Goal: Information Seeking & Learning: Check status

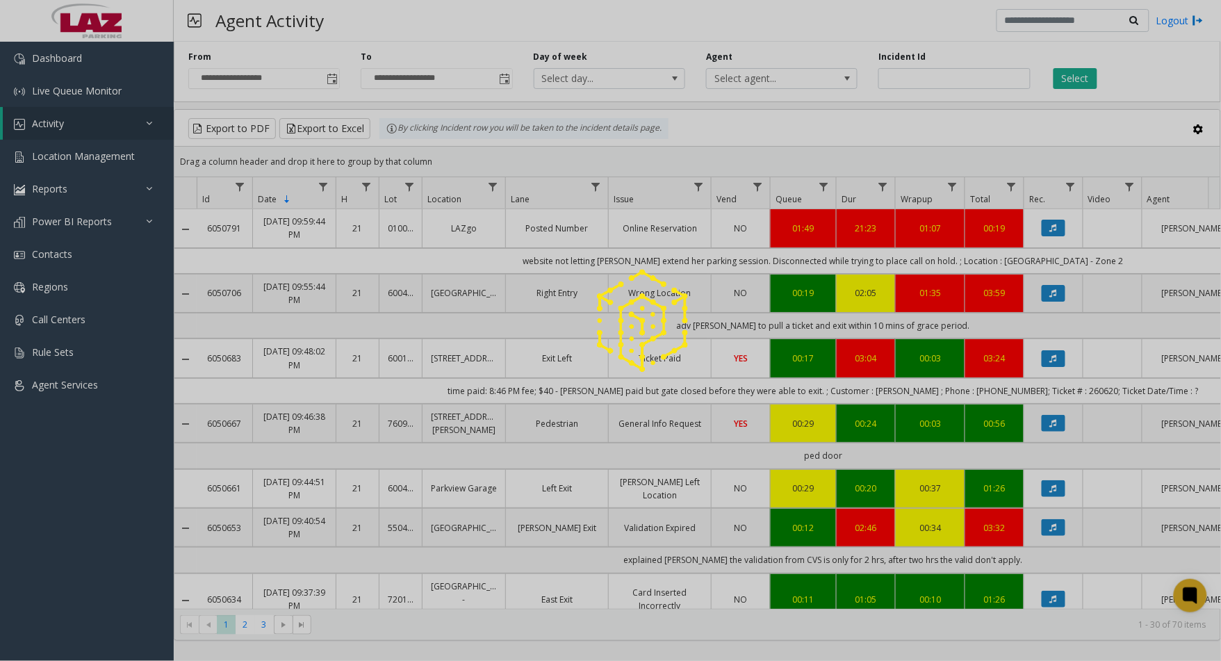
click at [771, 86] on div at bounding box center [610, 330] width 1221 height 661
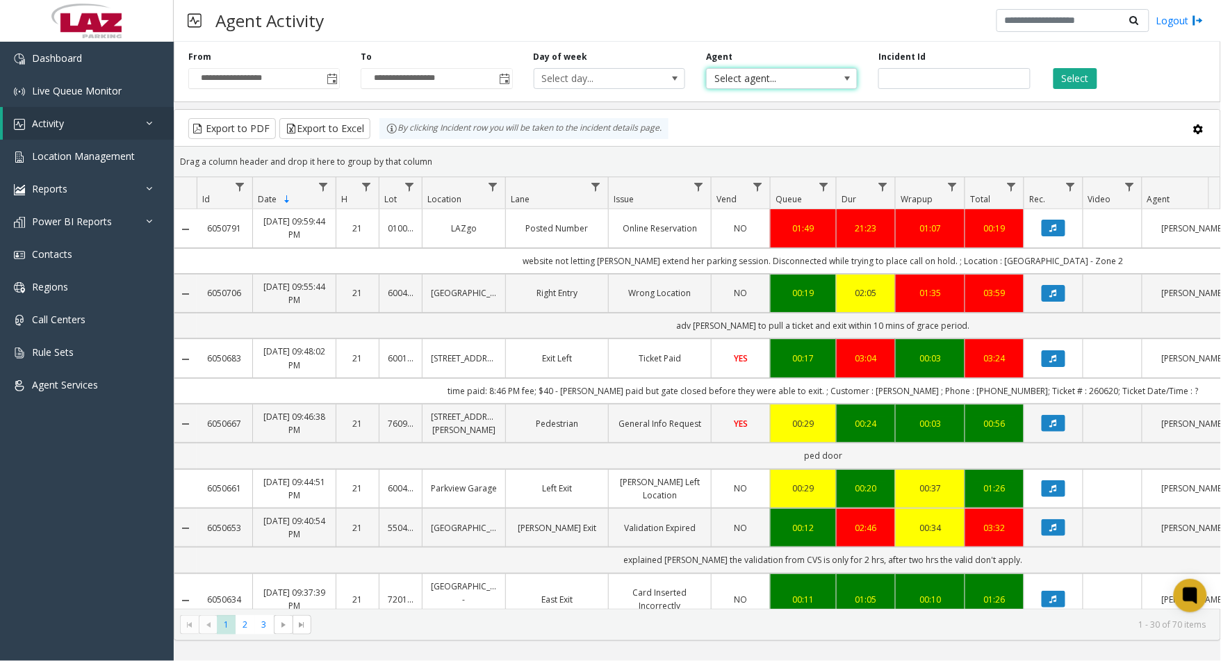
click at [771, 79] on span "Select agent..." at bounding box center [766, 78] width 120 height 19
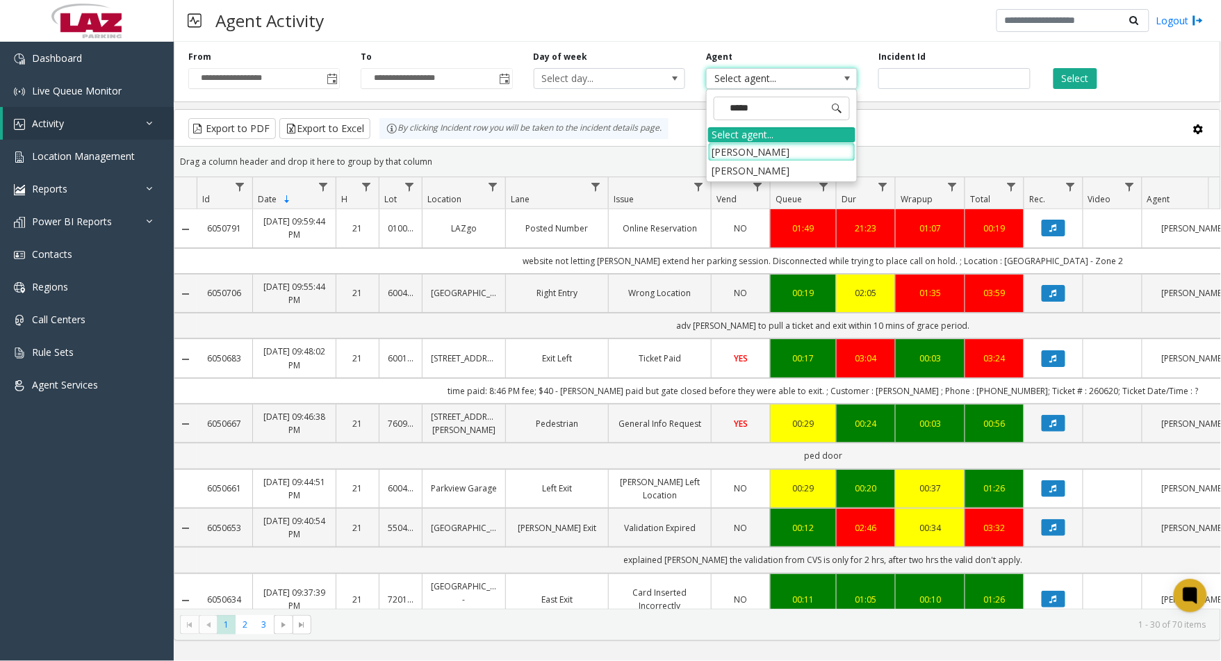
type input "******"
click at [768, 165] on li "[PERSON_NAME]" at bounding box center [781, 170] width 147 height 19
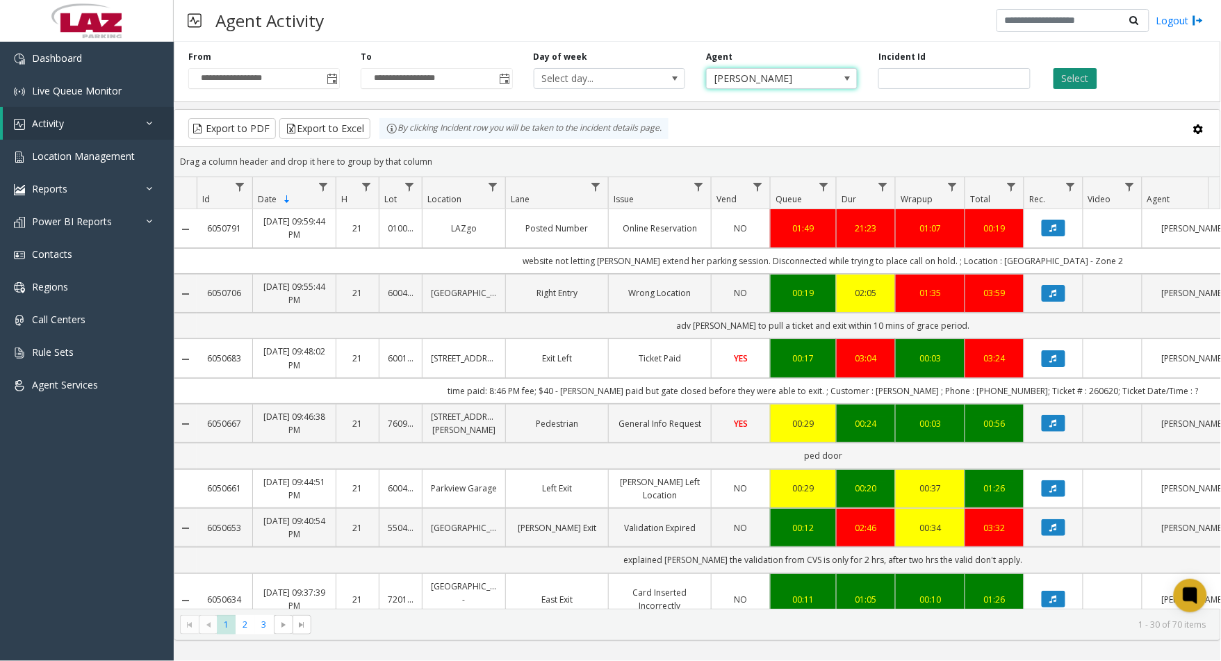
click at [1075, 83] on button "Select" at bounding box center [1075, 78] width 44 height 21
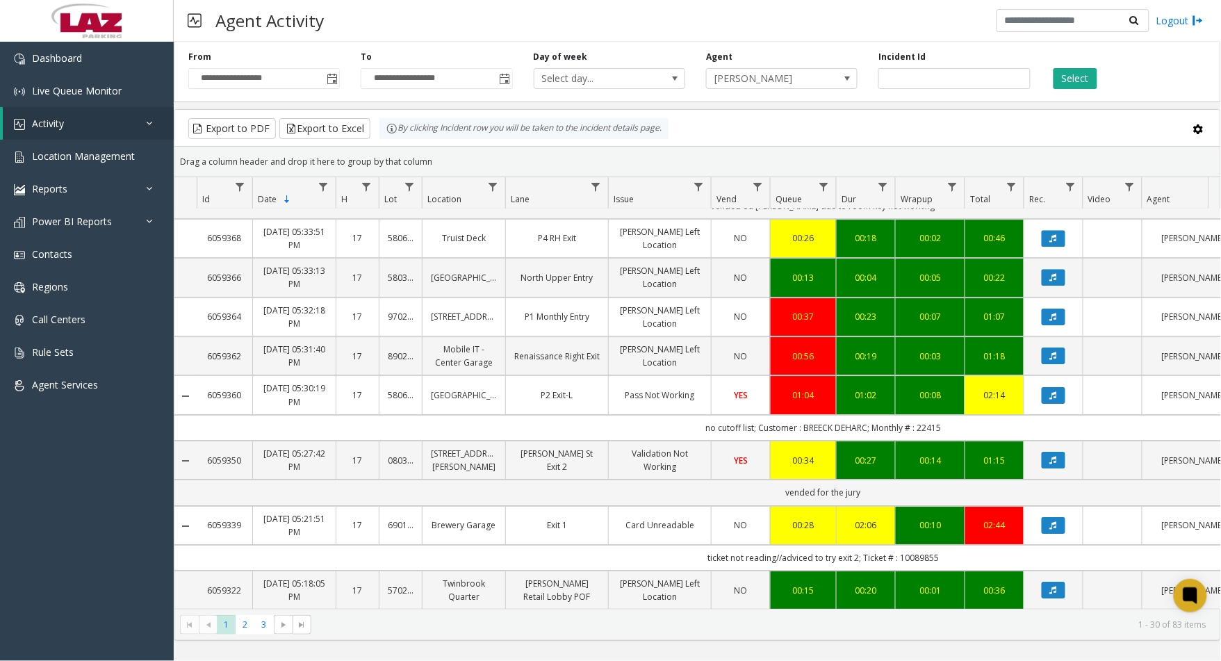
scroll to position [1297, 0]
click at [1051, 234] on icon "Data table" at bounding box center [1053, 238] width 7 height 8
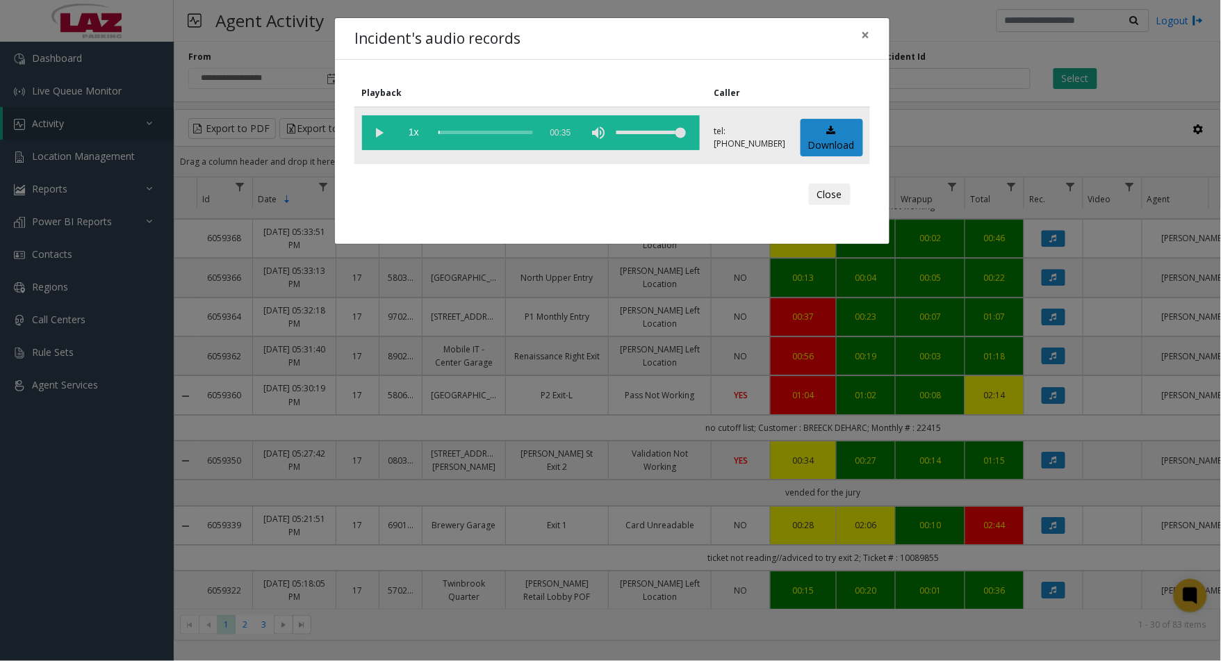
click at [372, 133] on vg-play-pause at bounding box center [379, 132] width 35 height 35
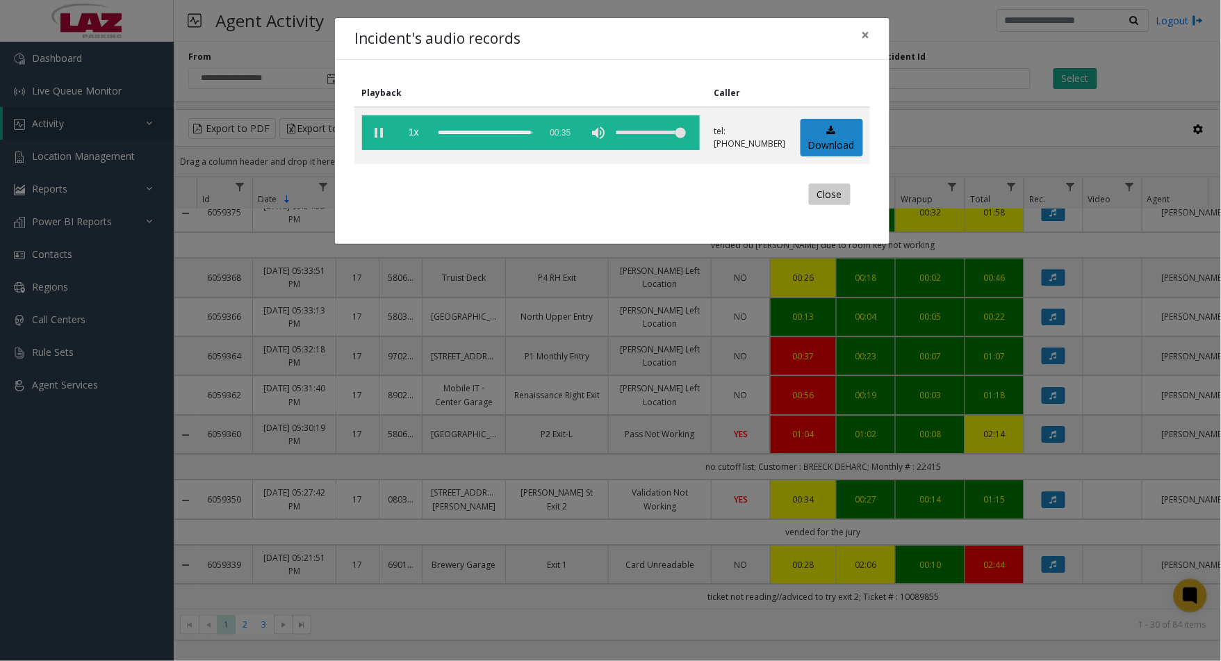
click at [831, 192] on button "Close" at bounding box center [830, 194] width 42 height 22
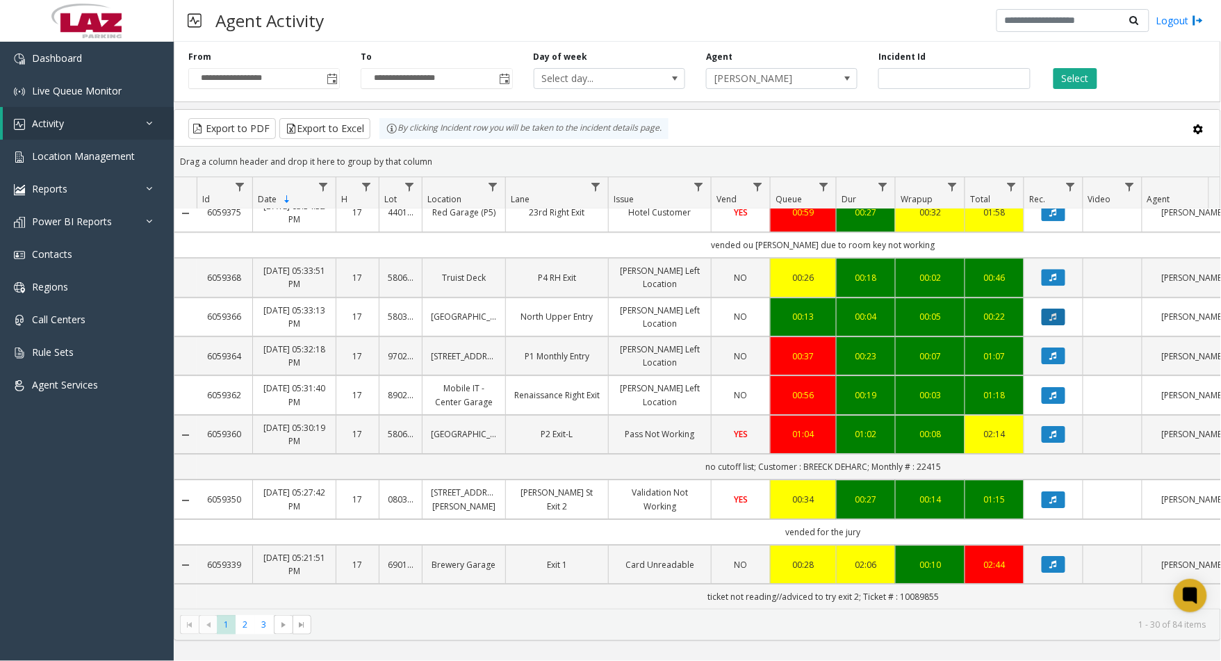
click at [1052, 313] on icon "Data table" at bounding box center [1053, 317] width 7 height 8
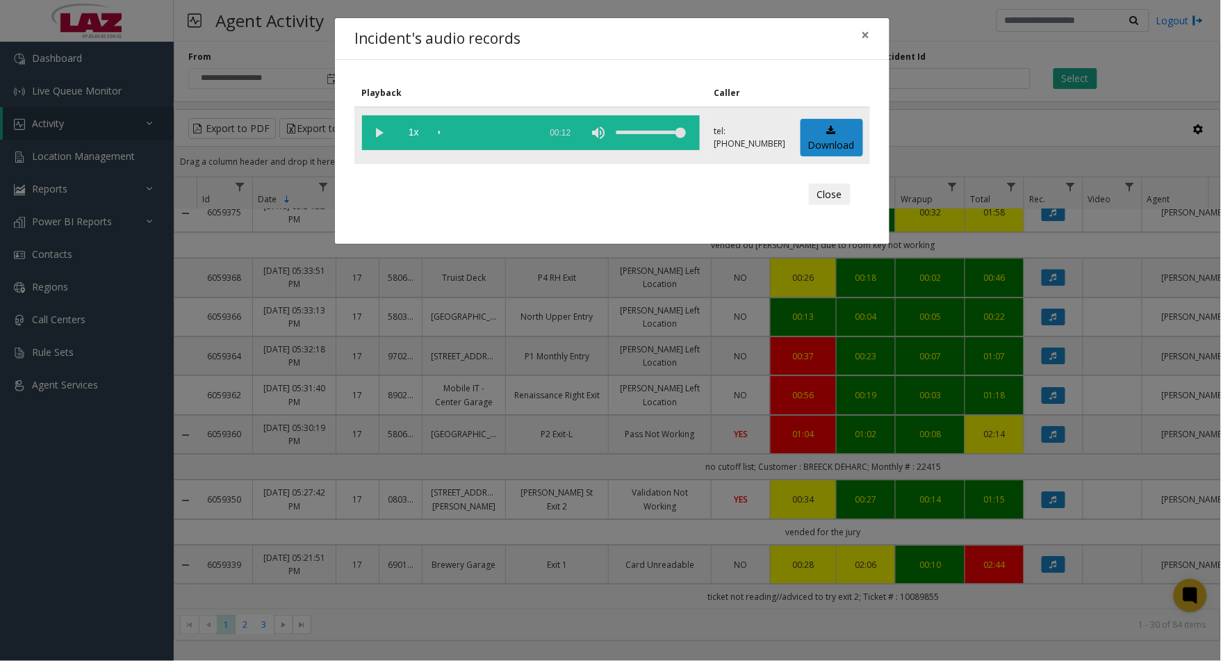
click at [381, 129] on vg-play-pause at bounding box center [379, 132] width 35 height 35
click at [825, 199] on button "Close" at bounding box center [830, 194] width 42 height 22
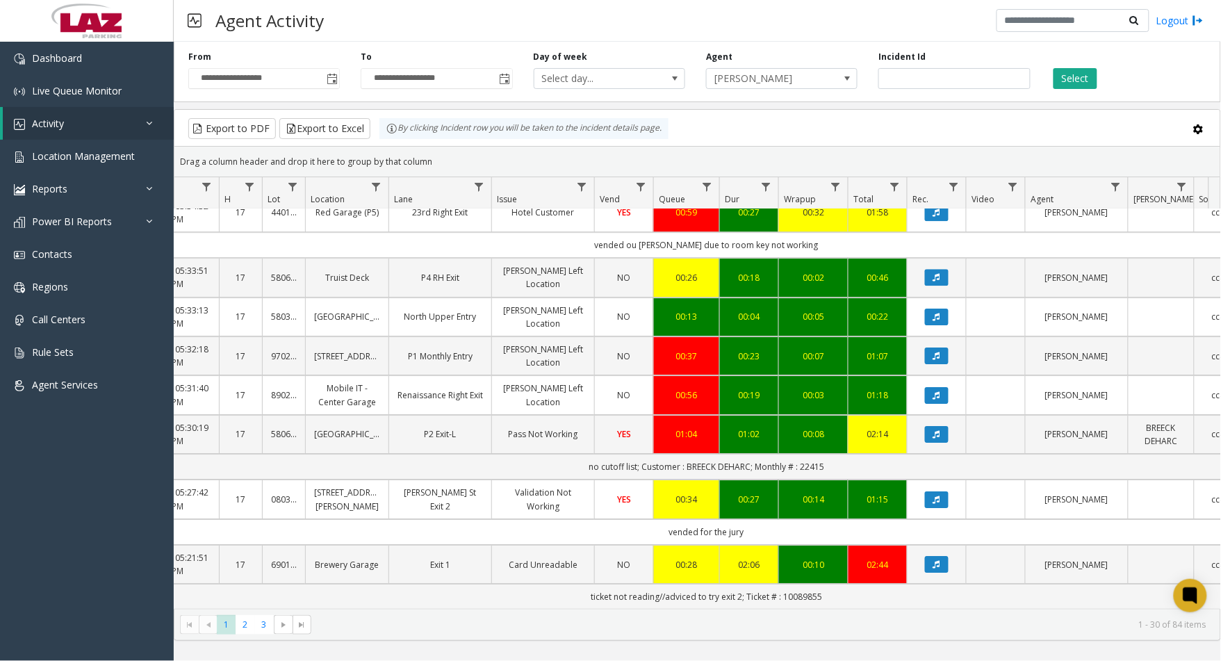
scroll to position [0, 240]
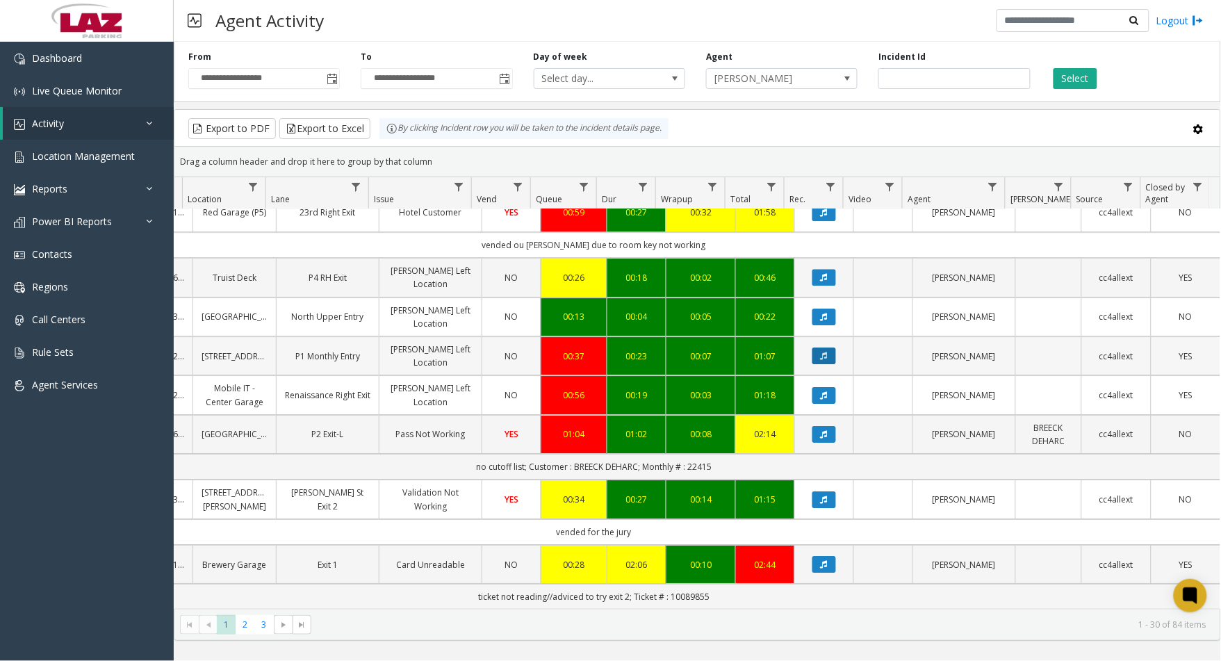
click at [812, 347] on button "Data table" at bounding box center [824, 355] width 24 height 17
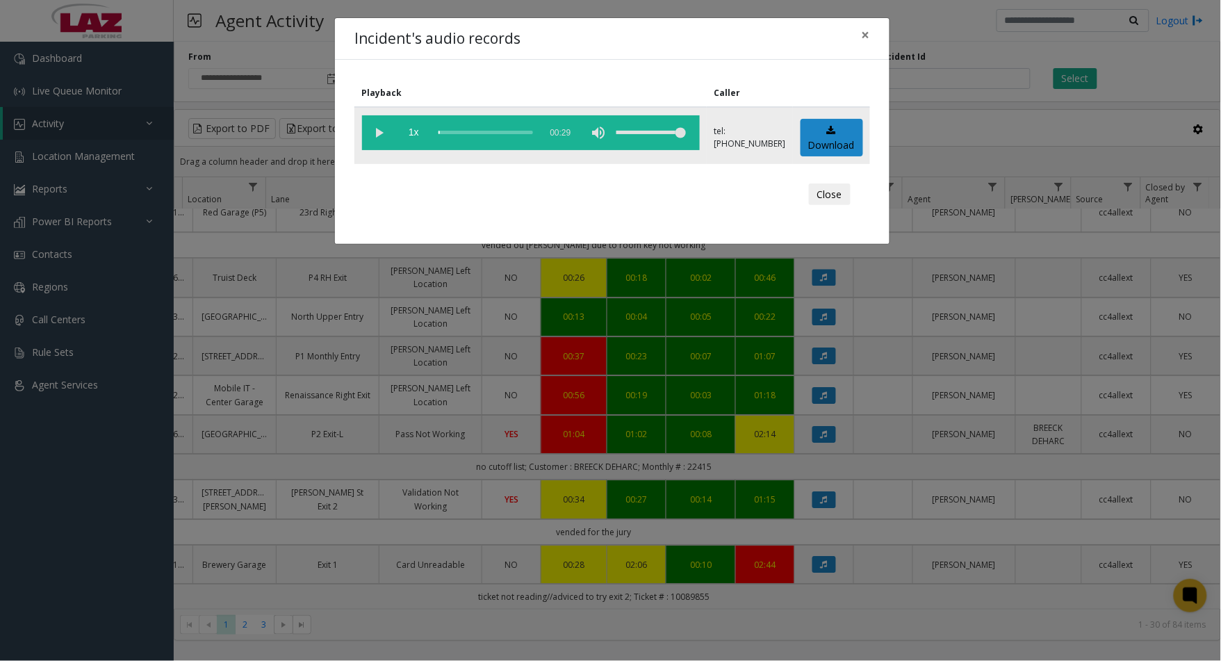
click at [381, 128] on vg-play-pause at bounding box center [379, 132] width 35 height 35
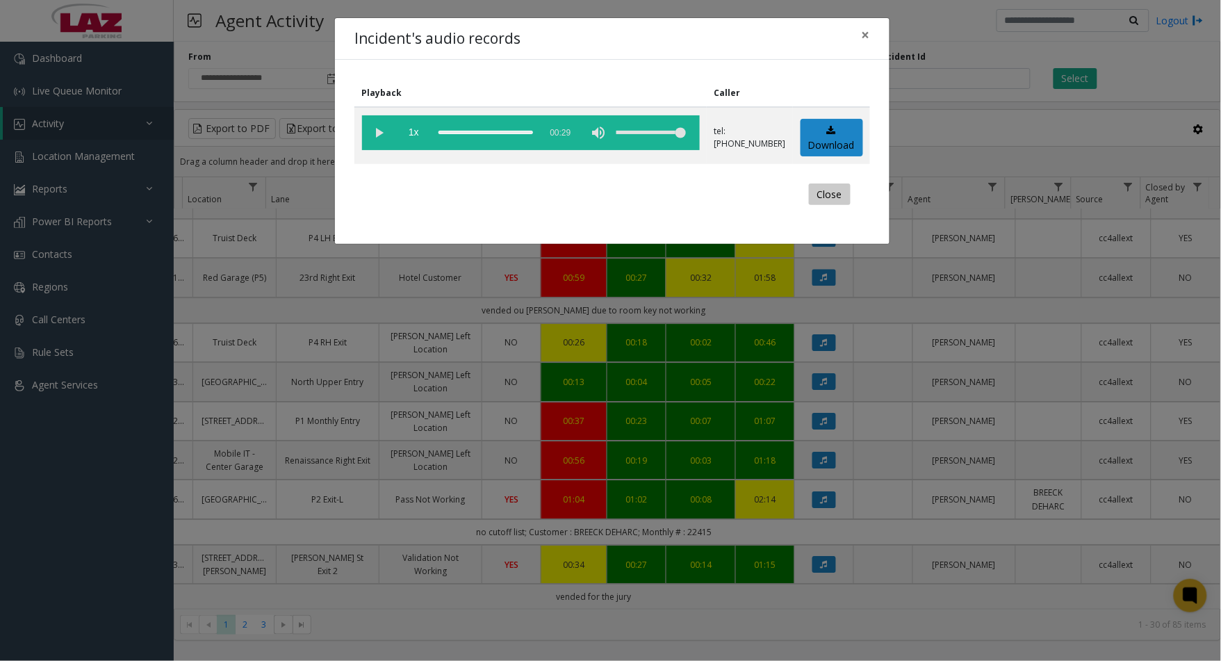
click at [823, 192] on button "Close" at bounding box center [830, 194] width 42 height 22
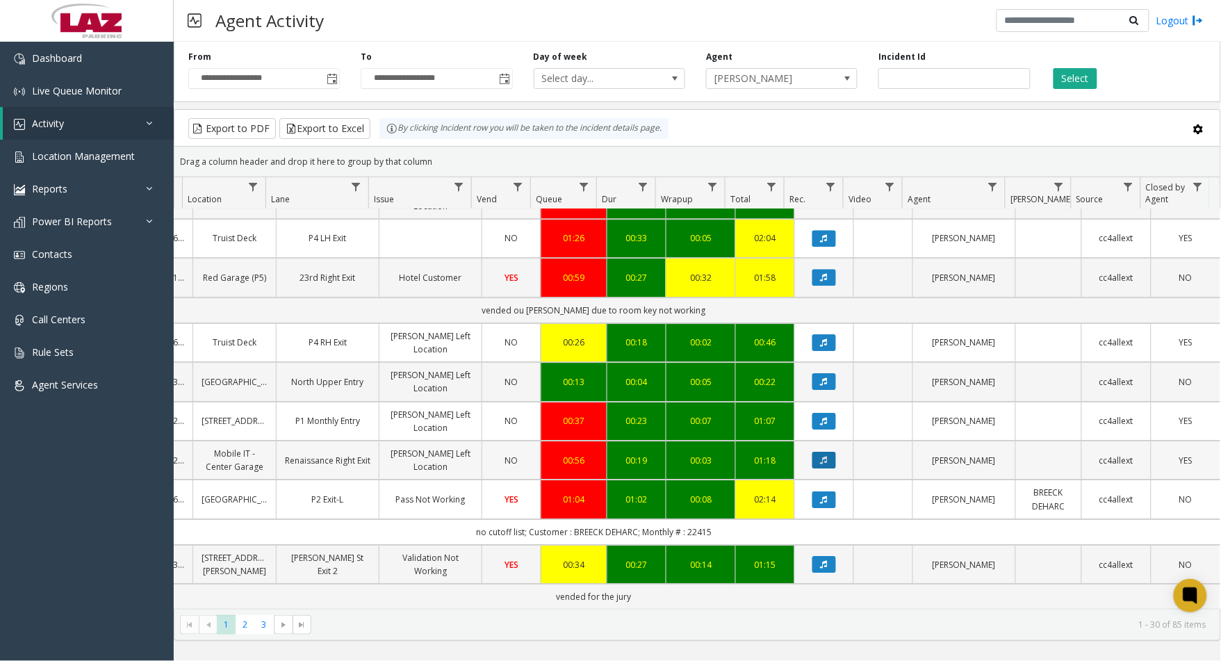
click at [820, 456] on icon "Data table" at bounding box center [823, 460] width 7 height 8
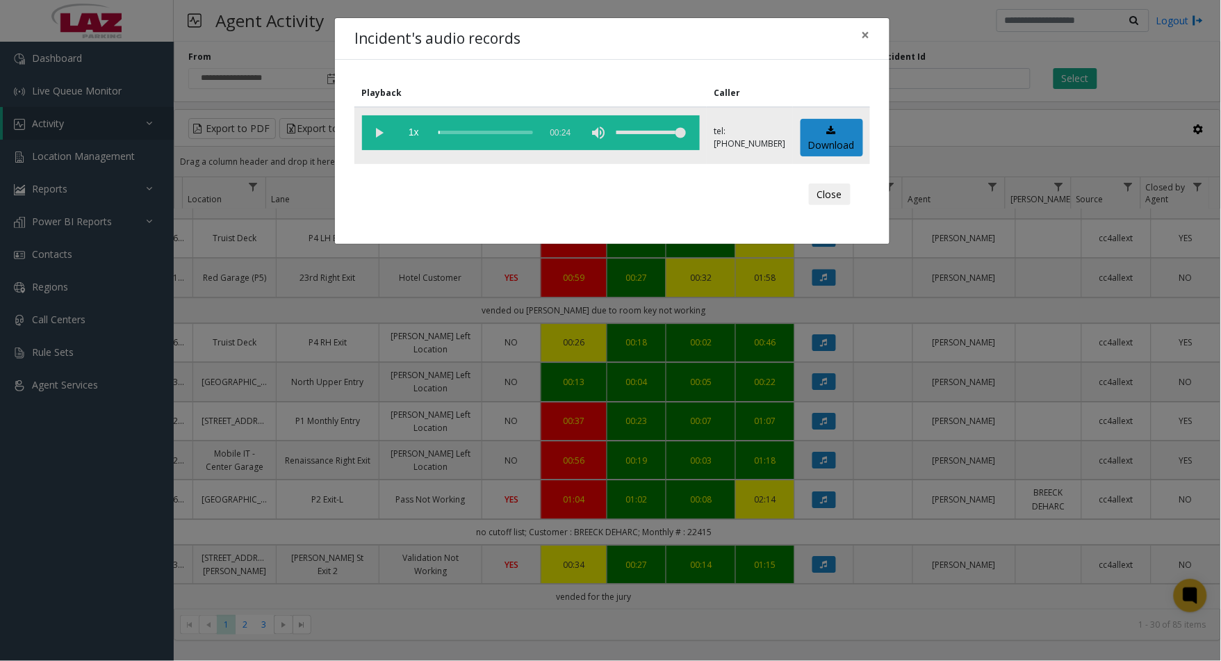
click at [382, 134] on vg-play-pause at bounding box center [379, 132] width 35 height 35
click at [828, 184] on button "Close" at bounding box center [830, 194] width 42 height 22
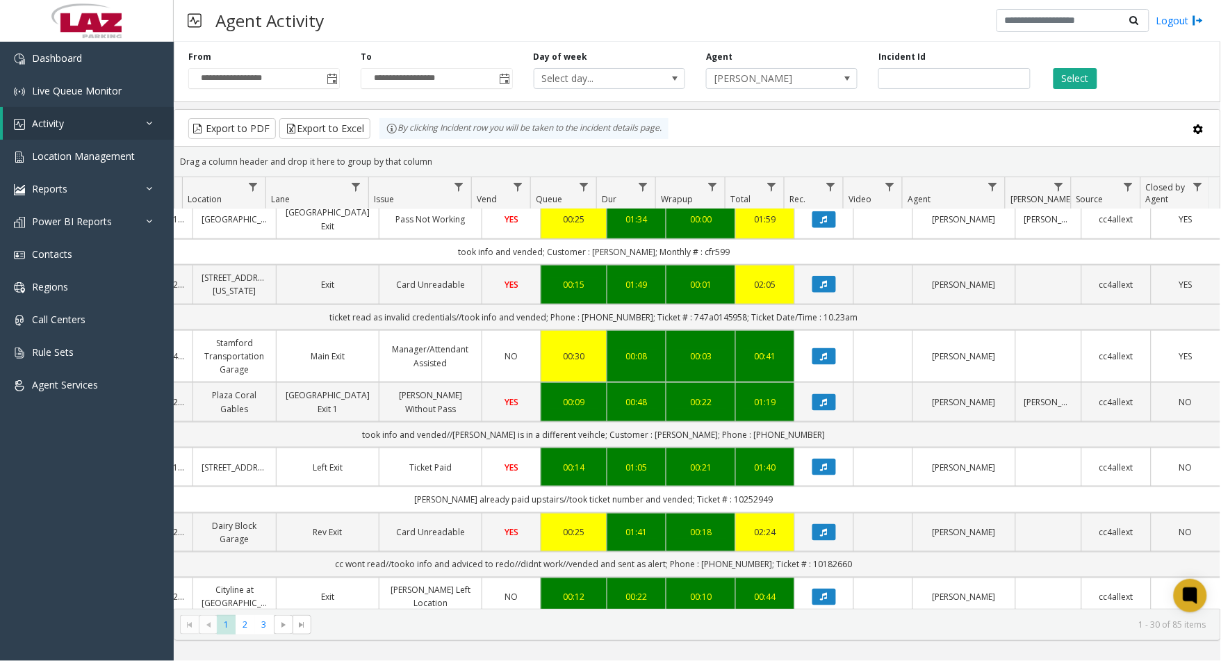
scroll to position [757, 240]
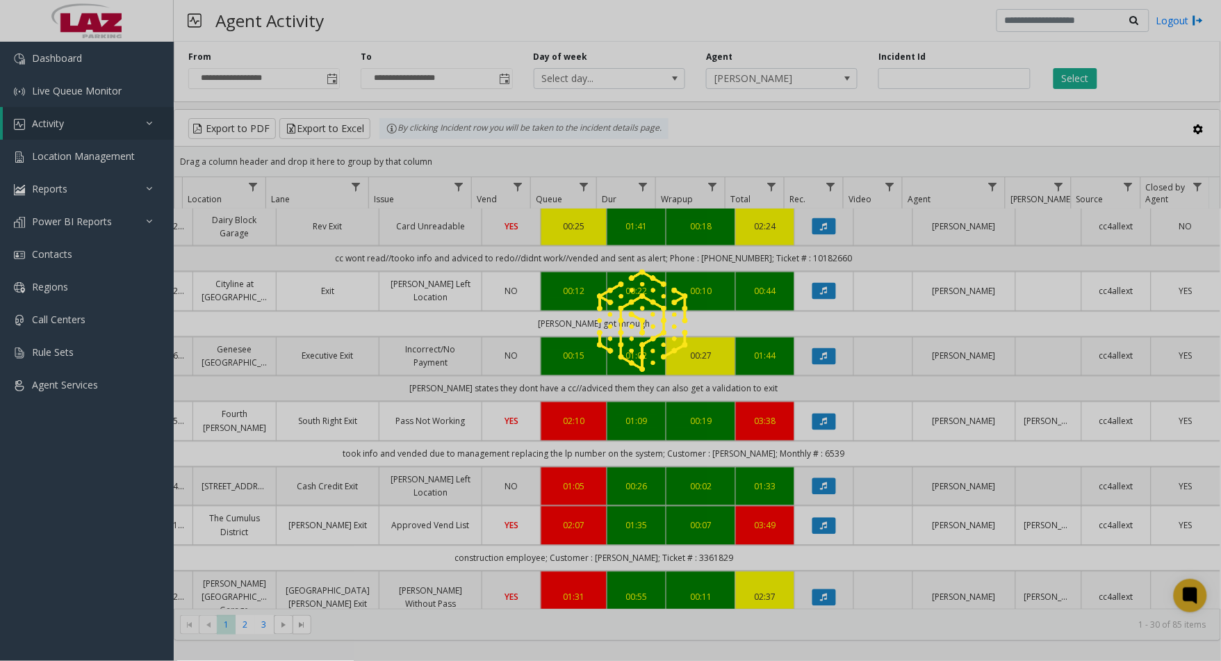
click at [245, 622] on div at bounding box center [610, 330] width 1221 height 661
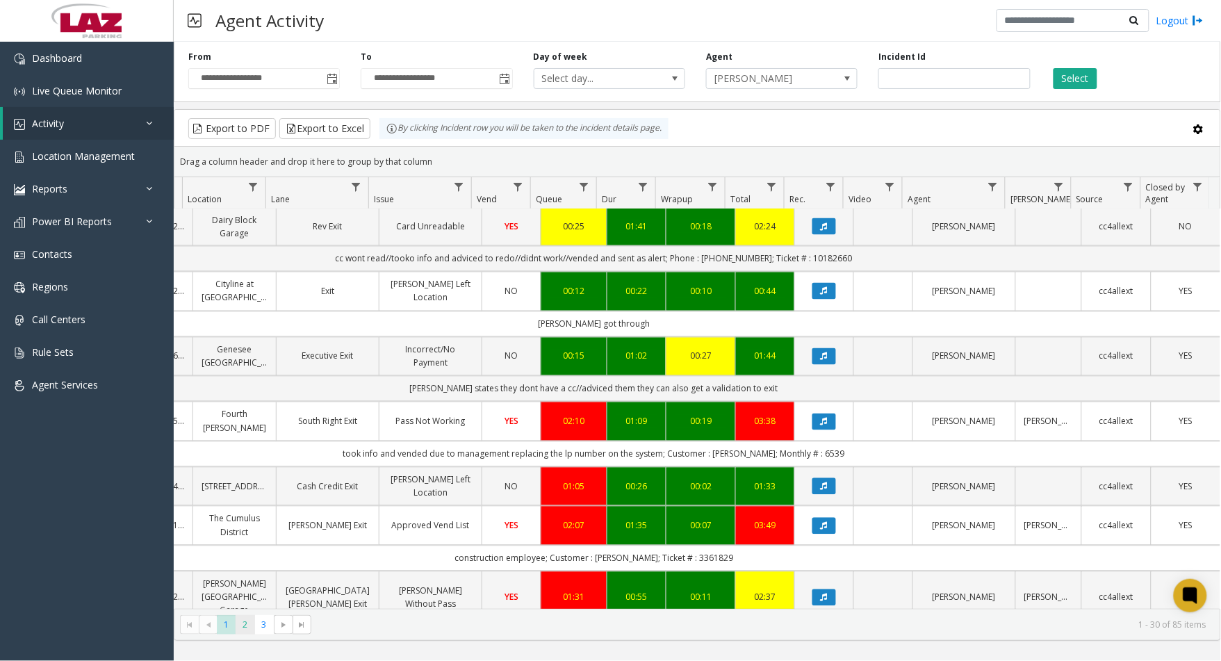
click at [246, 627] on span "2" at bounding box center [244, 624] width 19 height 19
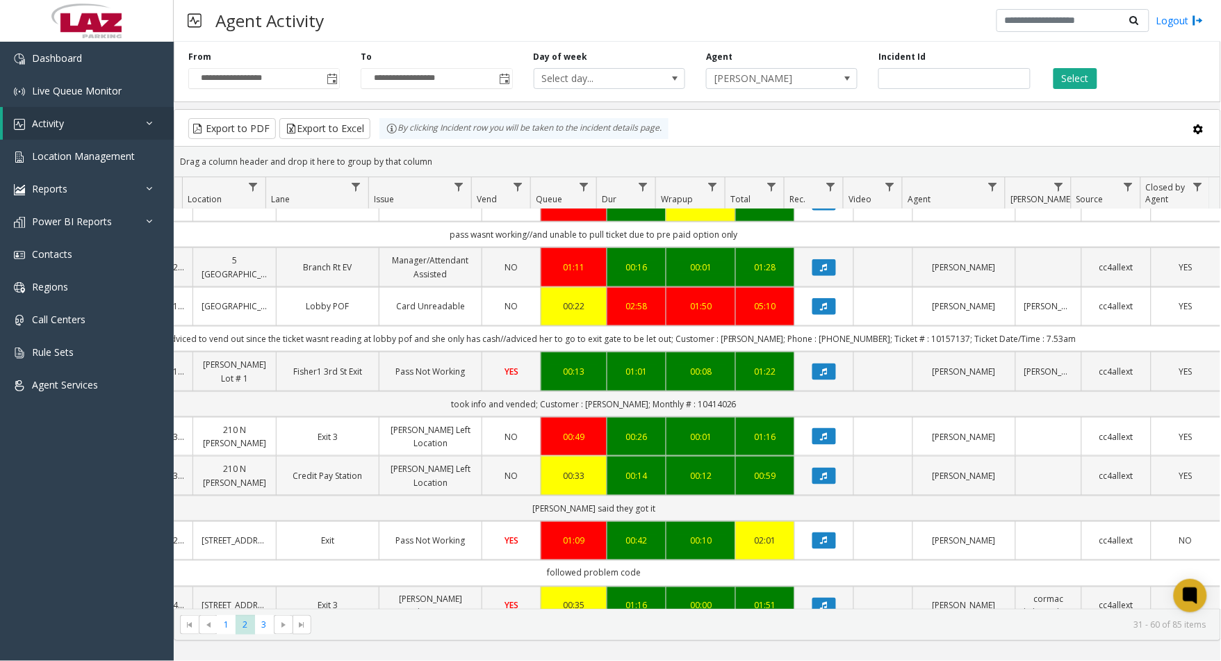
scroll to position [463, 240]
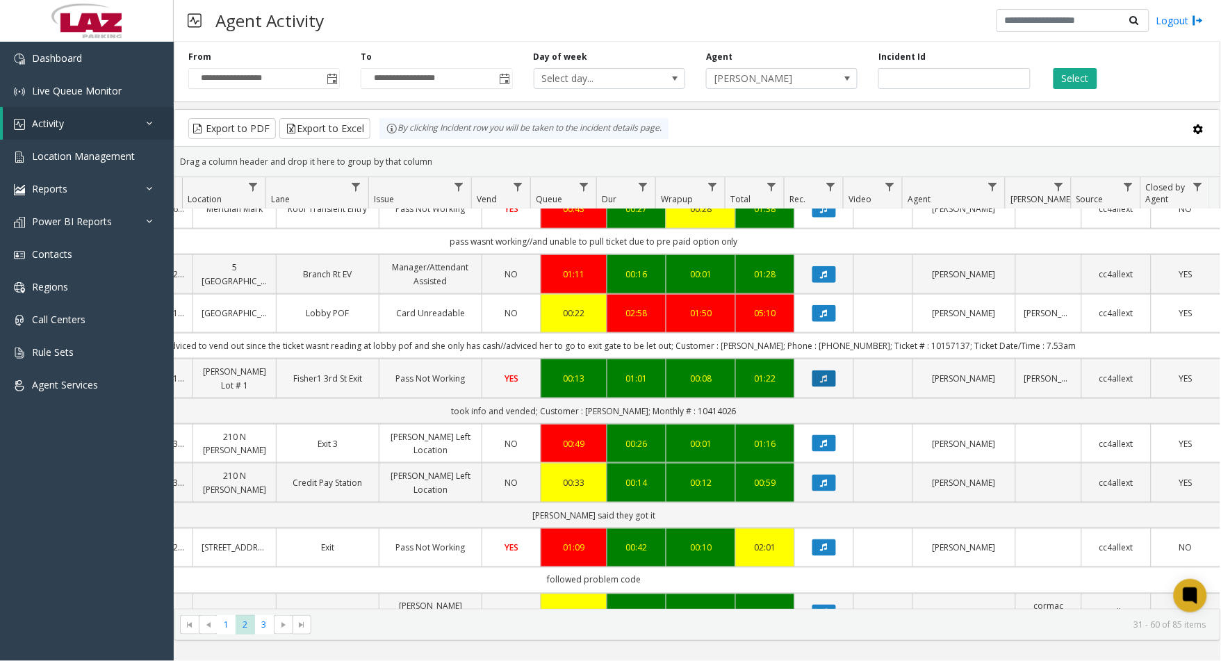
click at [812, 387] on button "Data table" at bounding box center [824, 378] width 24 height 17
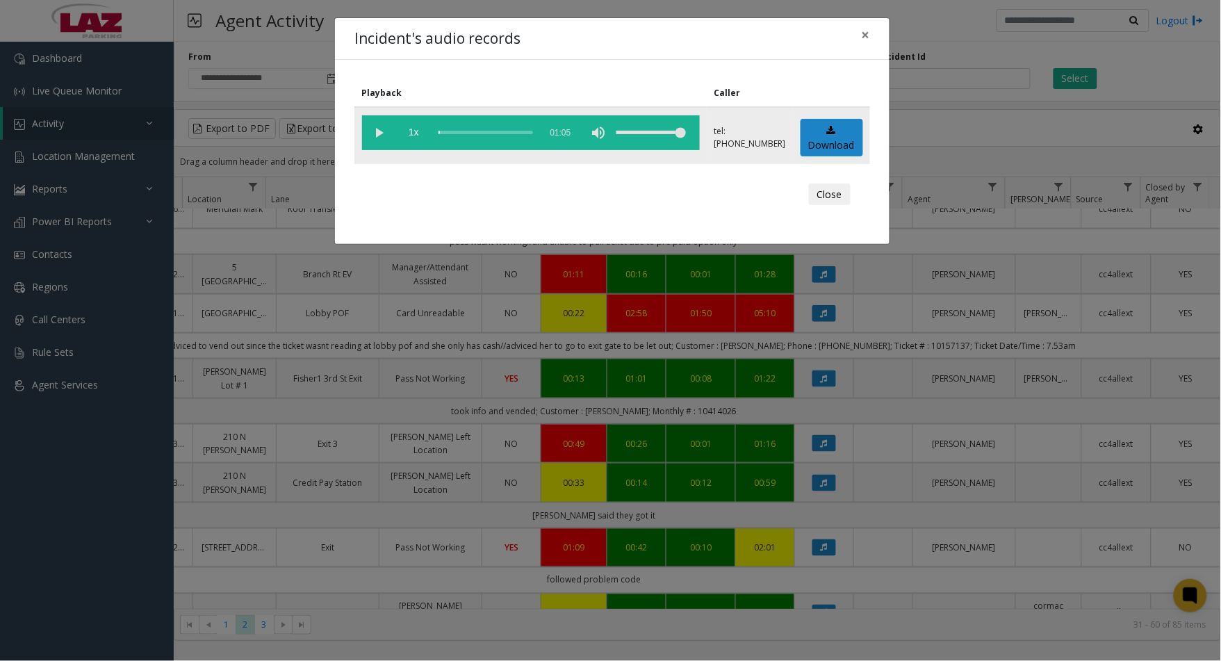
click at [379, 130] on vg-play-pause at bounding box center [379, 132] width 35 height 35
click at [379, 132] on vg-play-pause at bounding box center [379, 132] width 35 height 35
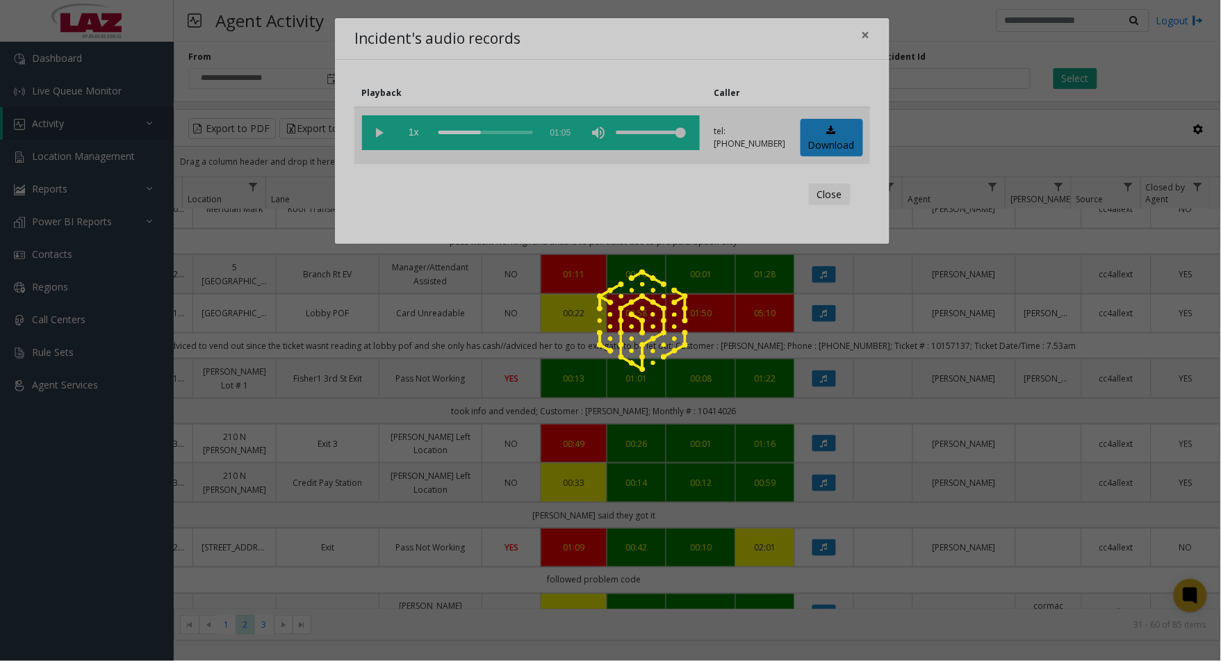
click at [379, 132] on app-root "**********" at bounding box center [610, 330] width 1221 height 661
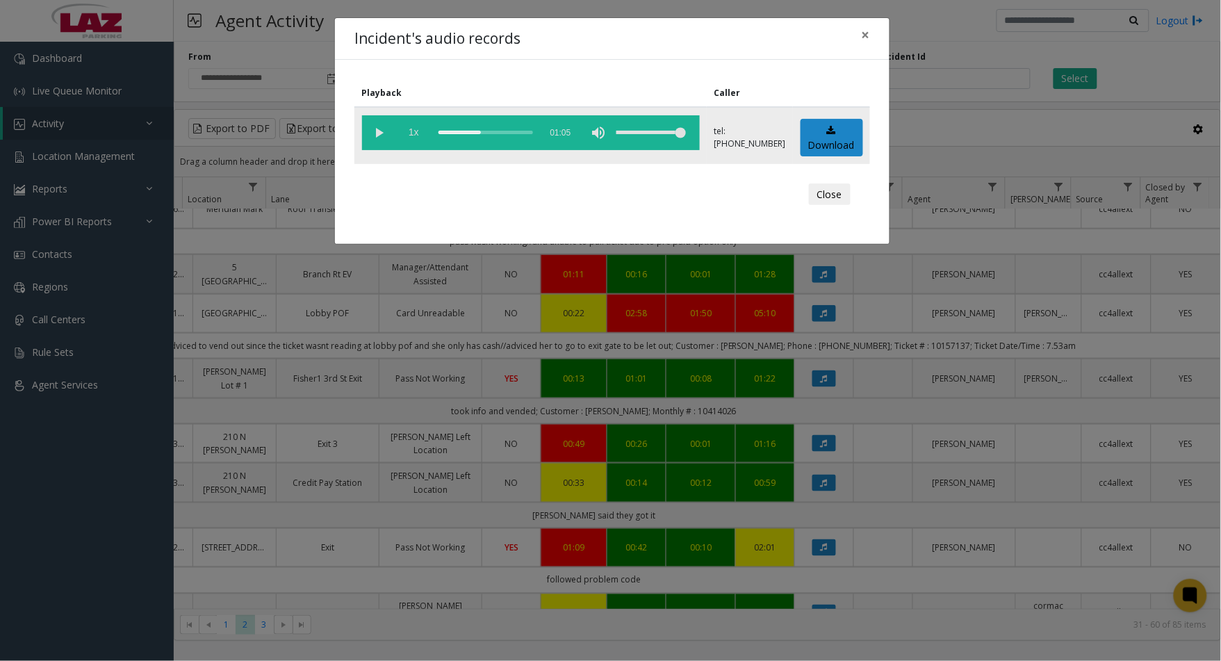
click at [383, 130] on vg-play-pause at bounding box center [379, 132] width 35 height 35
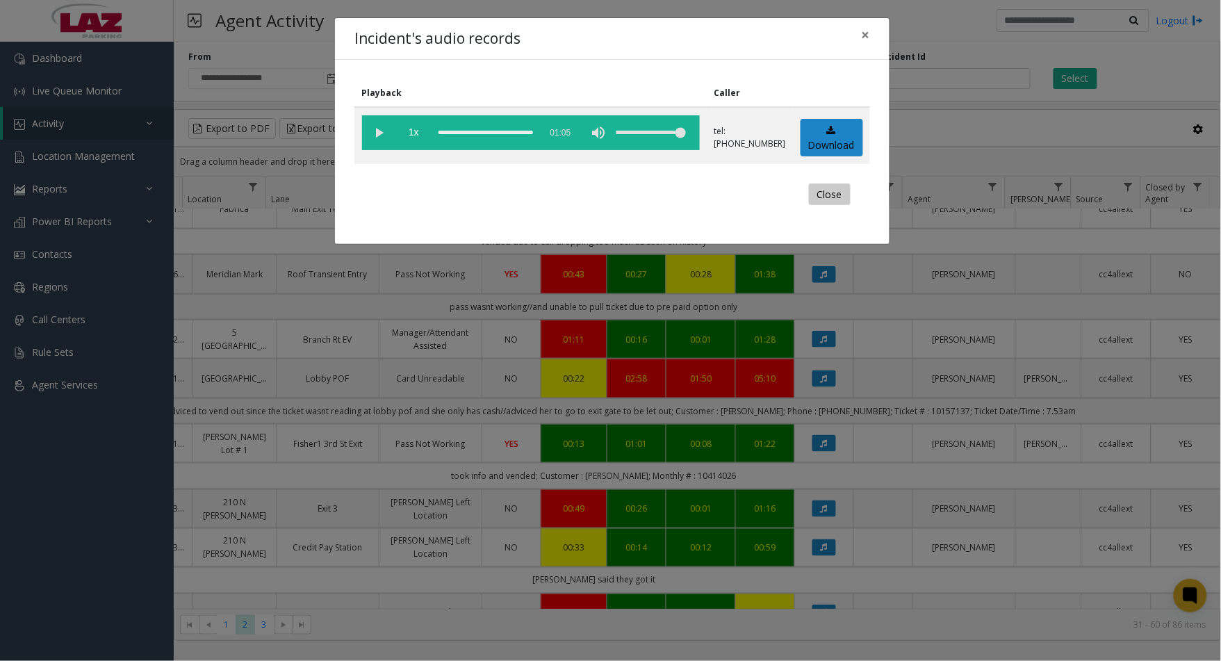
click at [829, 188] on button "Close" at bounding box center [830, 194] width 42 height 22
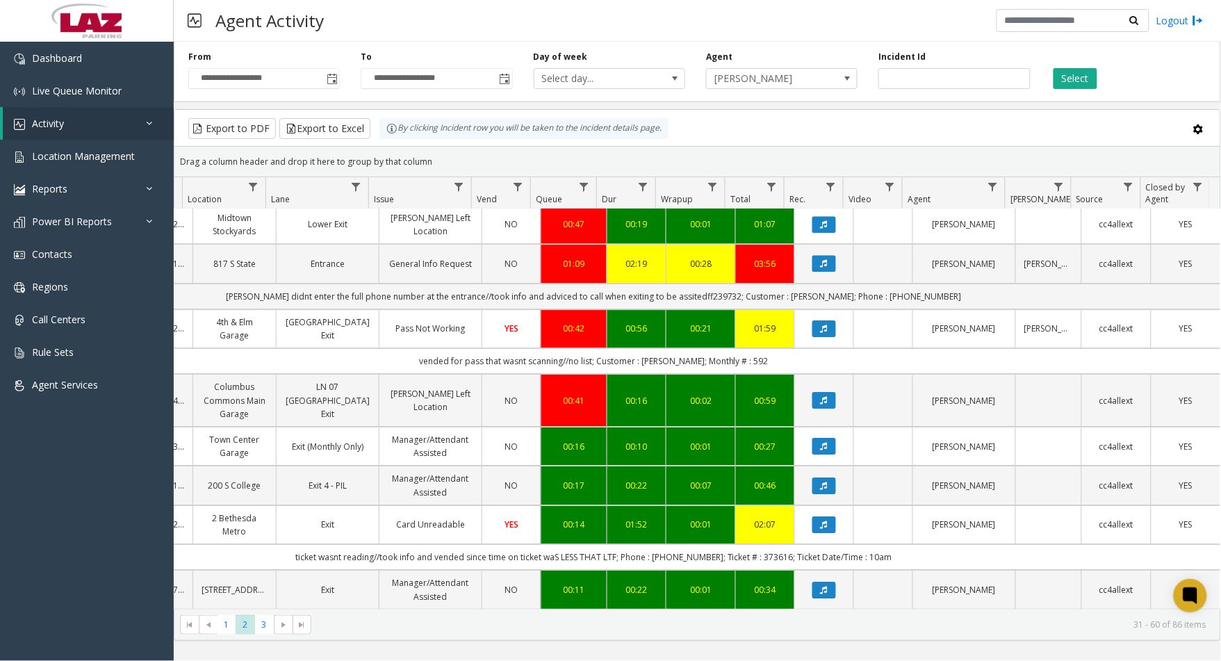
scroll to position [1337, 240]
click at [820, 442] on icon "Data table" at bounding box center [823, 446] width 7 height 8
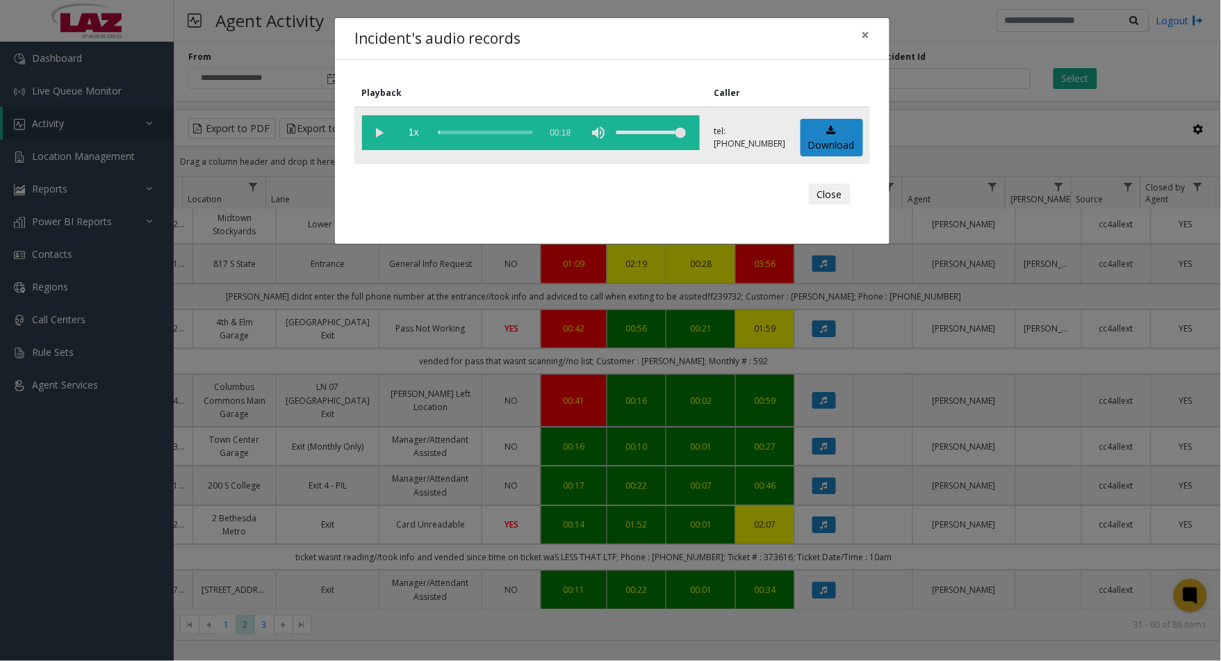
click at [379, 129] on vg-play-pause at bounding box center [379, 132] width 35 height 35
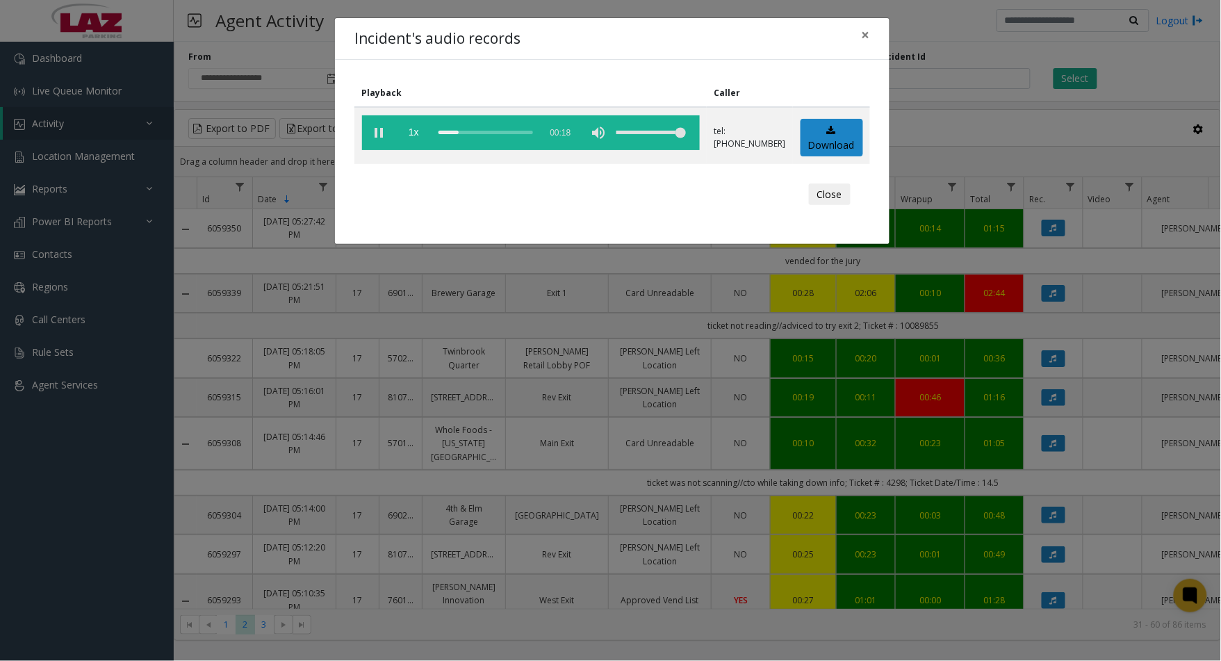
scroll to position [1337, 240]
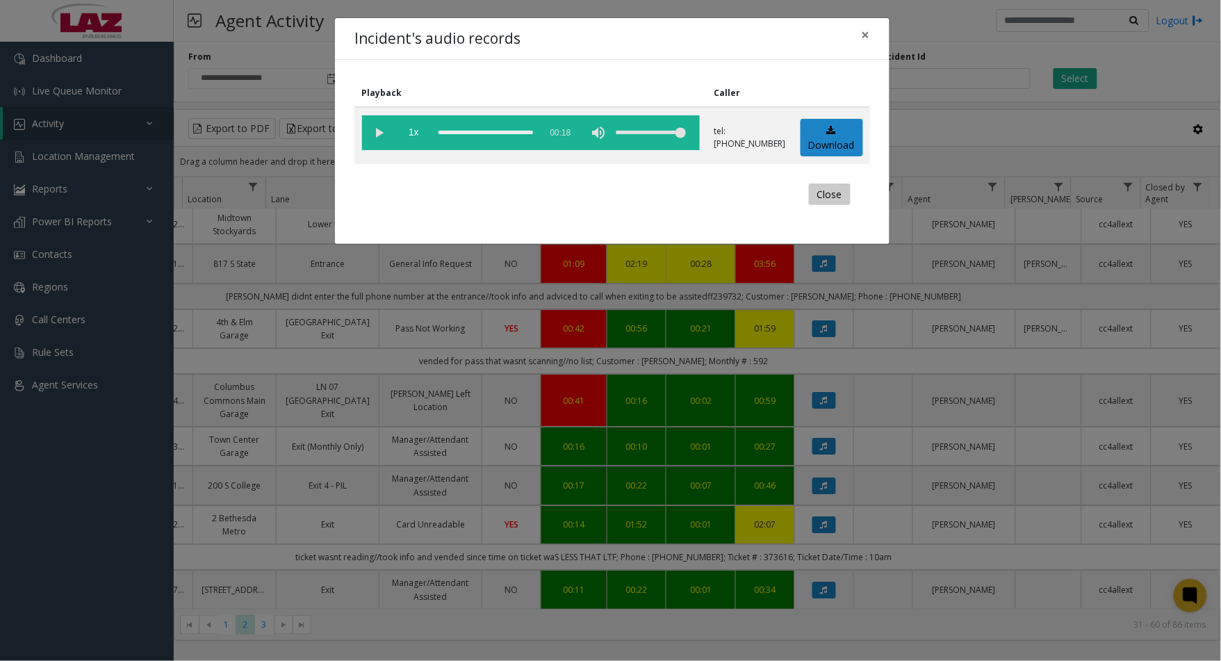
click at [829, 200] on button "Close" at bounding box center [830, 194] width 42 height 22
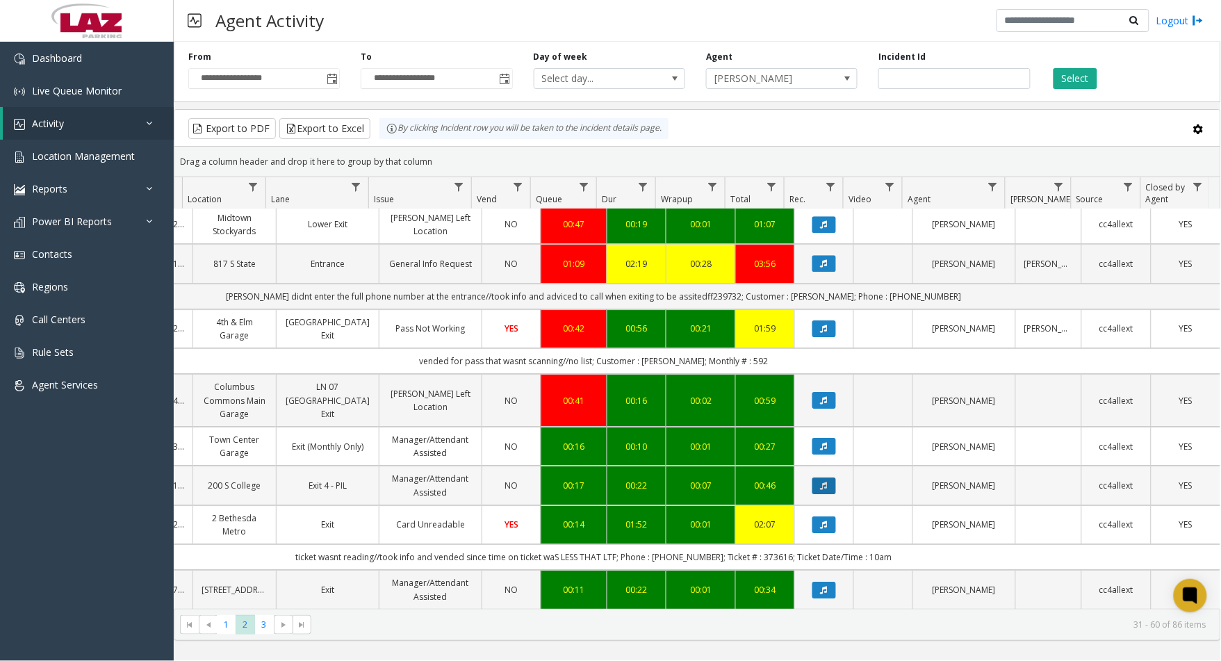
click at [812, 477] on button "Data table" at bounding box center [824, 485] width 24 height 17
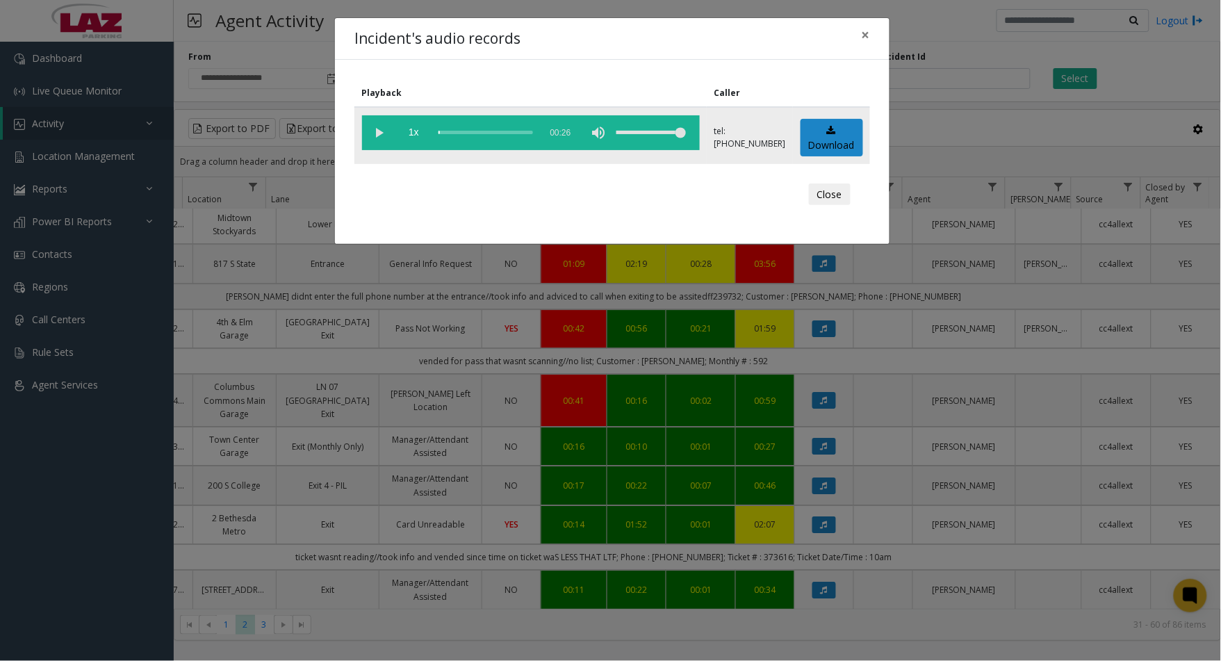
click at [379, 129] on vg-play-pause at bounding box center [379, 132] width 35 height 35
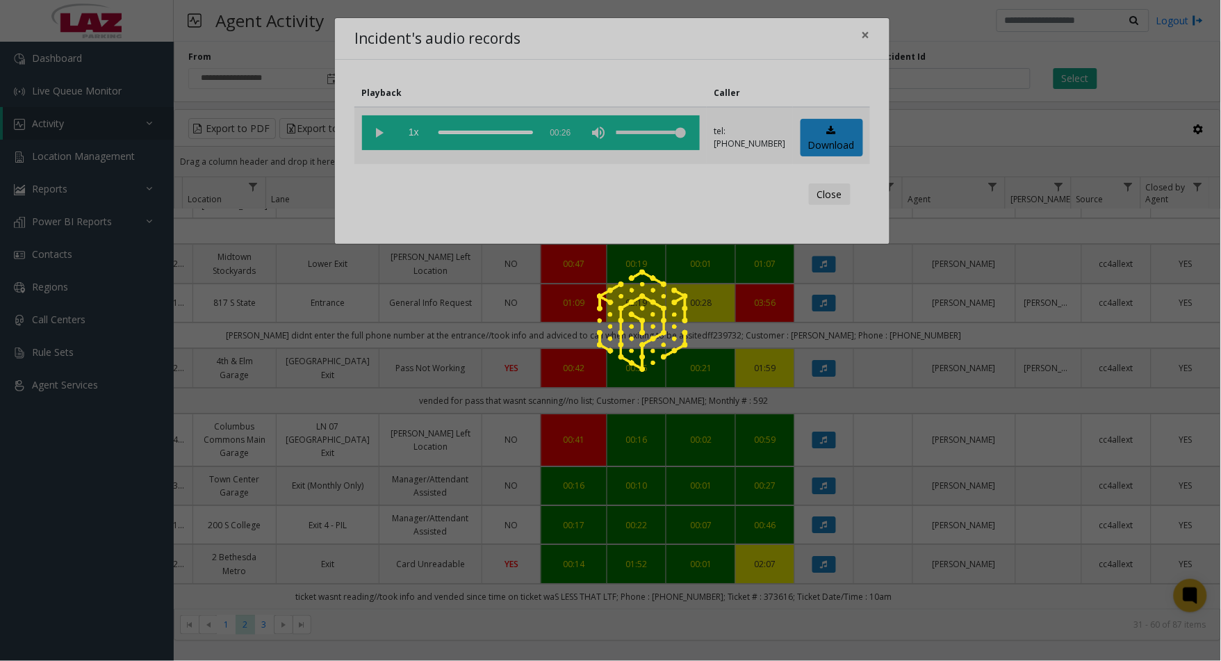
scroll to position [1324, 240]
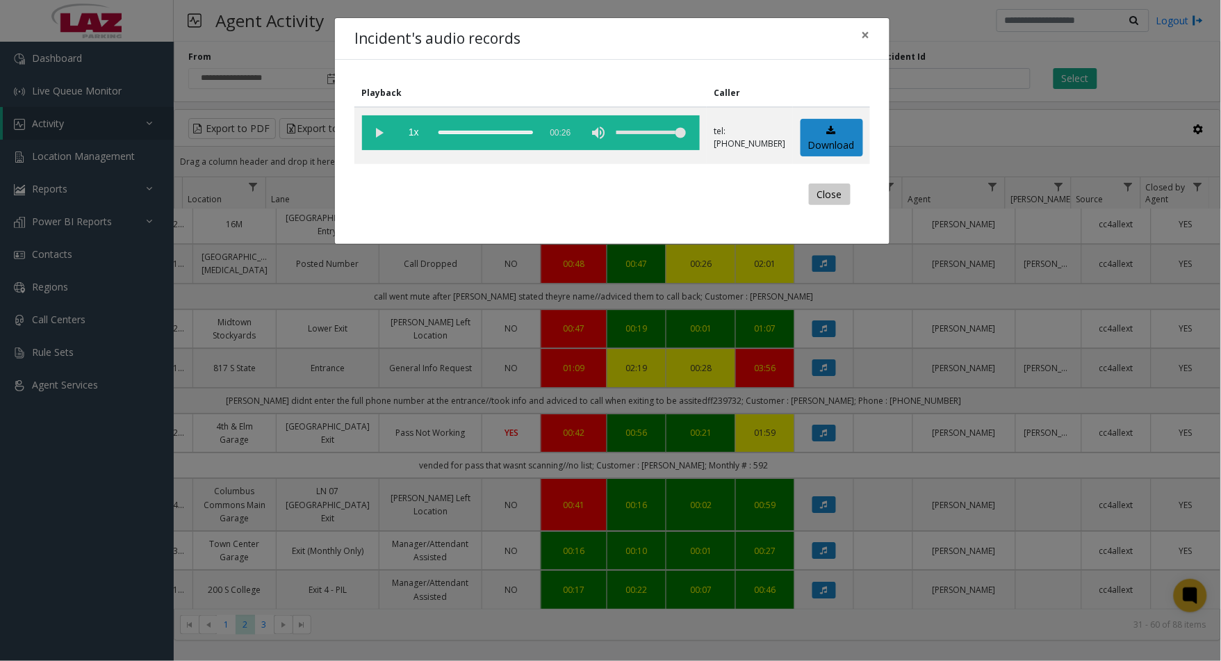
click at [823, 195] on button "Close" at bounding box center [830, 194] width 42 height 22
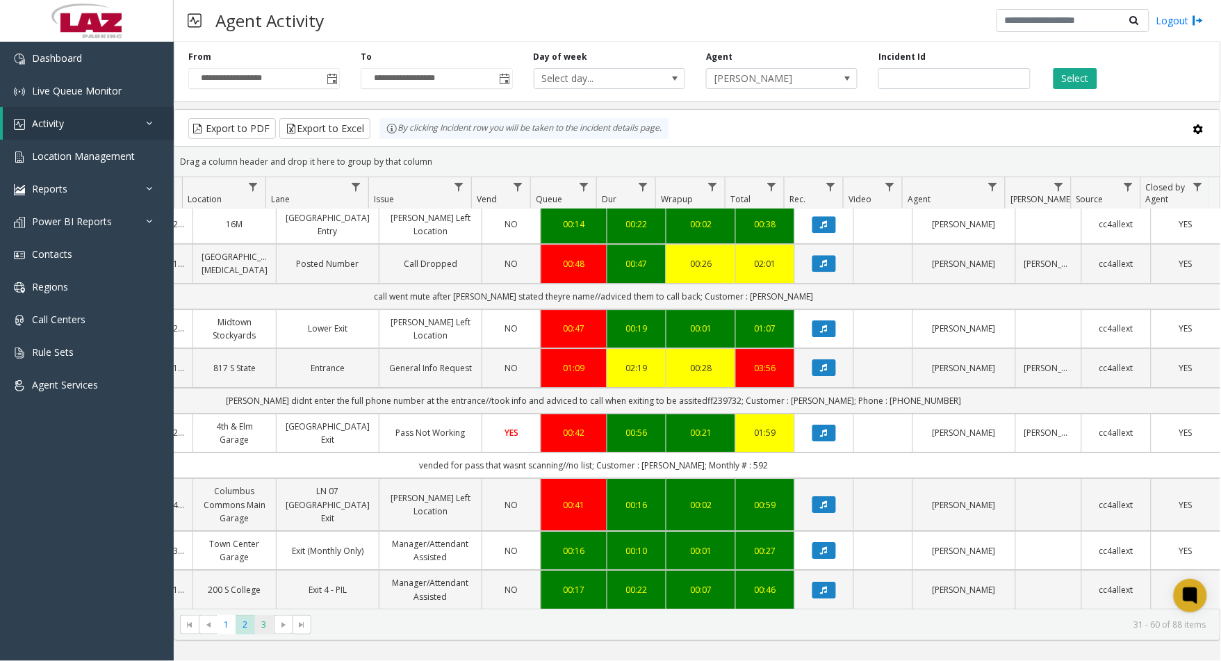
click at [267, 627] on span "3" at bounding box center [264, 624] width 19 height 19
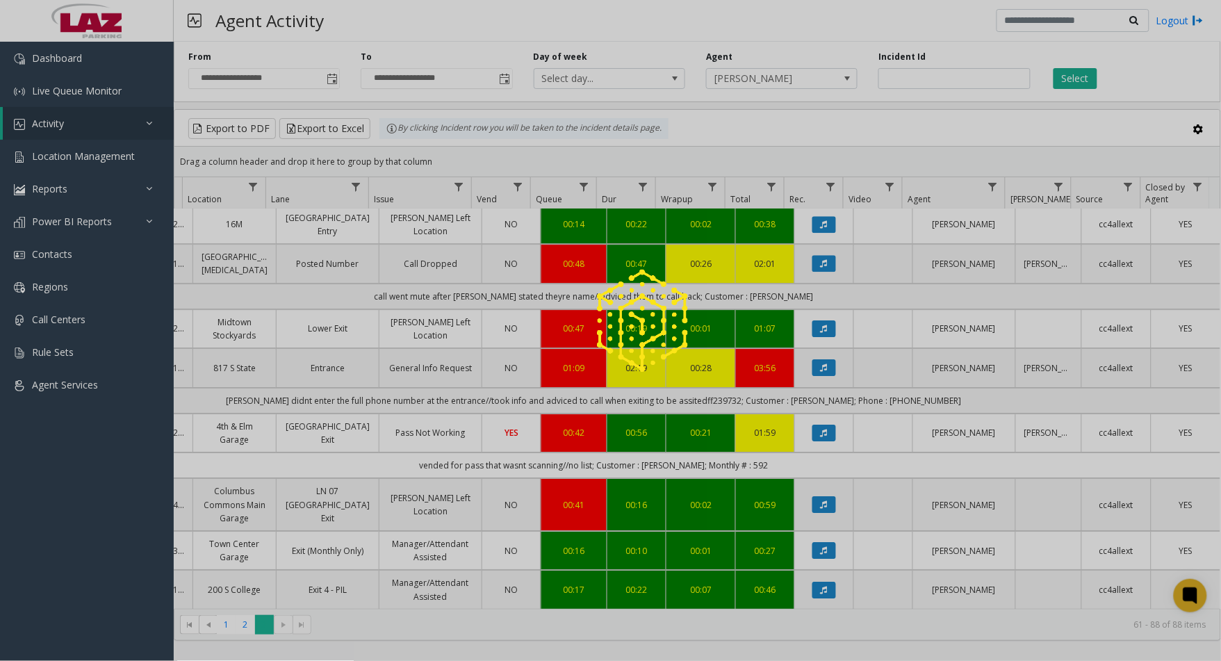
scroll to position [0, 240]
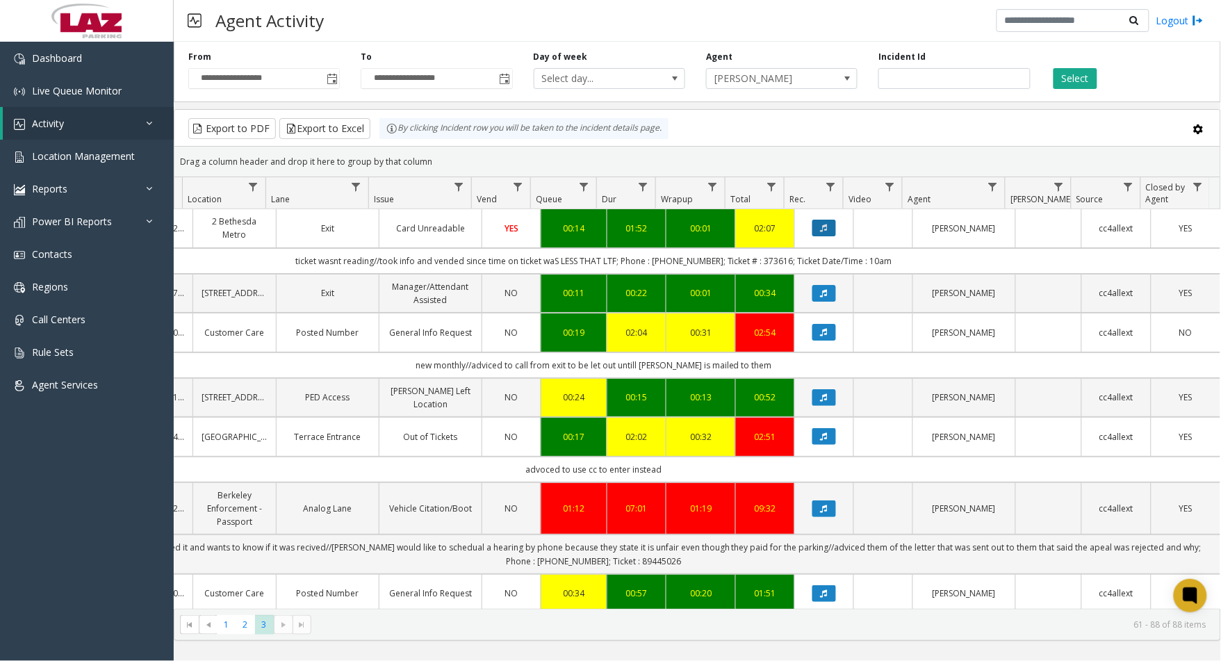
click at [812, 233] on button "Data table" at bounding box center [824, 228] width 24 height 17
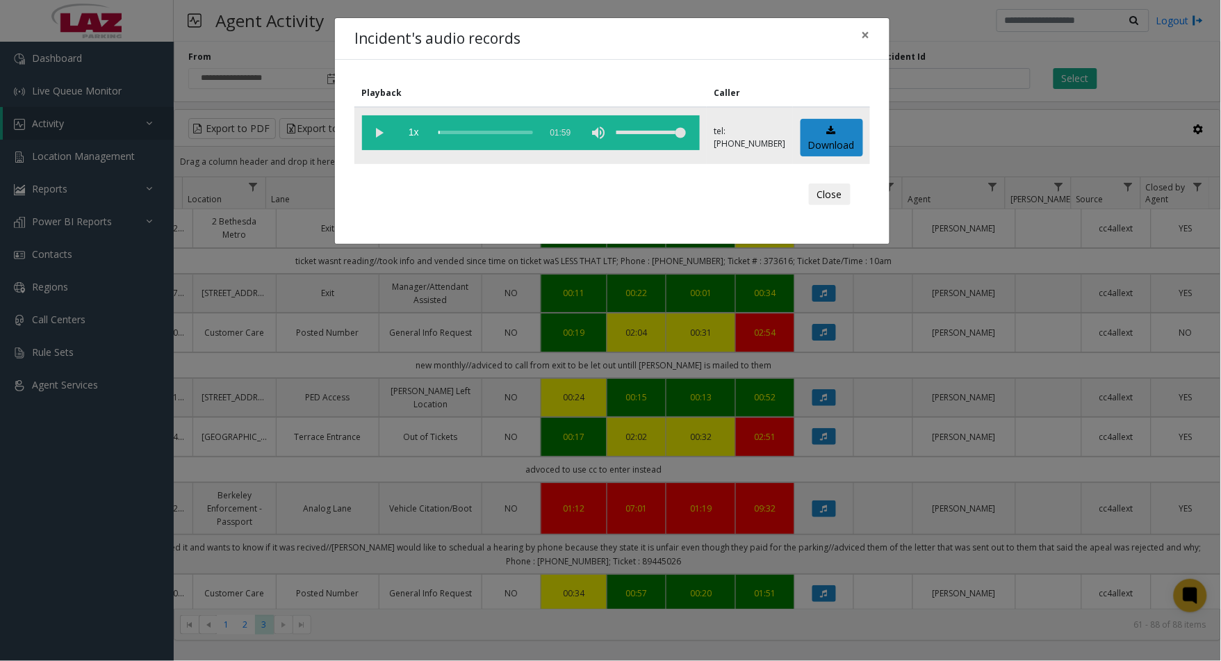
click at [374, 126] on vg-play-pause at bounding box center [379, 132] width 35 height 35
click at [834, 193] on button "Close" at bounding box center [830, 194] width 42 height 22
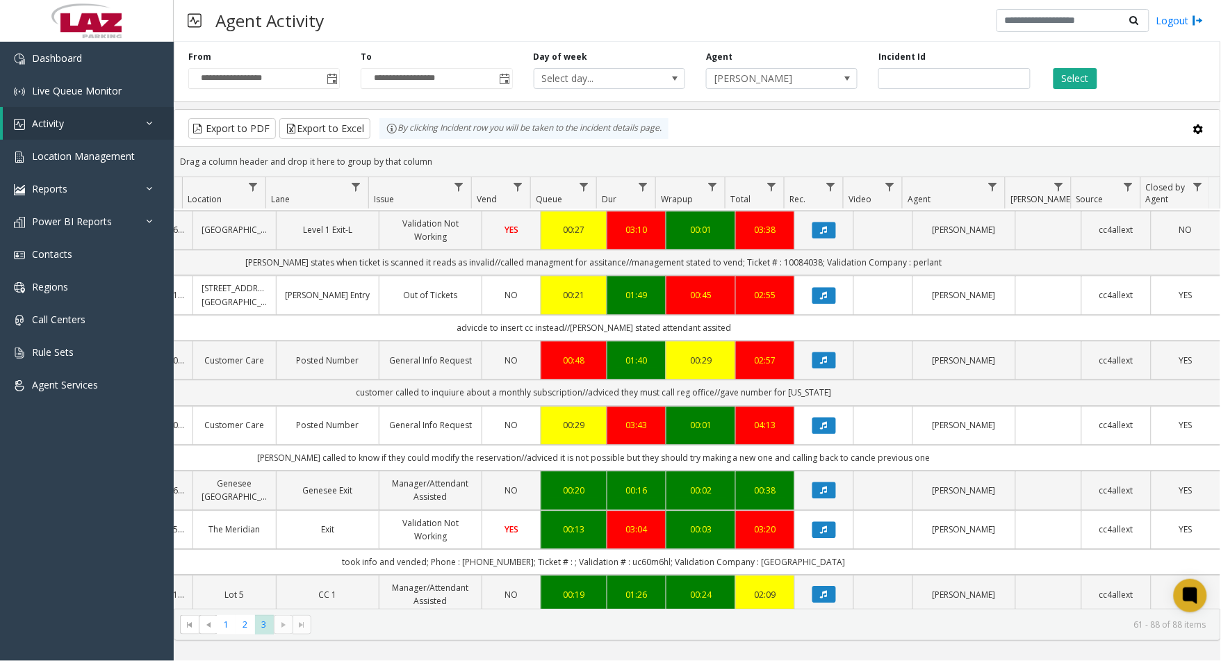
scroll to position [1080, 240]
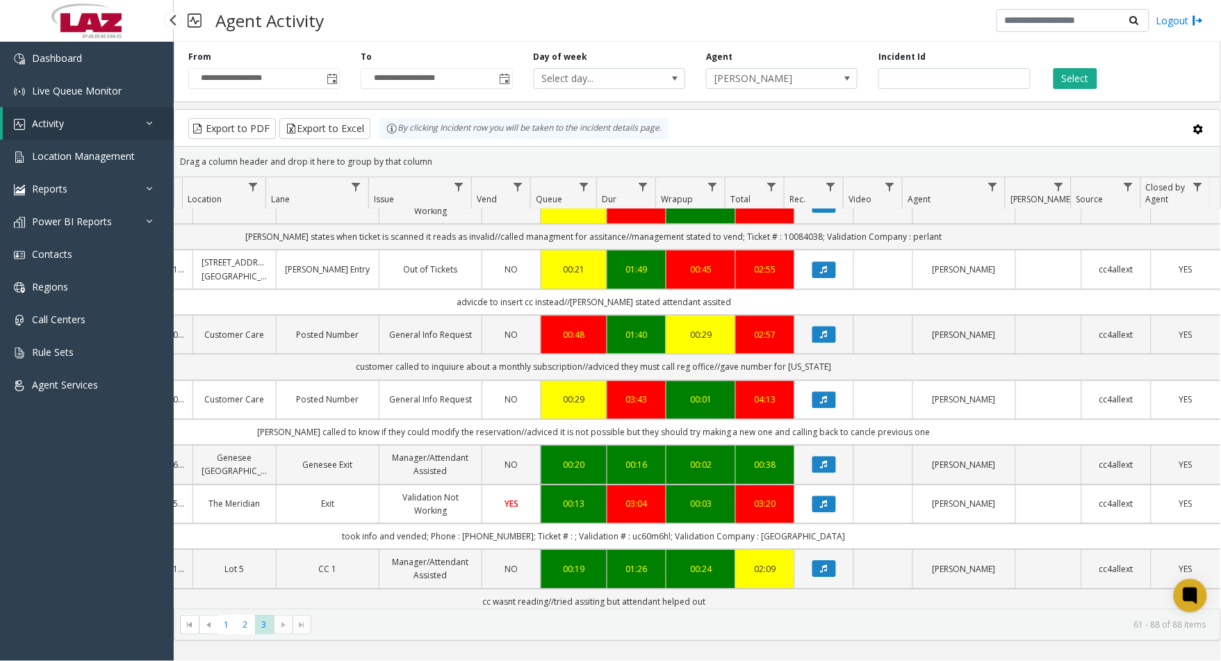
drag, startPoint x: 160, startPoint y: 3, endPoint x: 154, endPoint y: 7, distance: 7.5
click at [160, 3] on link at bounding box center [87, 21] width 174 height 42
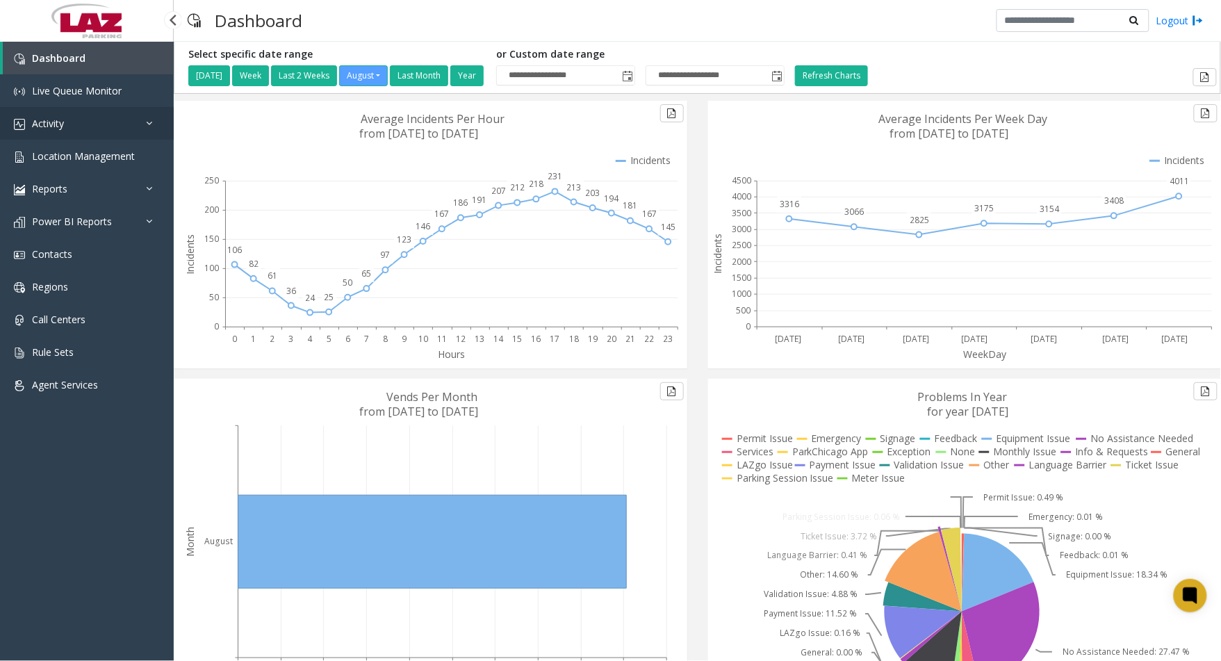
click at [93, 135] on link "Activity" at bounding box center [87, 123] width 174 height 33
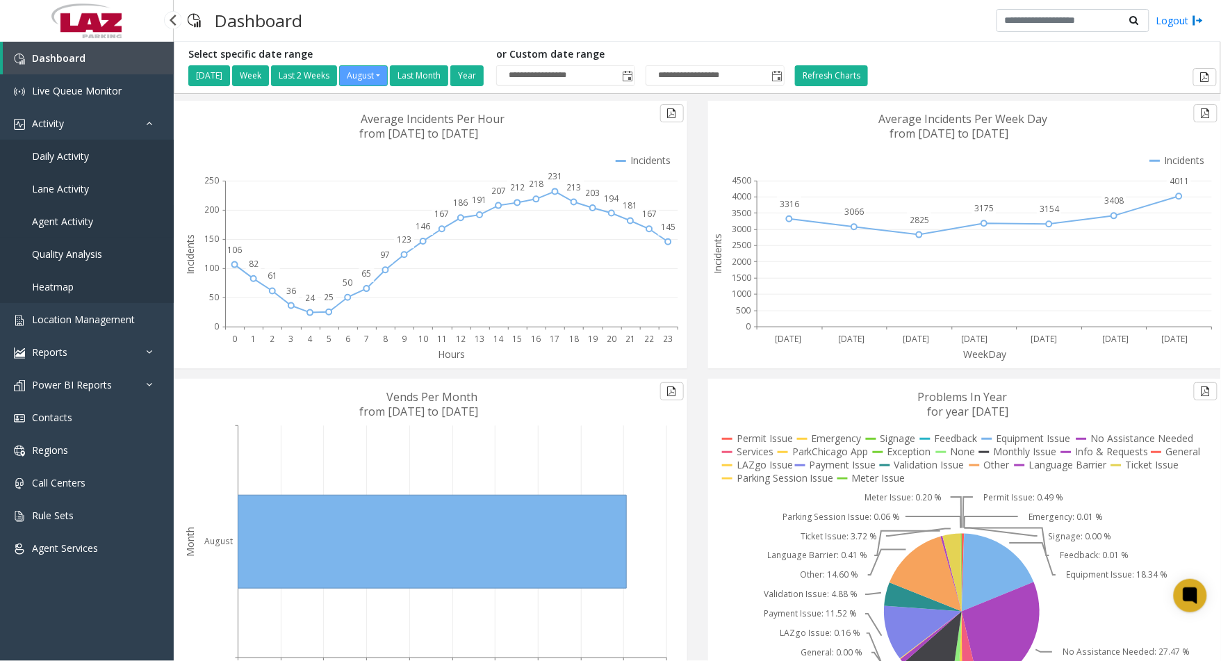
click at [72, 217] on span "Agent Activity" at bounding box center [62, 221] width 61 height 13
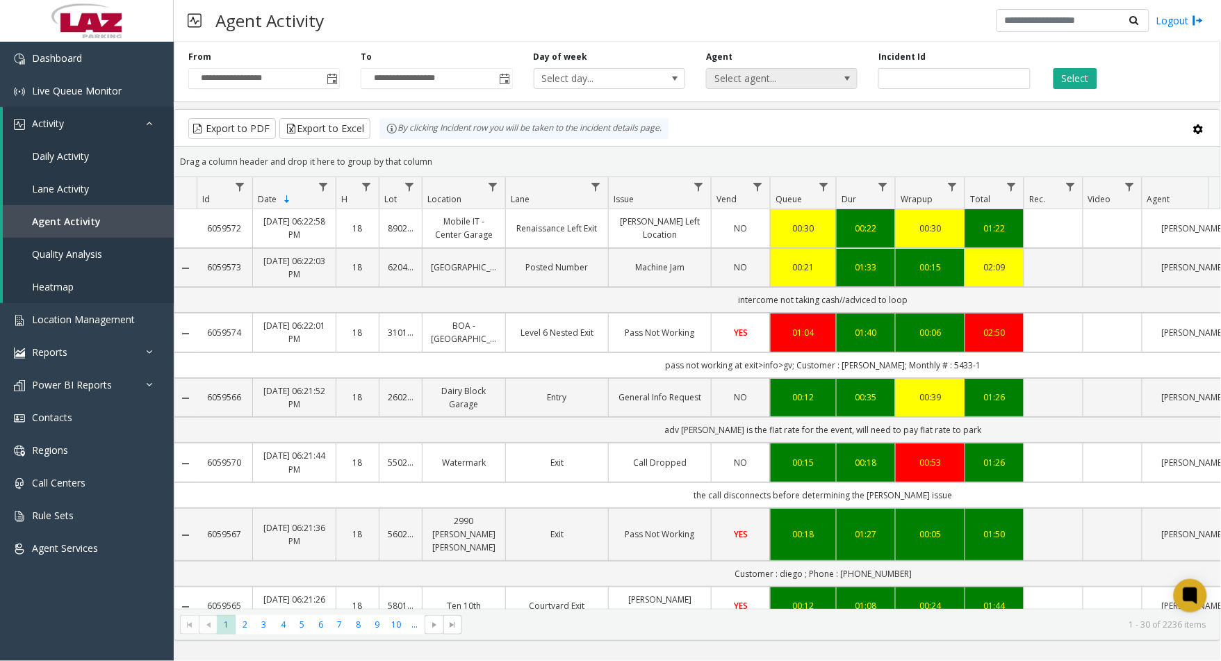
click at [745, 88] on span "Select agent..." at bounding box center [781, 78] width 151 height 21
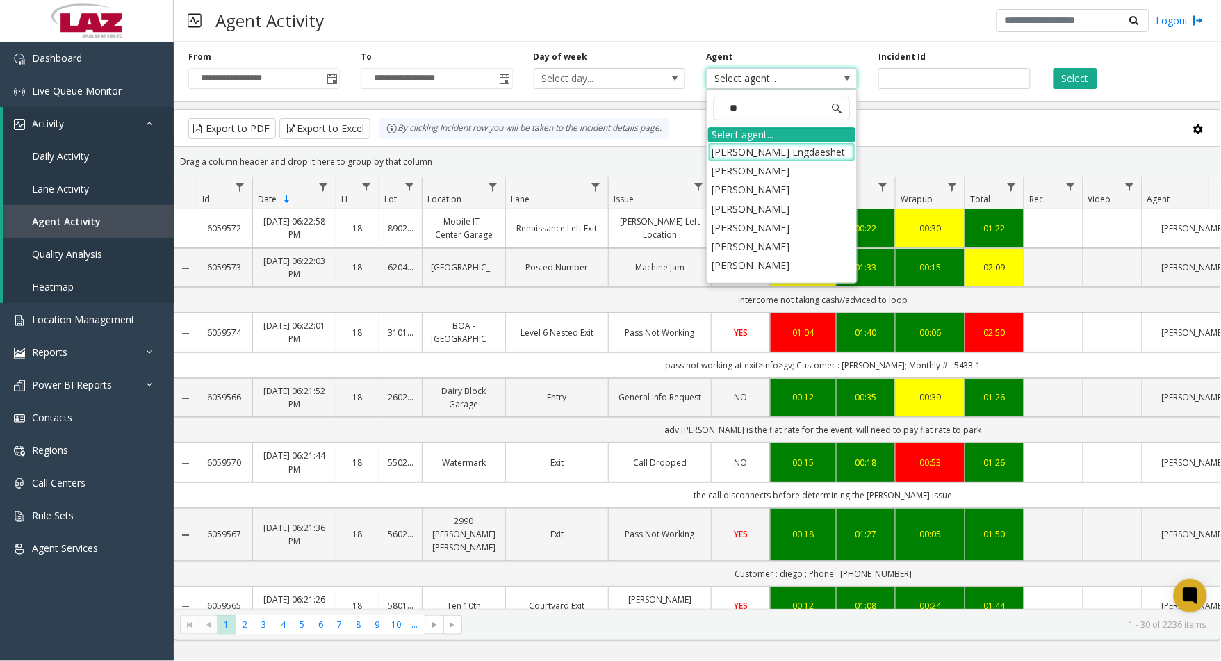
type input "***"
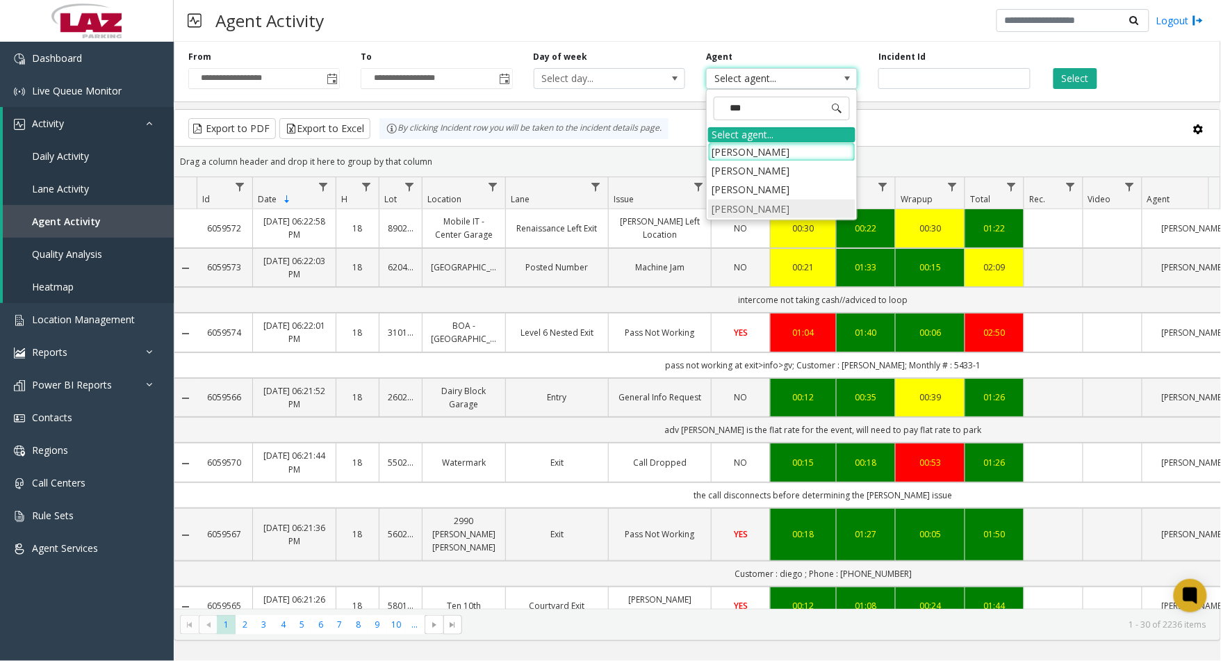
click at [751, 212] on li "[PERSON_NAME]" at bounding box center [781, 208] width 147 height 19
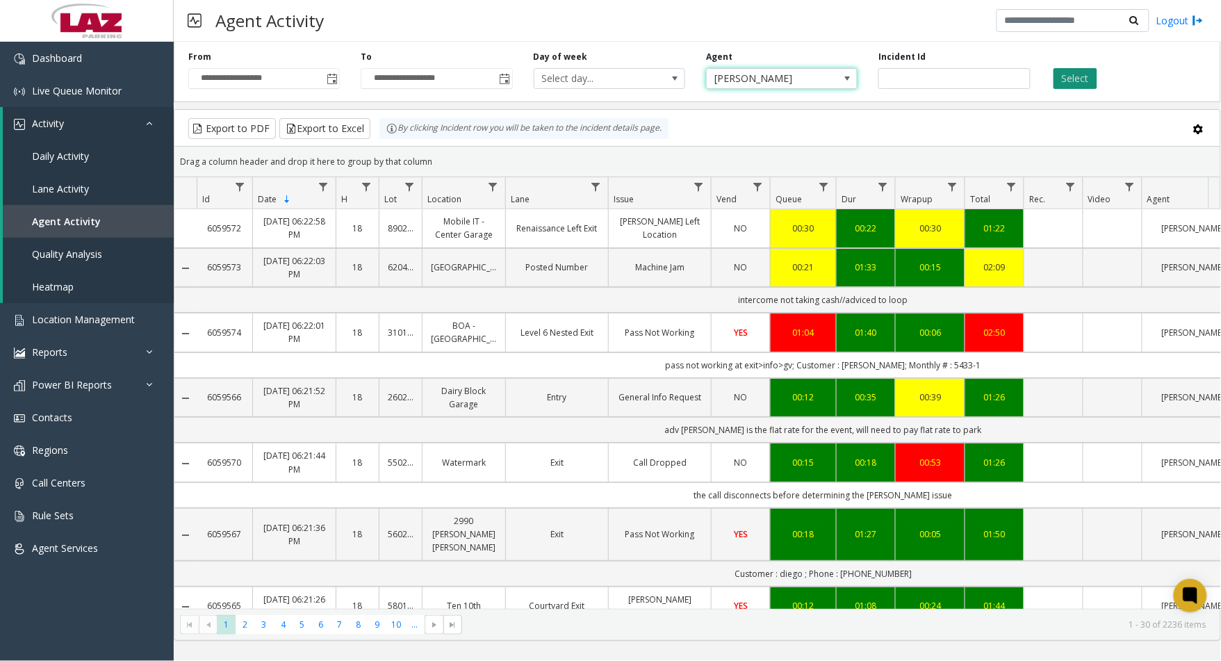
click at [1080, 74] on button "Select" at bounding box center [1075, 78] width 44 height 21
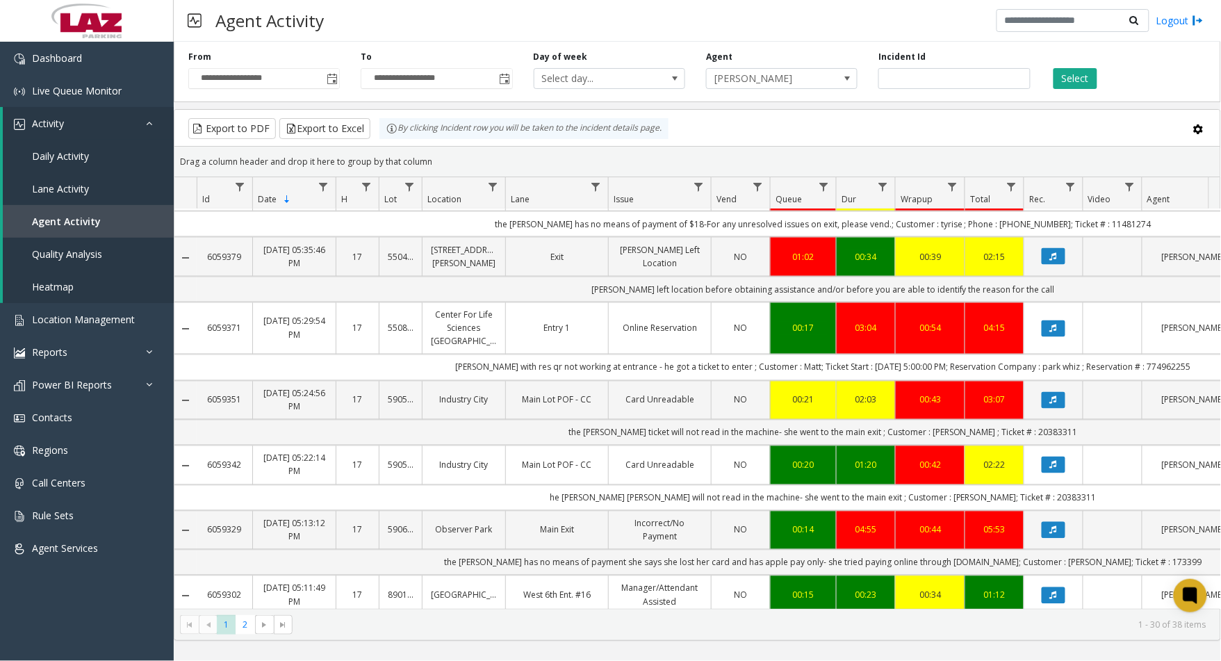
scroll to position [837, 0]
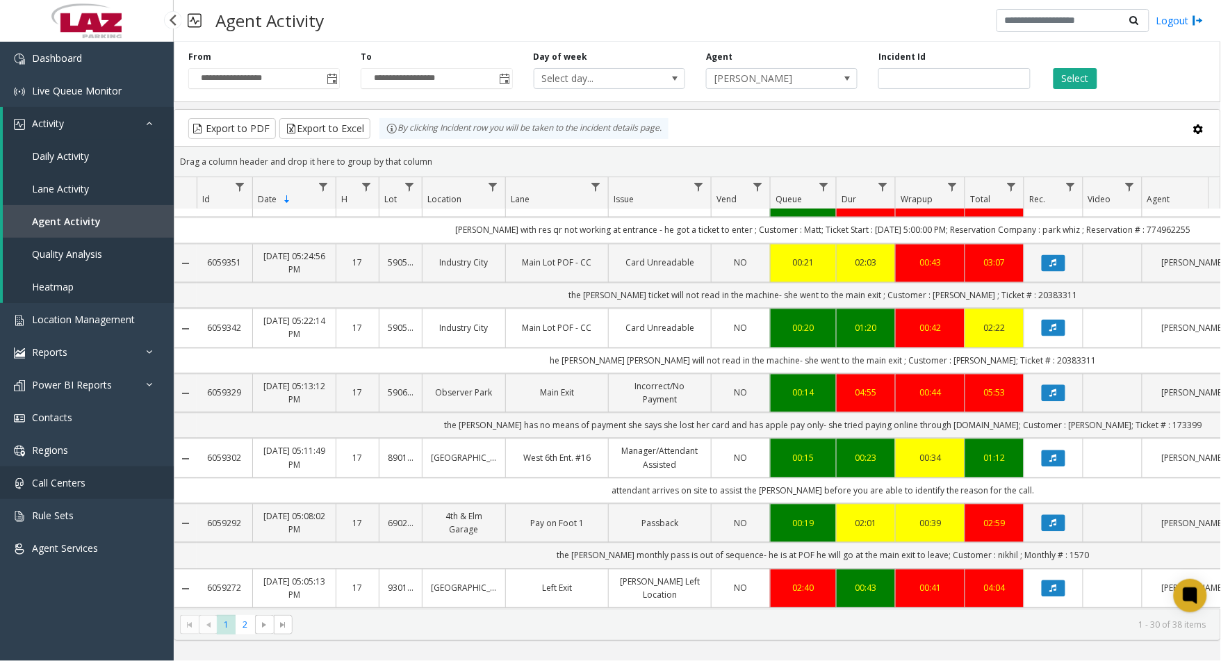
click at [157, 496] on link "Call Centers" at bounding box center [87, 482] width 174 height 33
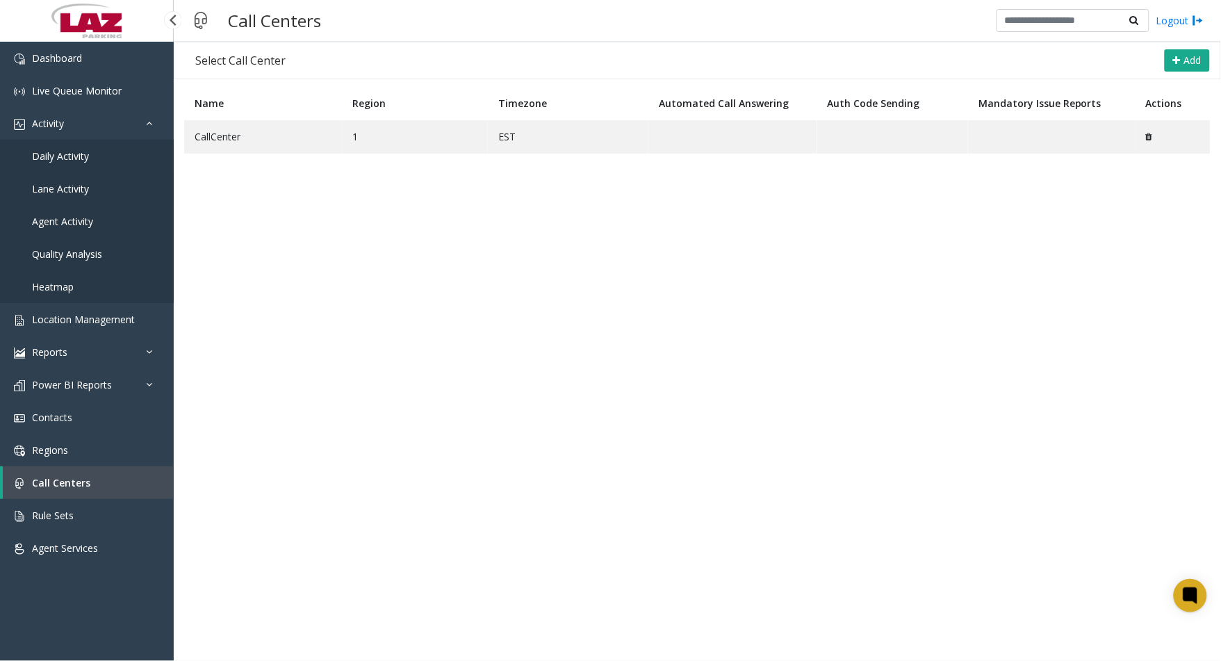
click at [88, 184] on span "Lane Activity" at bounding box center [60, 188] width 57 height 13
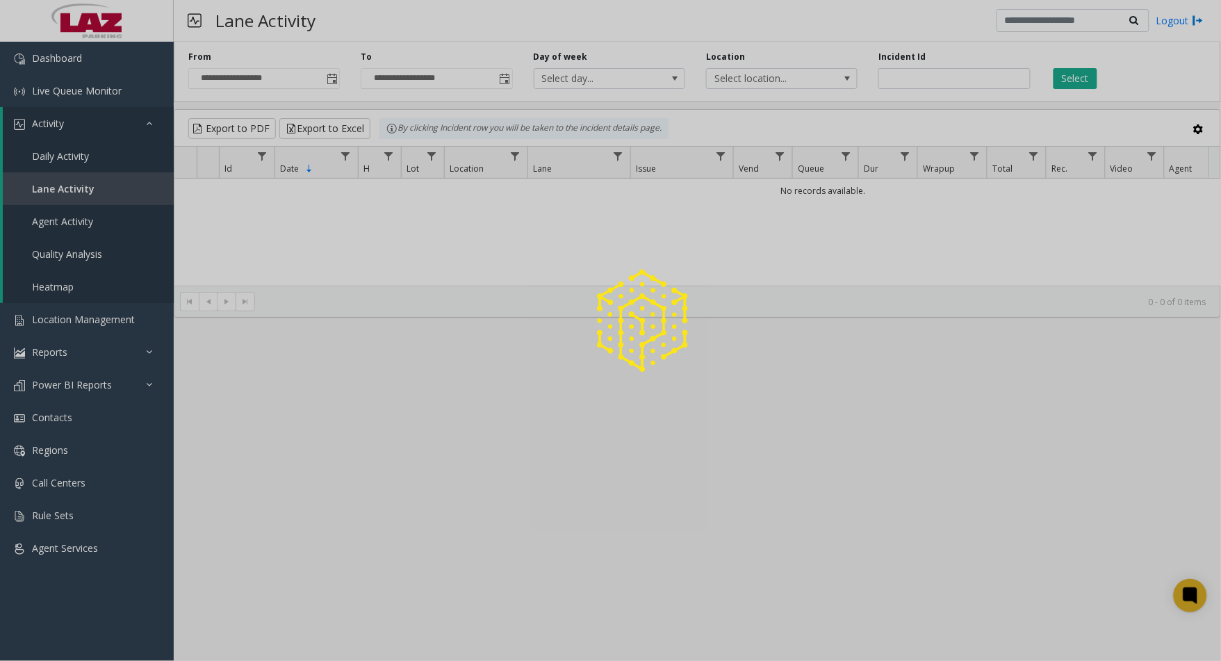
click at [74, 217] on div at bounding box center [610, 330] width 1221 height 661
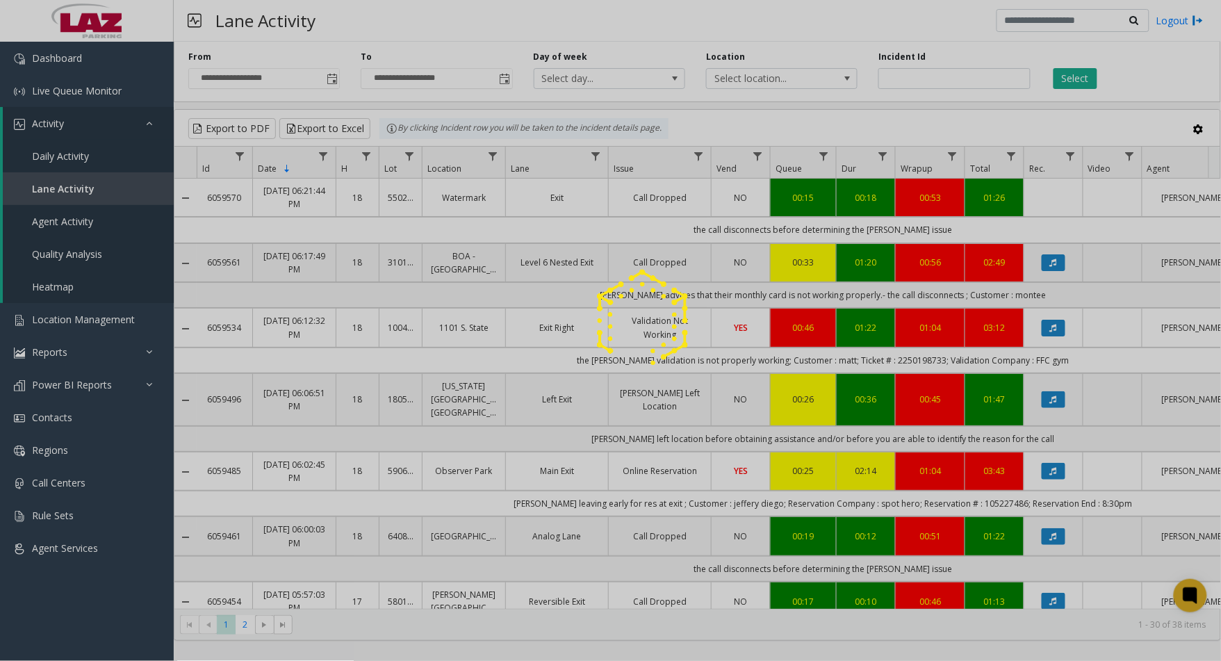
click at [67, 217] on div at bounding box center [610, 330] width 1221 height 661
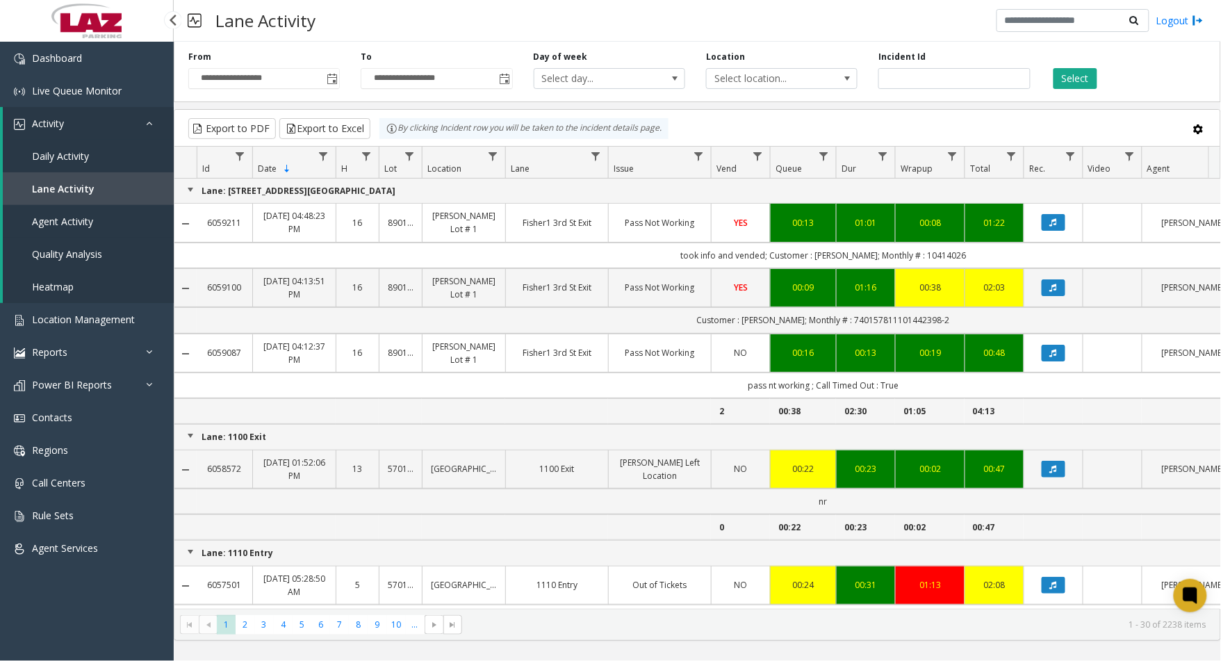
click at [67, 218] on span "Agent Activity" at bounding box center [62, 221] width 61 height 13
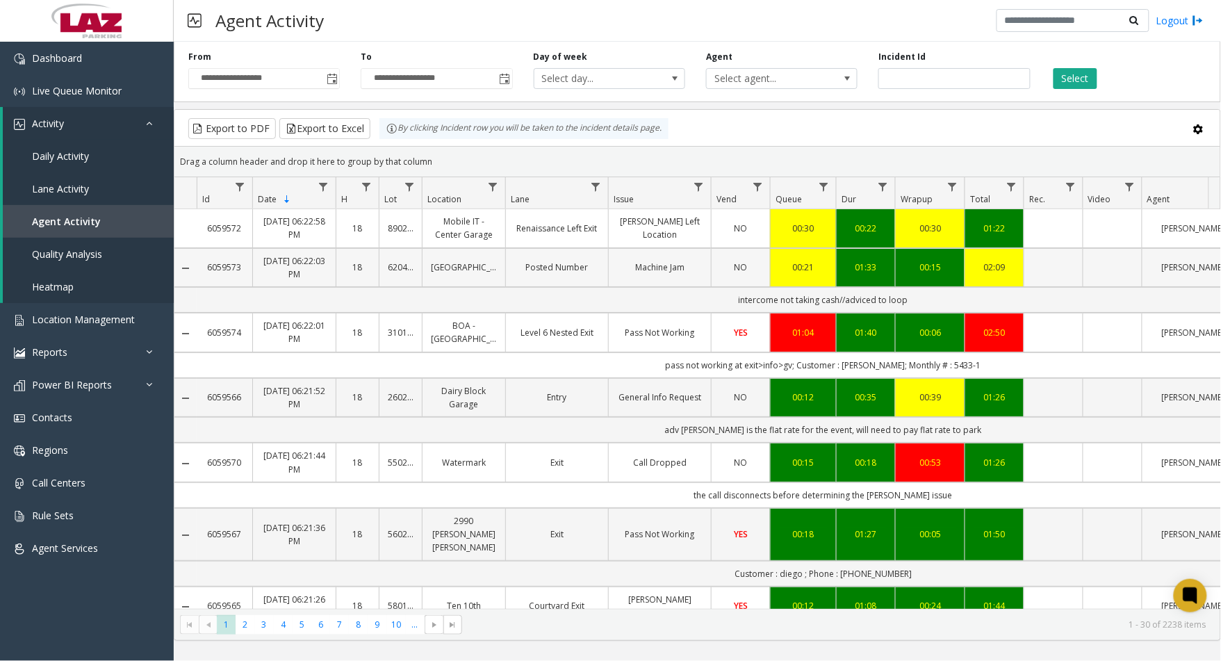
scroll to position [77, 0]
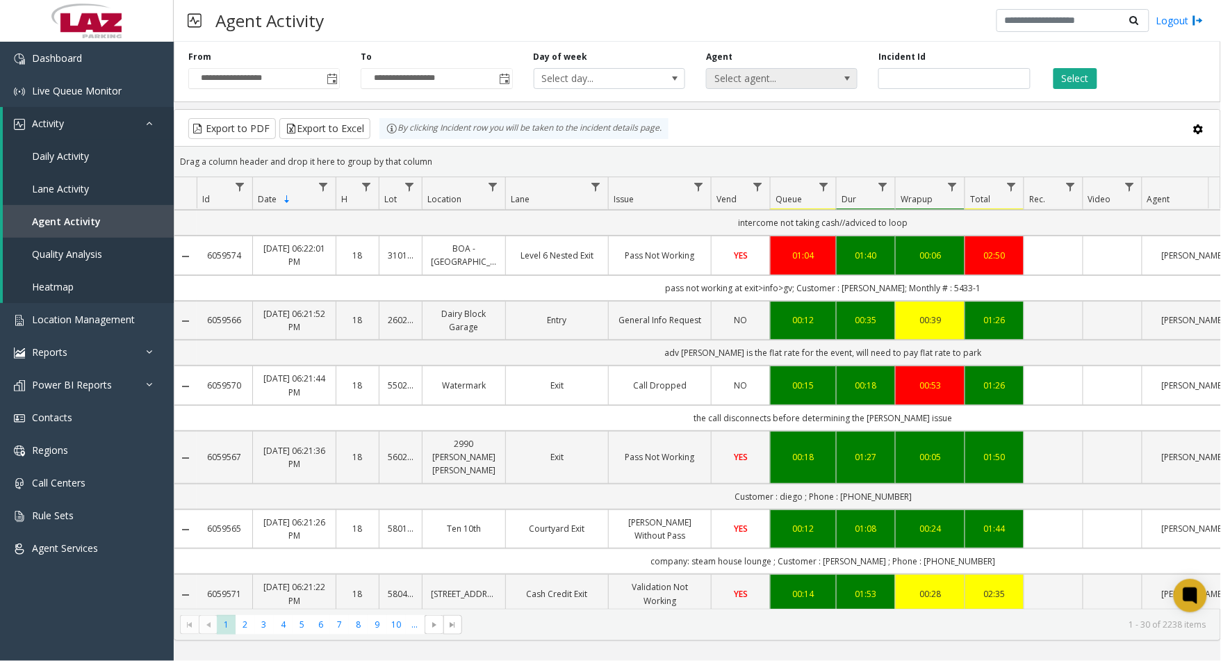
click at [745, 72] on span "Select agent..." at bounding box center [766, 78] width 120 height 19
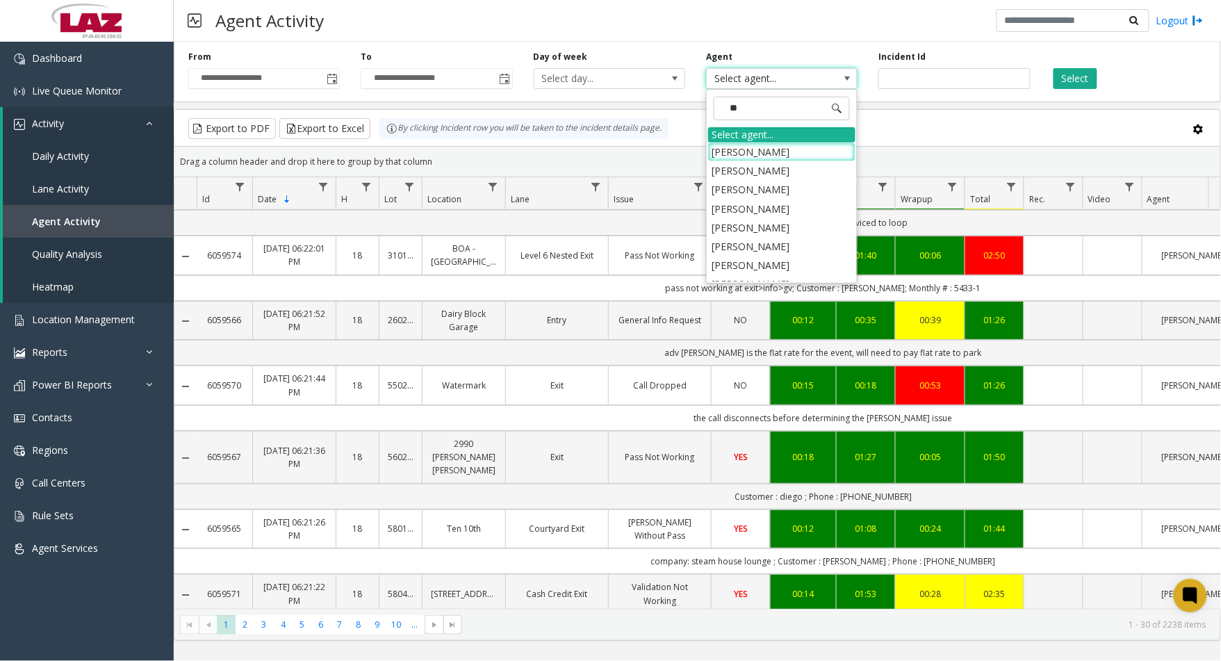
type input "***"
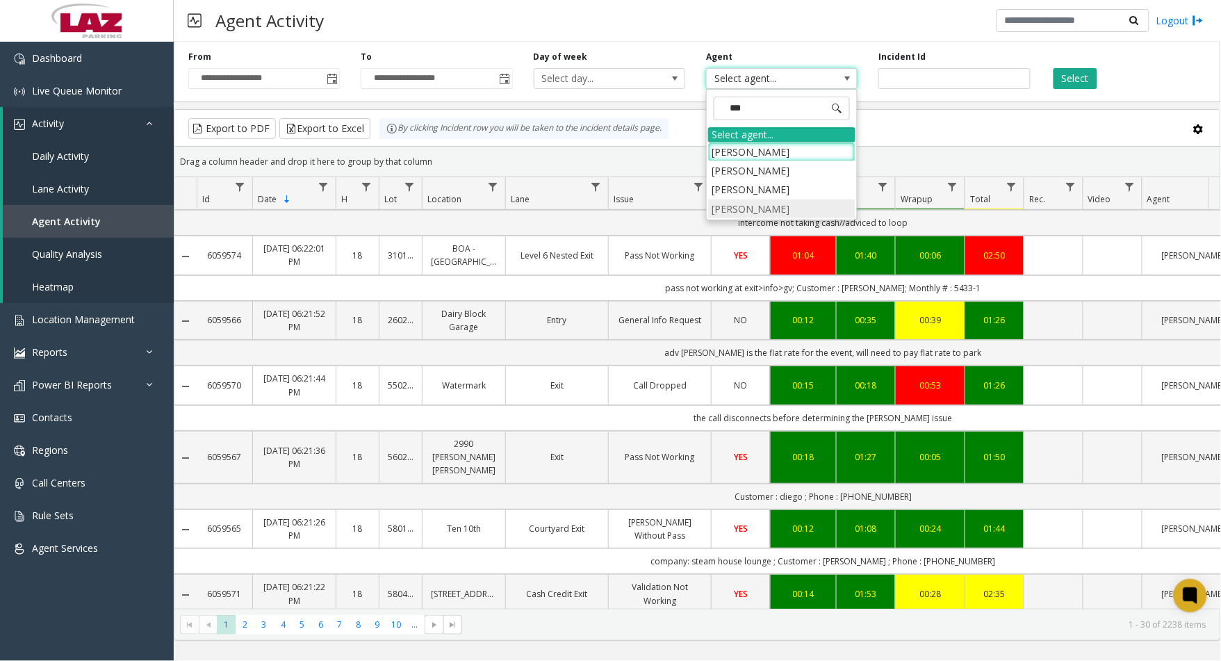
click at [747, 202] on li "[PERSON_NAME]" at bounding box center [781, 208] width 147 height 19
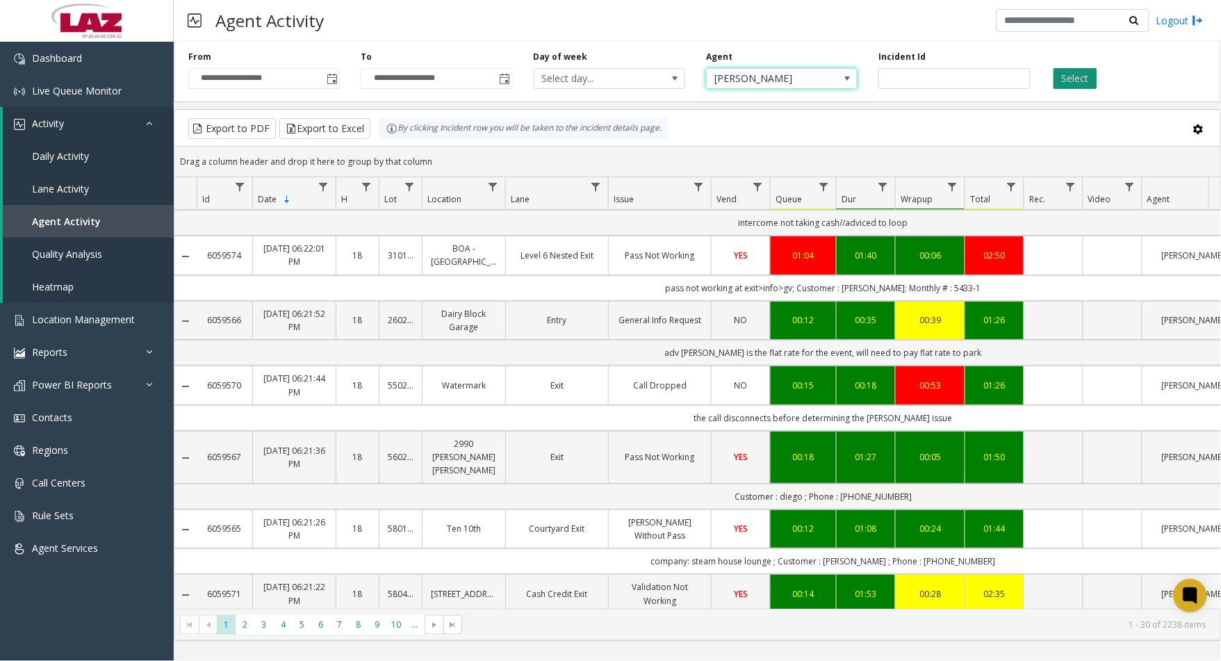
click at [1065, 75] on button "Select" at bounding box center [1075, 78] width 44 height 21
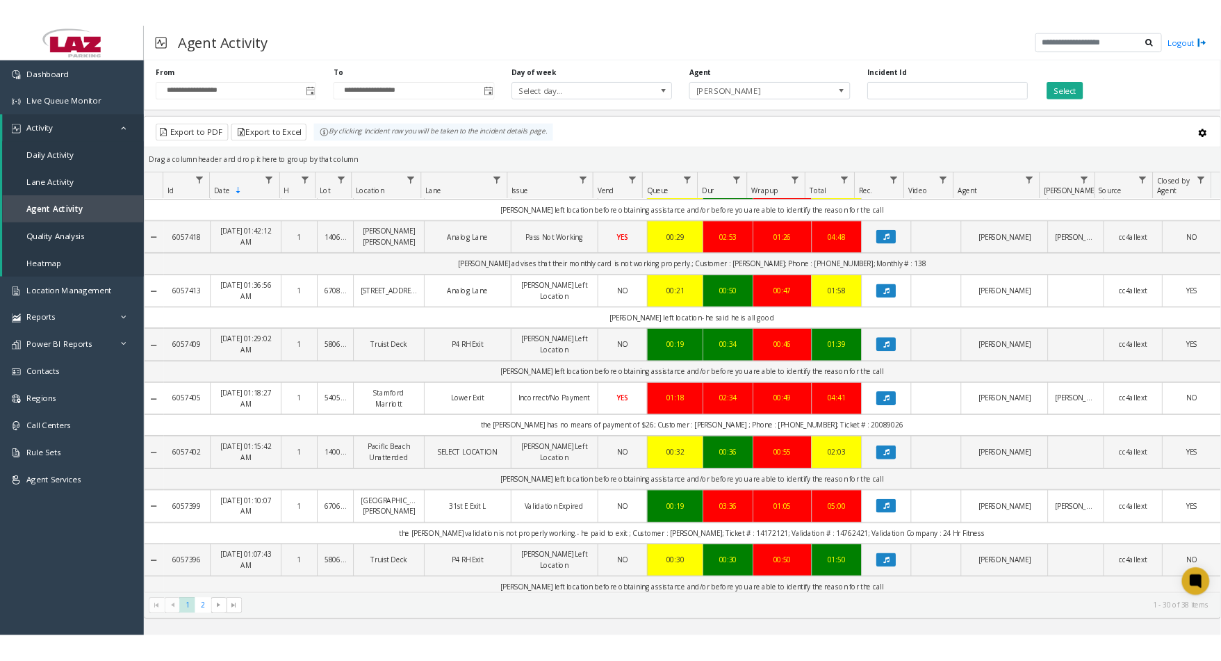
scroll to position [1445, 0]
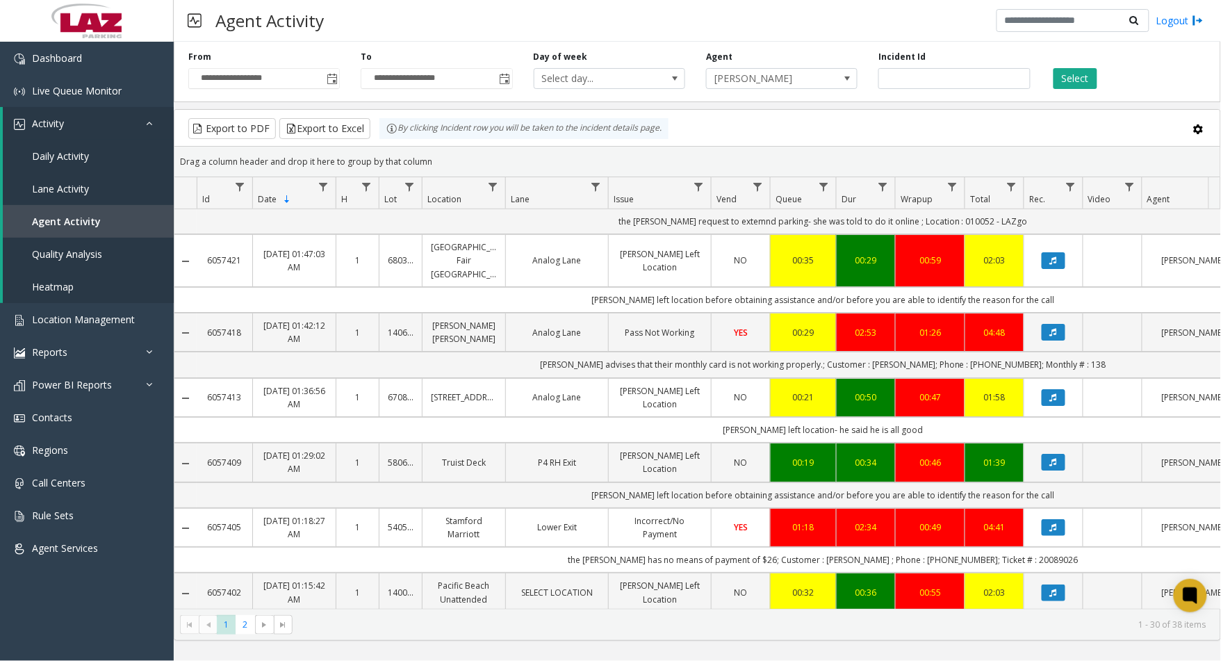
click at [53, 636] on div "Dashboard Live Queue Monitor Activity Daily Activity Lane Activity Agent Activi…" at bounding box center [87, 346] width 174 height 608
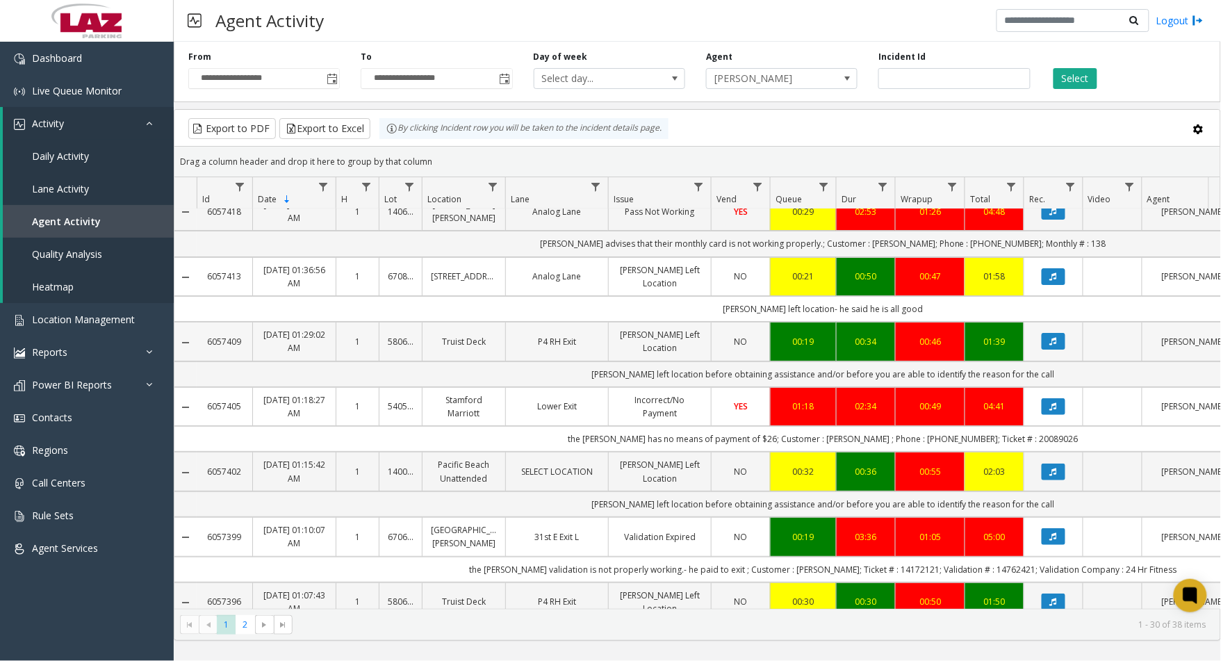
scroll to position [1609, 0]
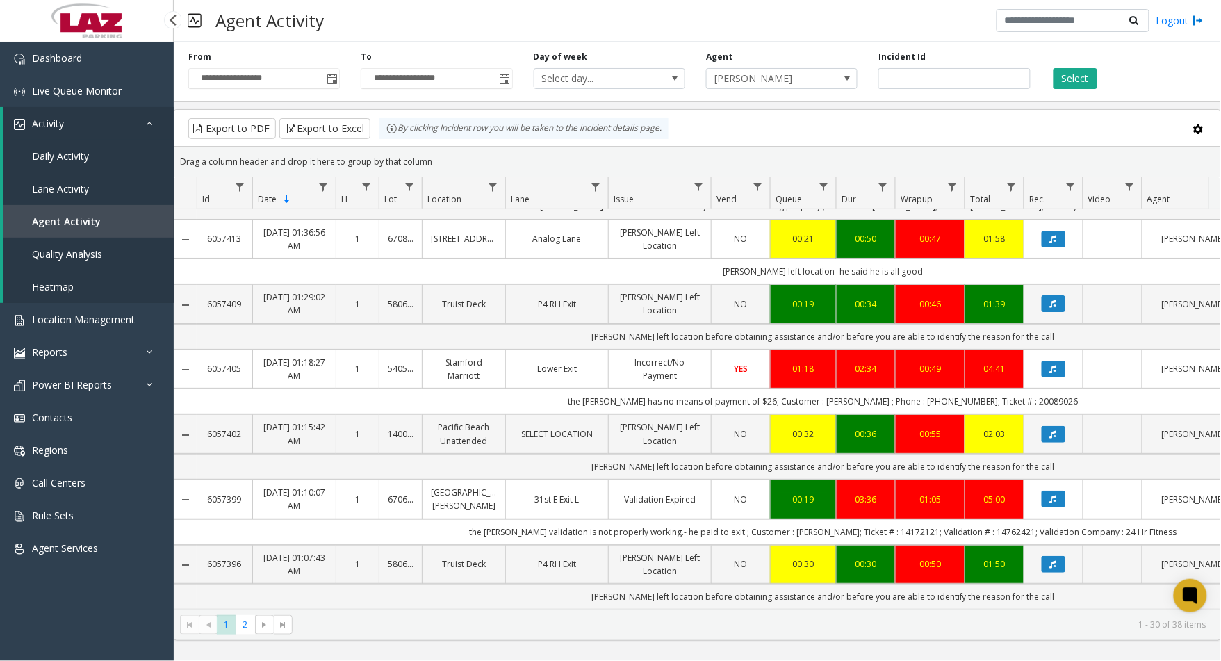
click at [133, 634] on div "Dashboard Live Queue Monitor Activity Daily Activity Lane Activity Agent Activi…" at bounding box center [87, 346] width 174 height 608
click at [241, 625] on span "2" at bounding box center [244, 624] width 19 height 19
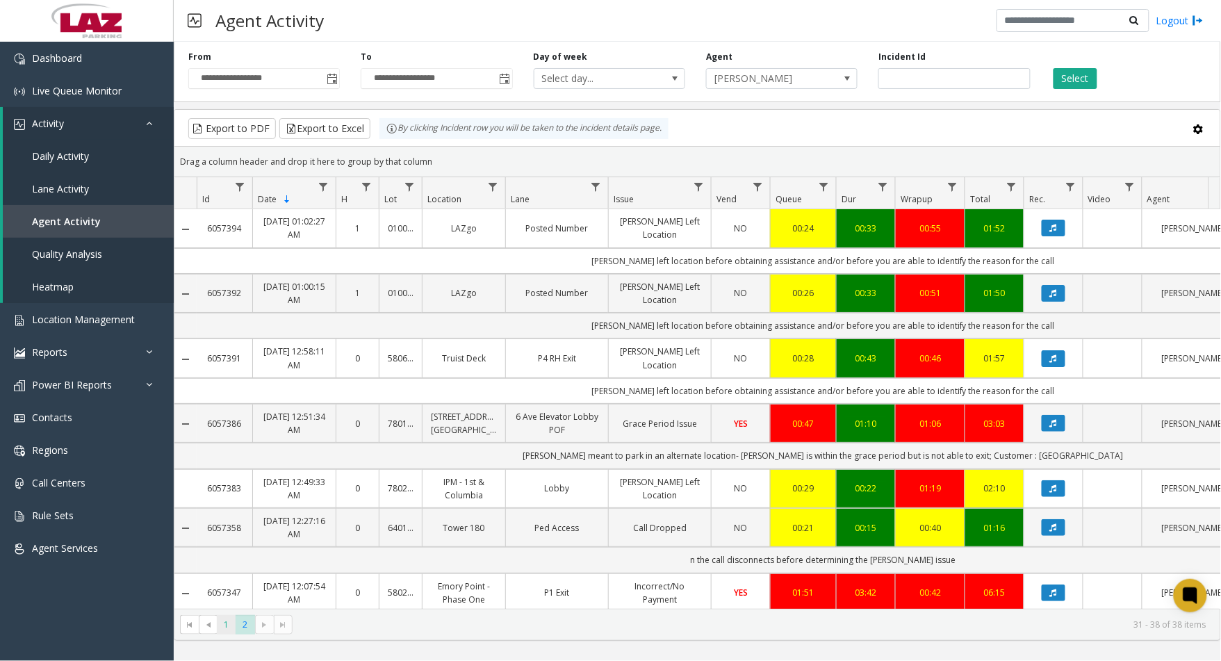
click at [229, 622] on span "1" at bounding box center [226, 624] width 19 height 19
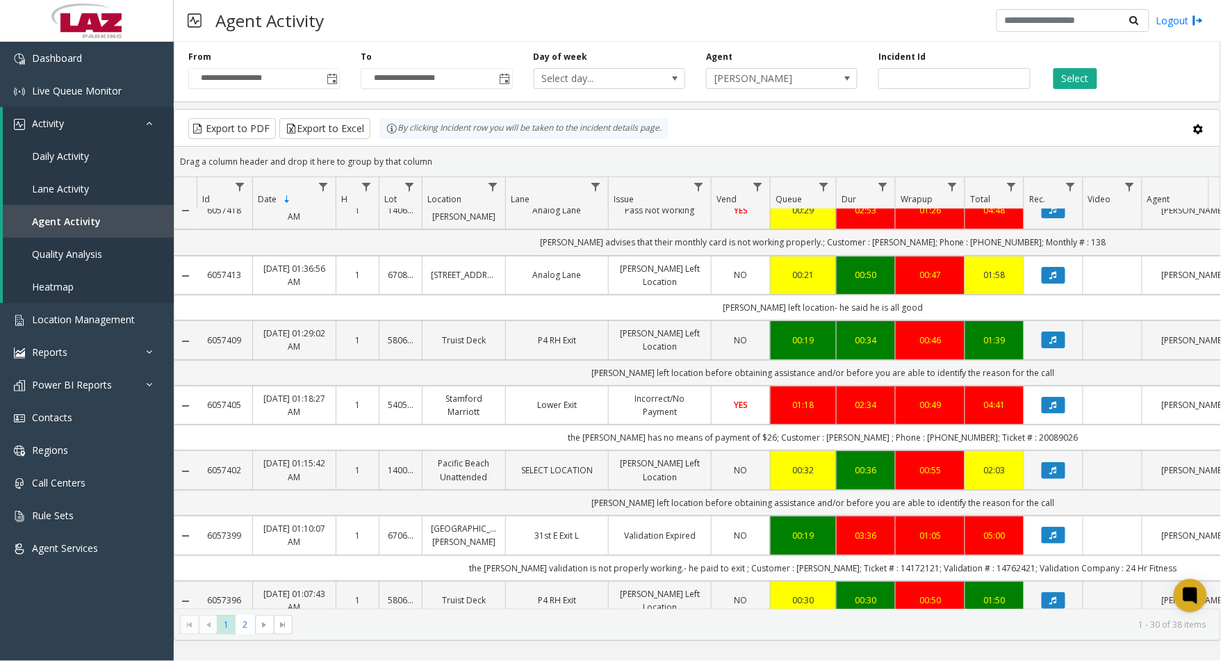
scroll to position [1609, 0]
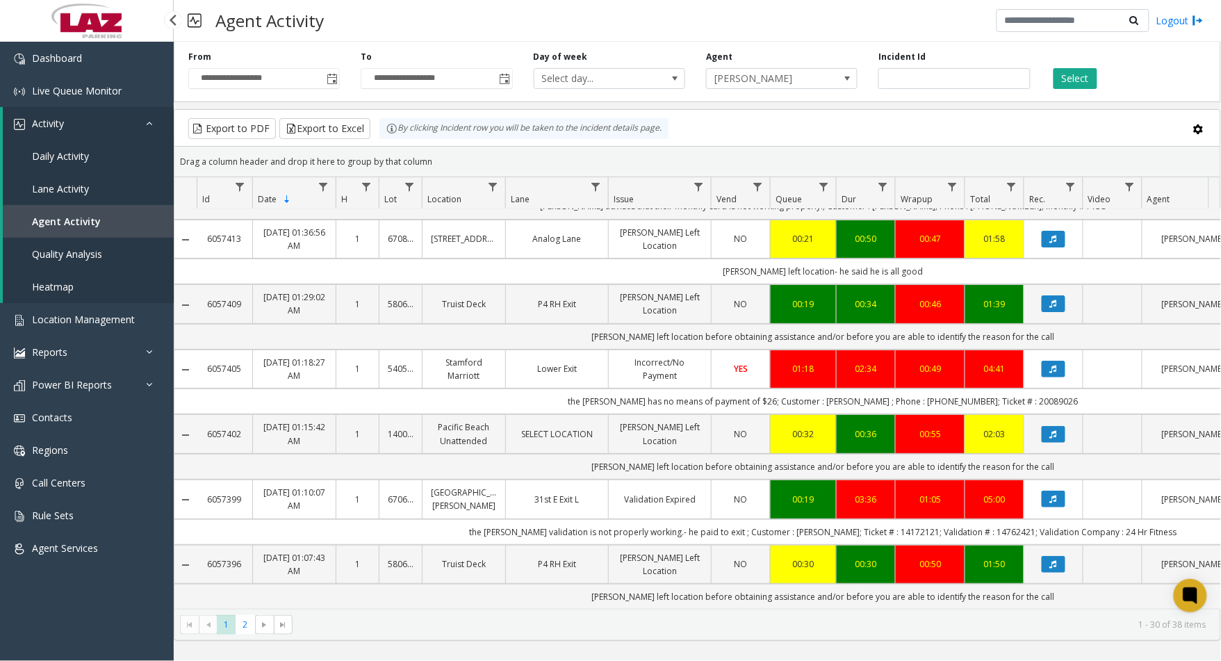
click at [140, 634] on div "Dashboard Live Queue Monitor Activity Daily Activity Lane Activity Agent Activi…" at bounding box center [87, 346] width 174 height 608
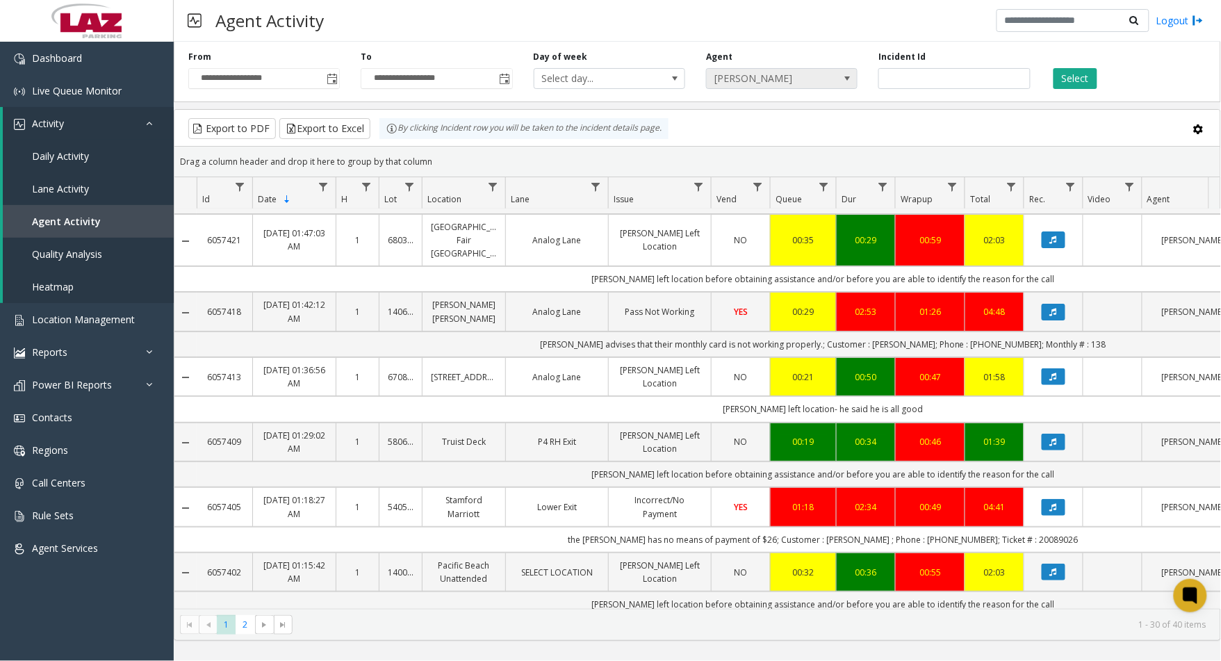
click at [716, 71] on span "[PERSON_NAME]" at bounding box center [766, 78] width 120 height 19
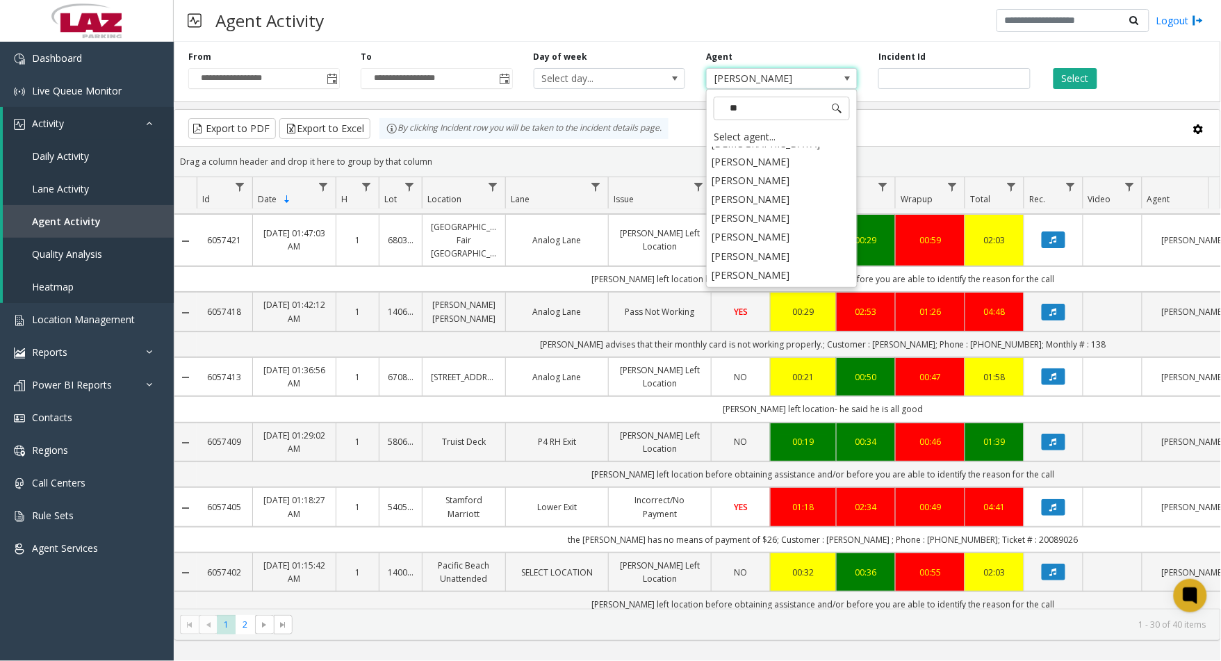
scroll to position [0, 0]
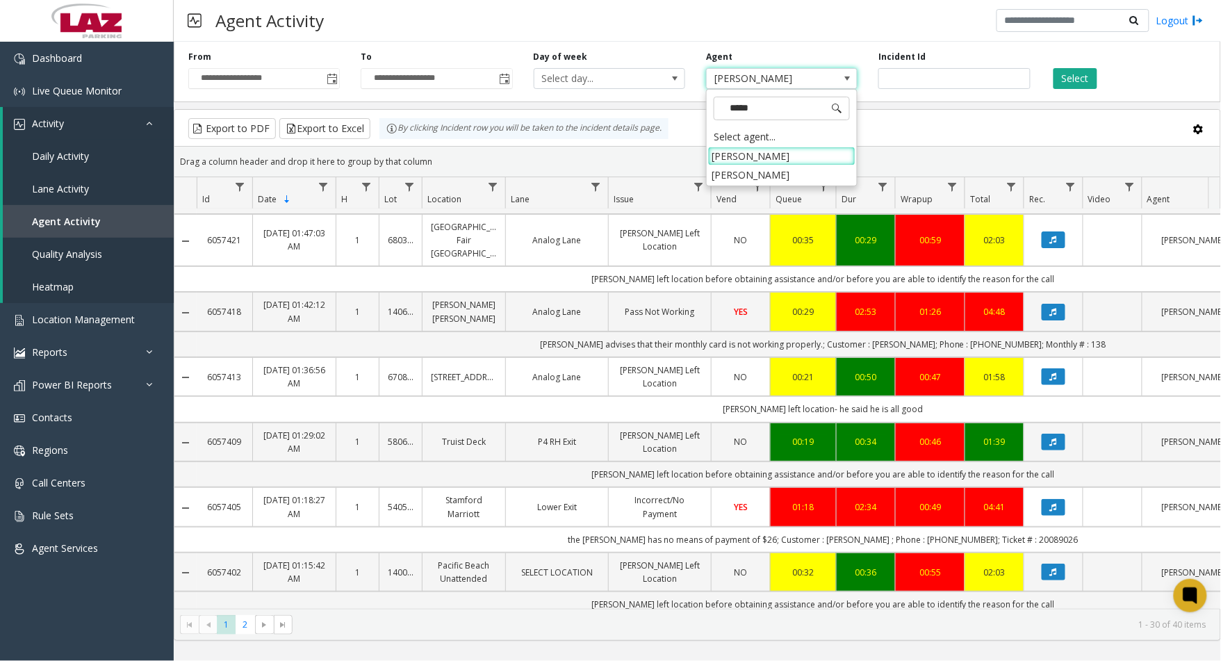
type input "******"
click at [741, 177] on li "[PERSON_NAME]" at bounding box center [781, 174] width 147 height 19
click at [1075, 75] on button "Select" at bounding box center [1075, 78] width 44 height 21
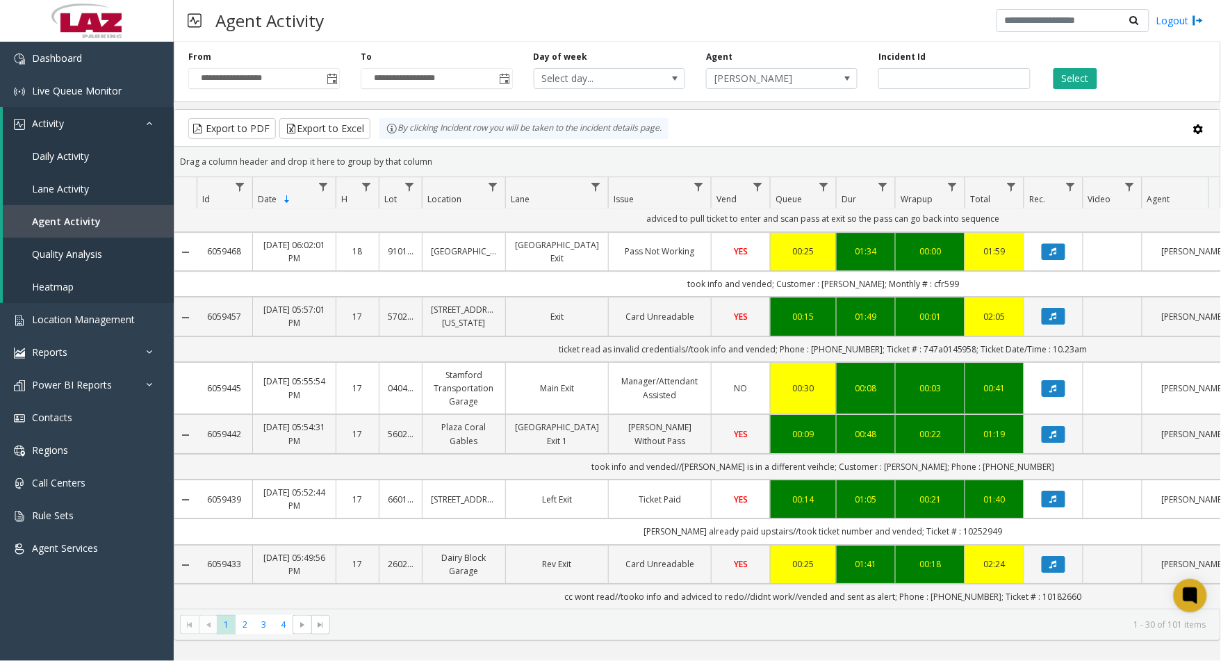
scroll to position [1310, 0]
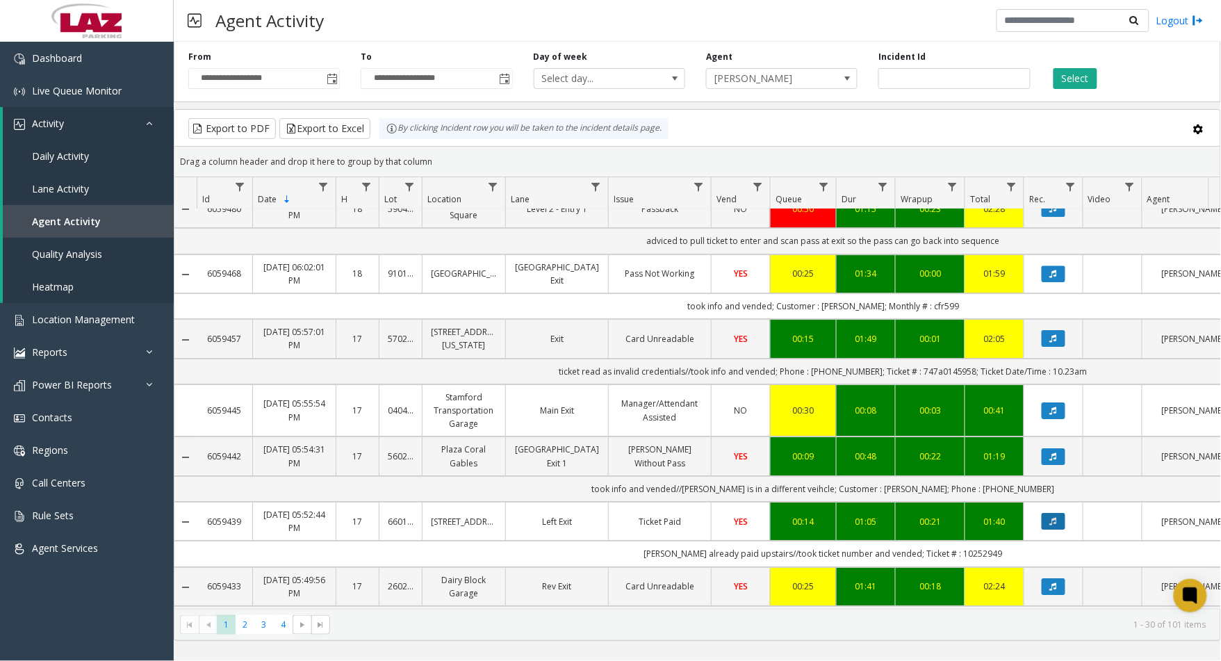
click at [1059, 513] on button "Data table" at bounding box center [1053, 521] width 24 height 17
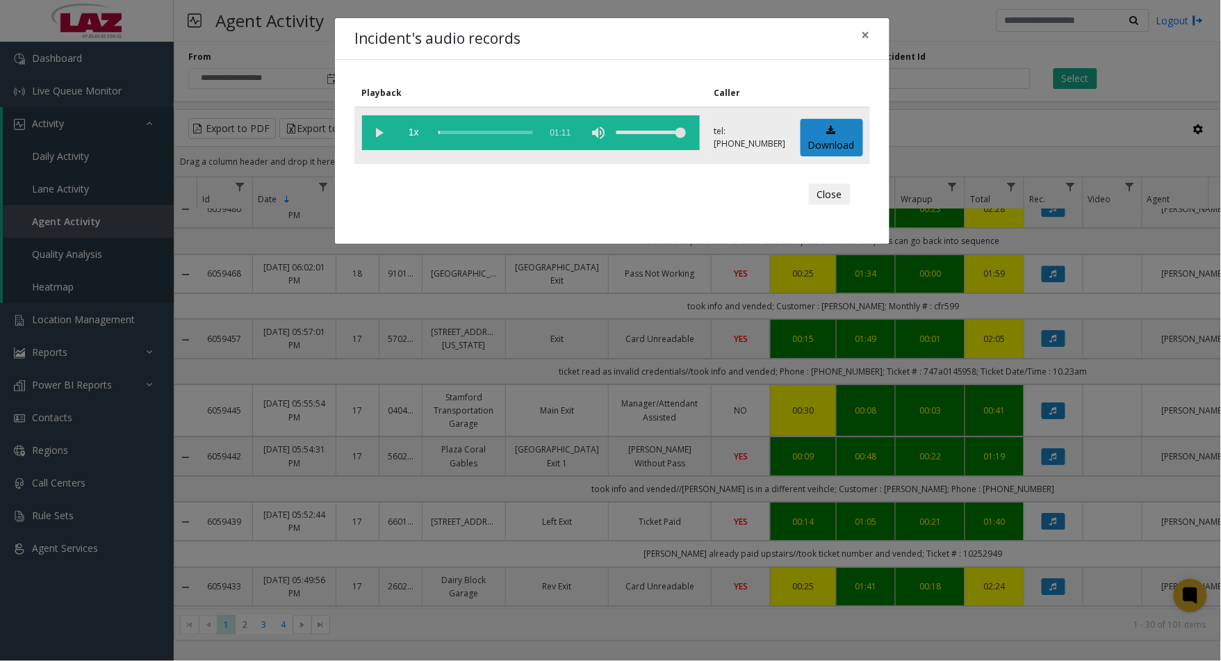
click at [385, 135] on vg-play-pause at bounding box center [379, 132] width 35 height 35
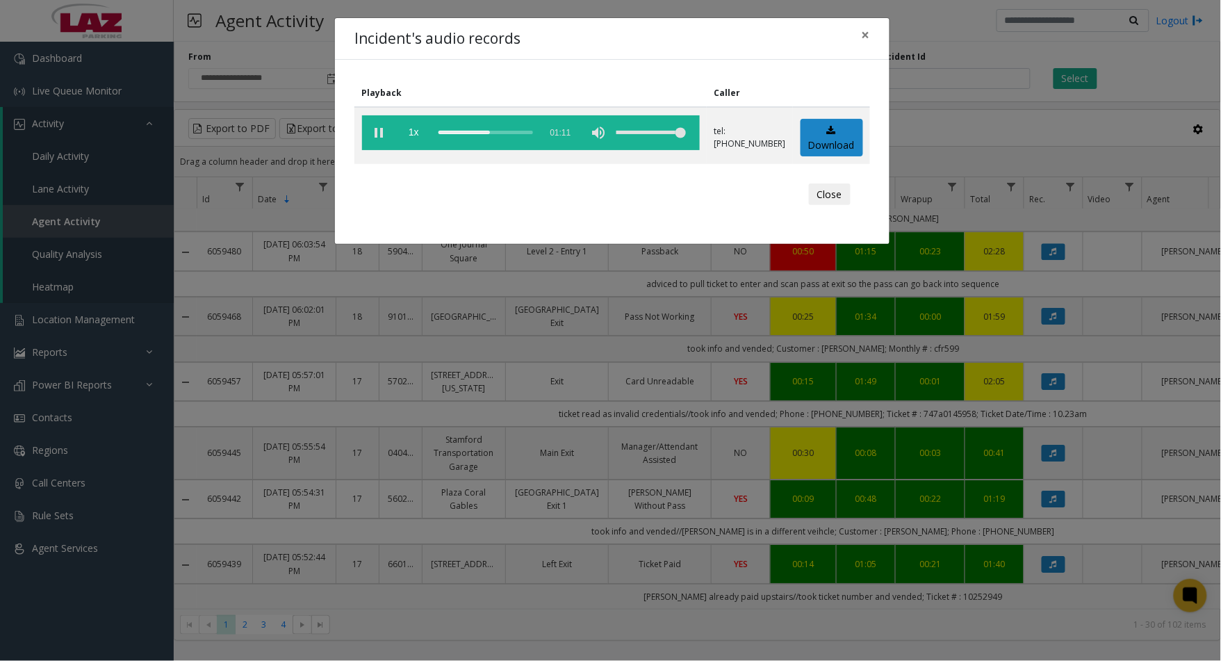
scroll to position [1285, 0]
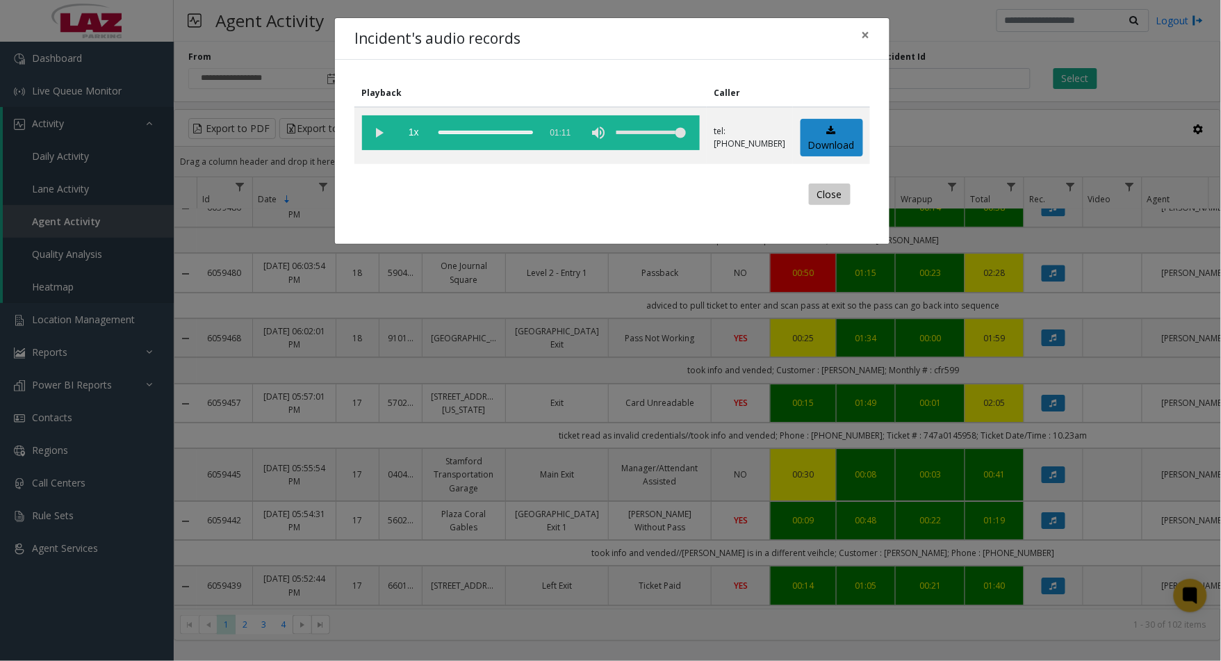
click at [832, 193] on button "Close" at bounding box center [830, 194] width 42 height 22
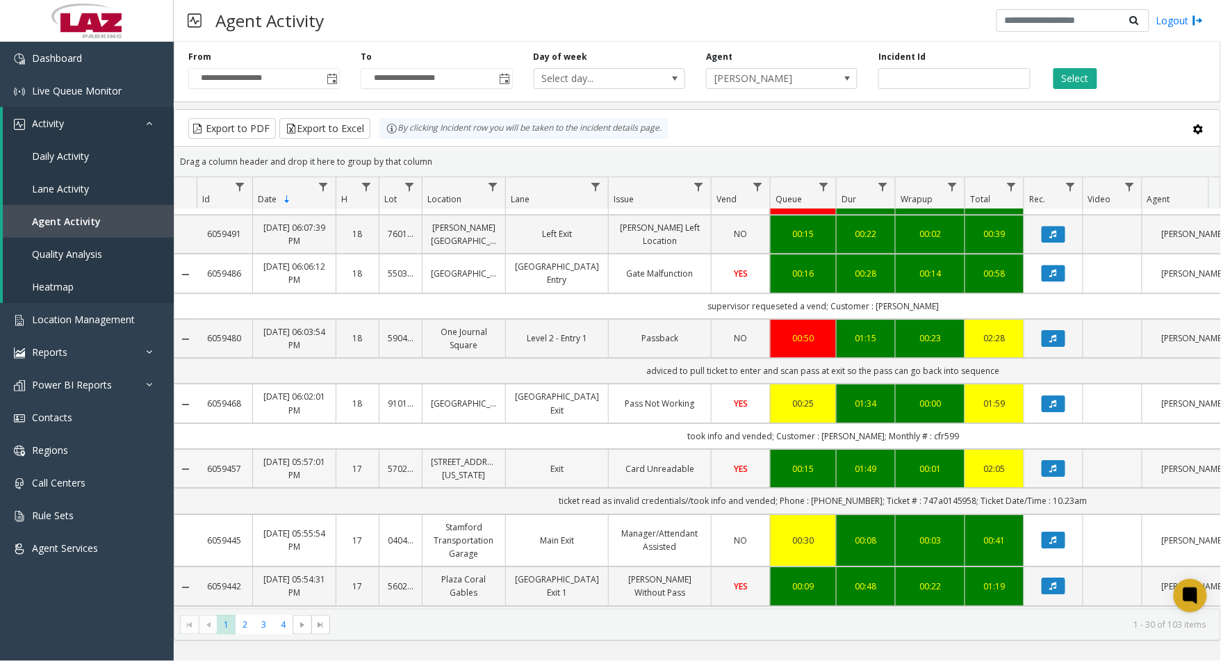
scroll to position [1258, 0]
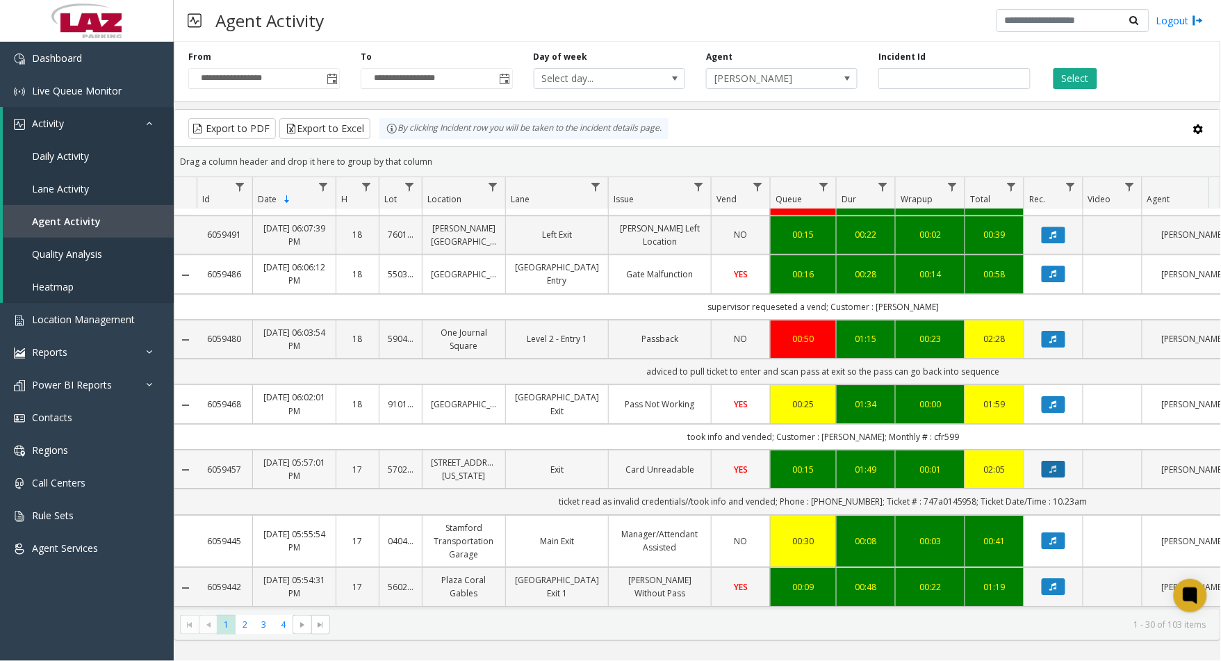
click at [1044, 461] on button "Data table" at bounding box center [1053, 469] width 24 height 17
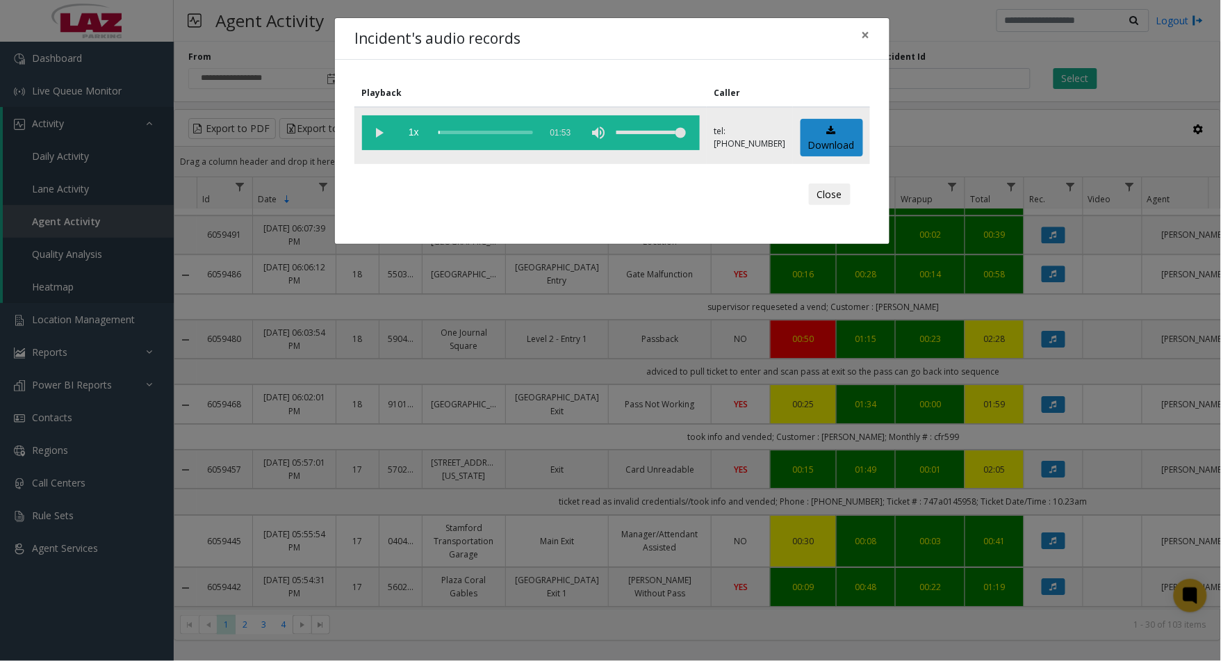
click at [385, 132] on vg-play-pause at bounding box center [379, 132] width 35 height 35
click at [831, 190] on button "Close" at bounding box center [830, 194] width 42 height 22
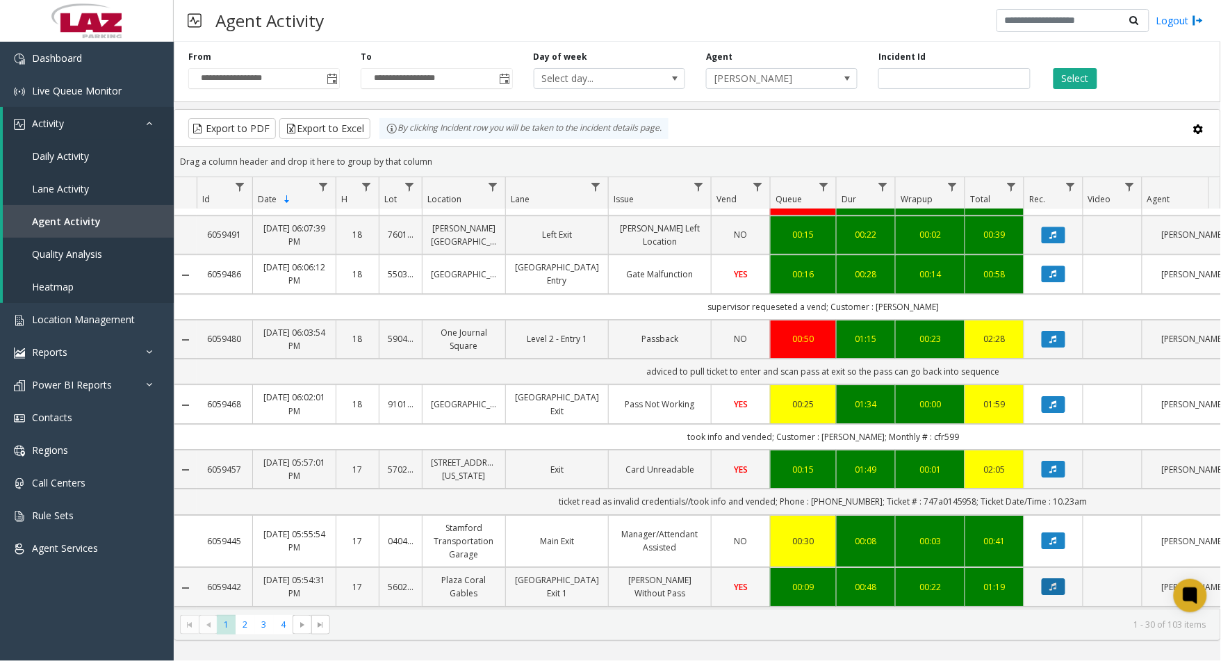
click at [1054, 582] on icon "Data table" at bounding box center [1053, 586] width 7 height 8
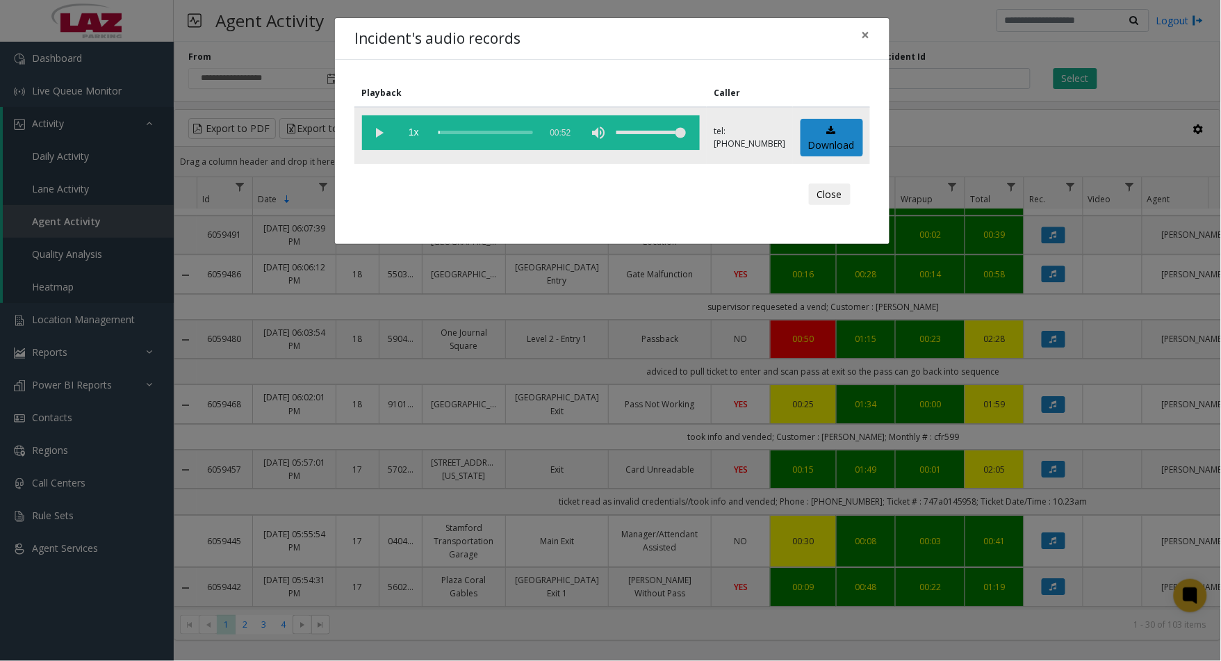
click at [378, 133] on vg-play-pause at bounding box center [379, 132] width 35 height 35
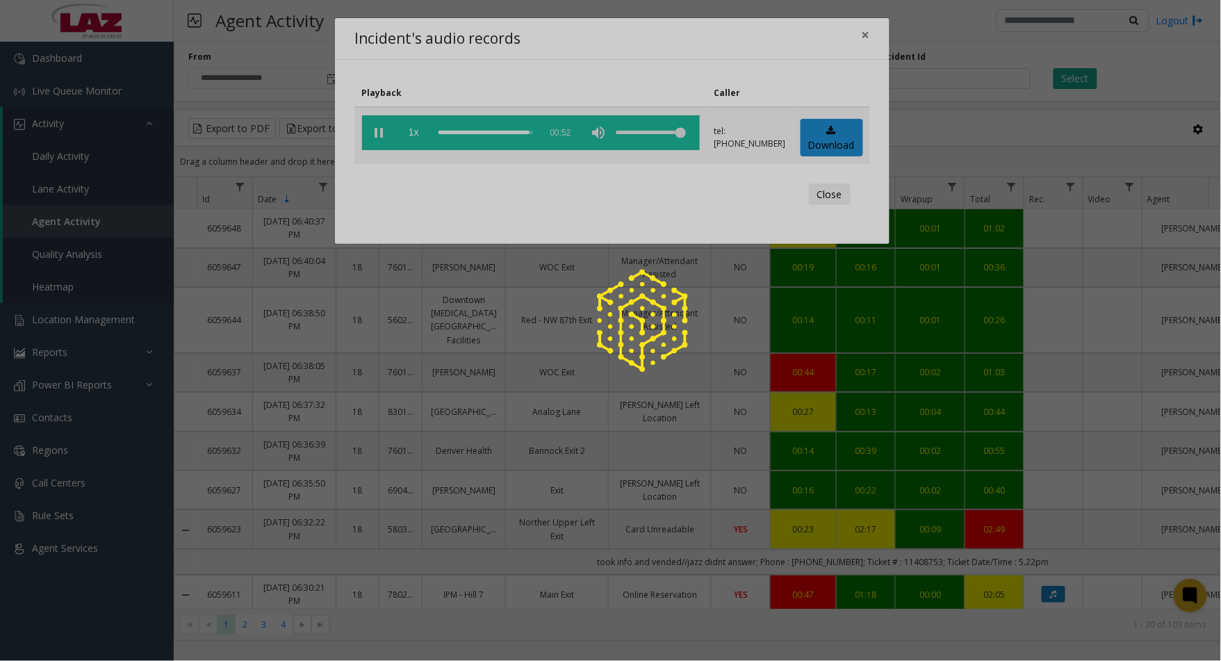
scroll to position [1258, 0]
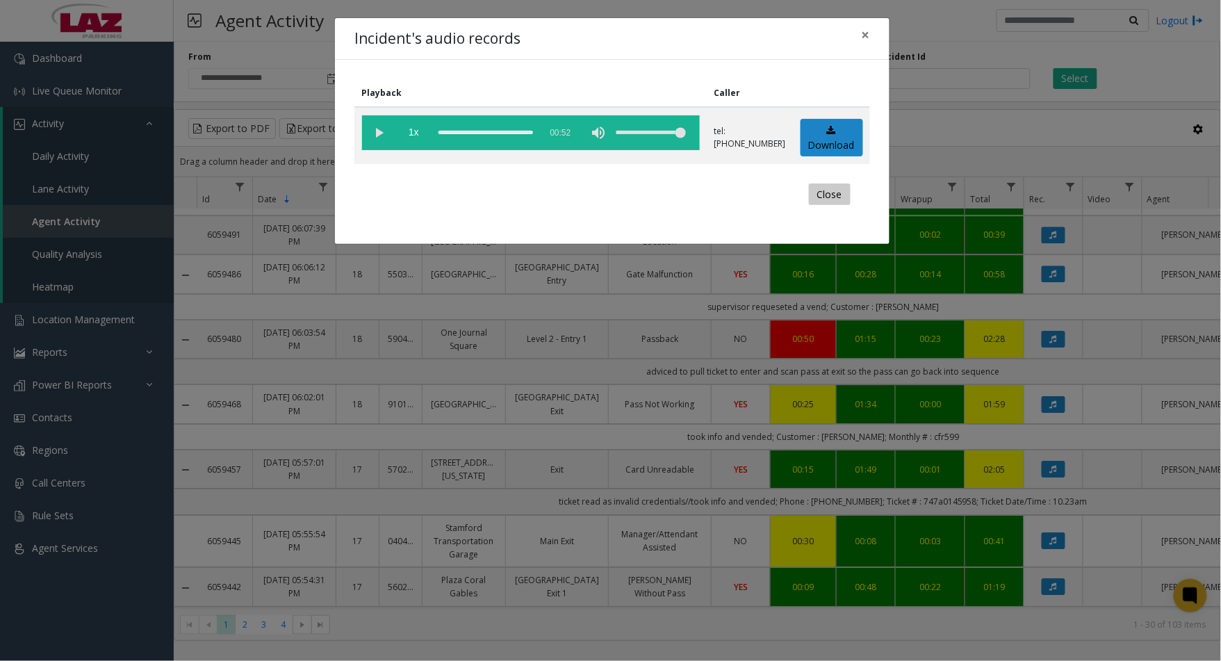
click at [825, 196] on button "Close" at bounding box center [830, 194] width 42 height 22
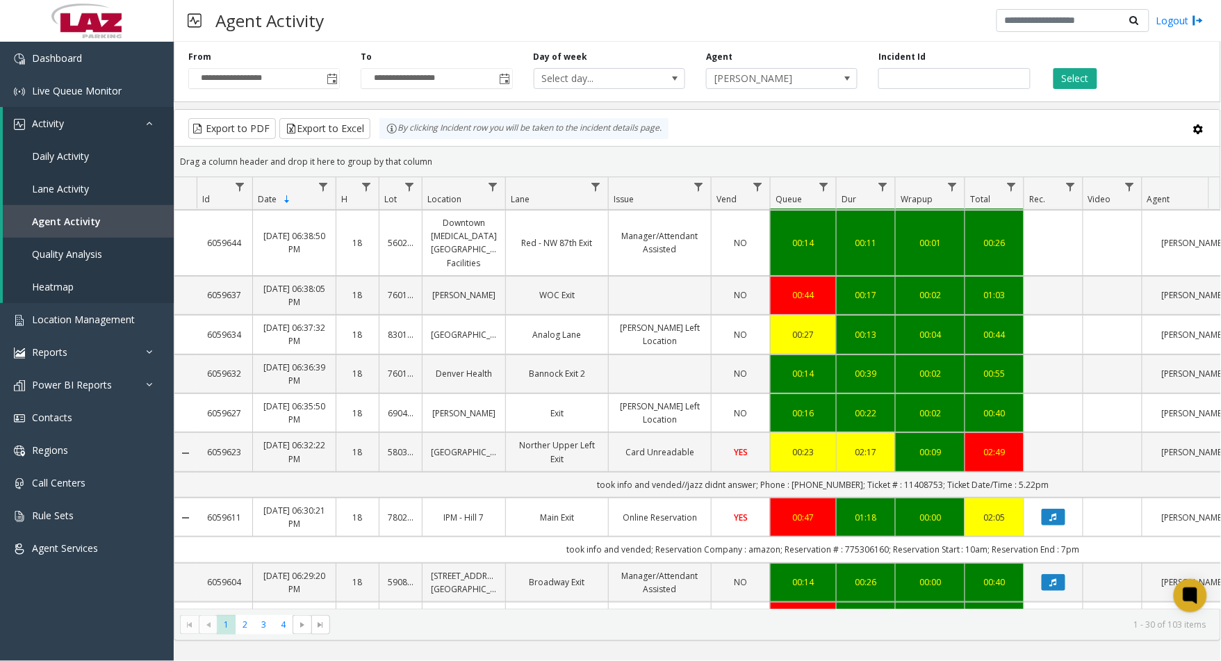
scroll to position [0, 0]
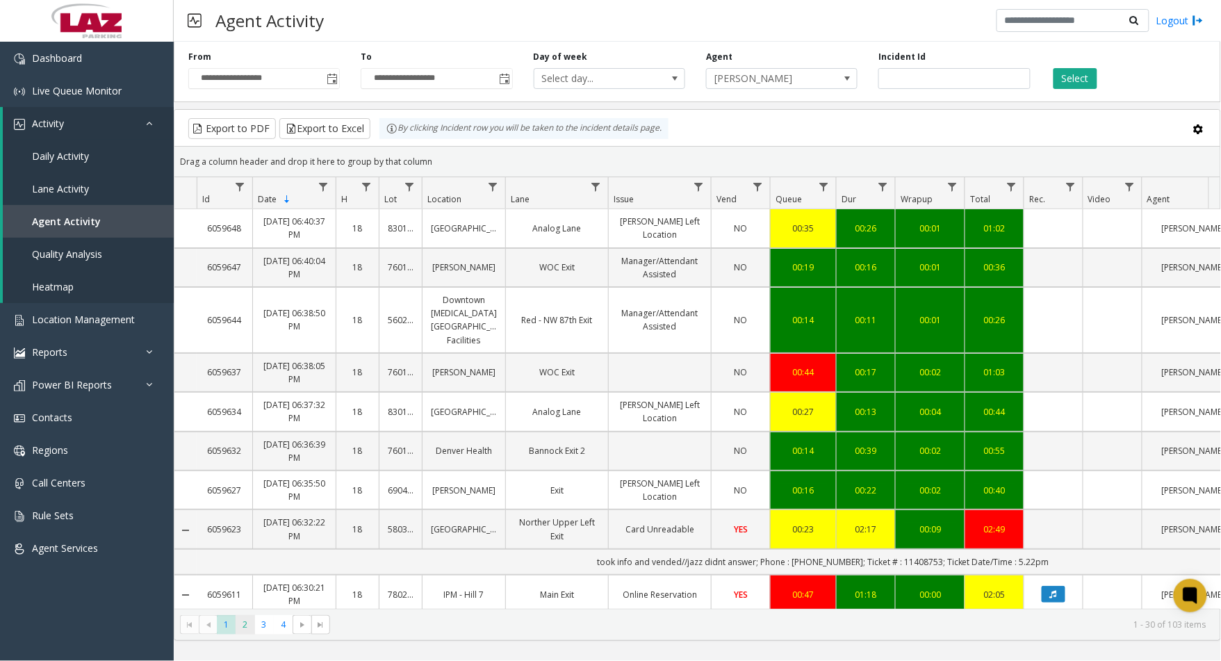
click at [245, 628] on span "2" at bounding box center [244, 624] width 19 height 19
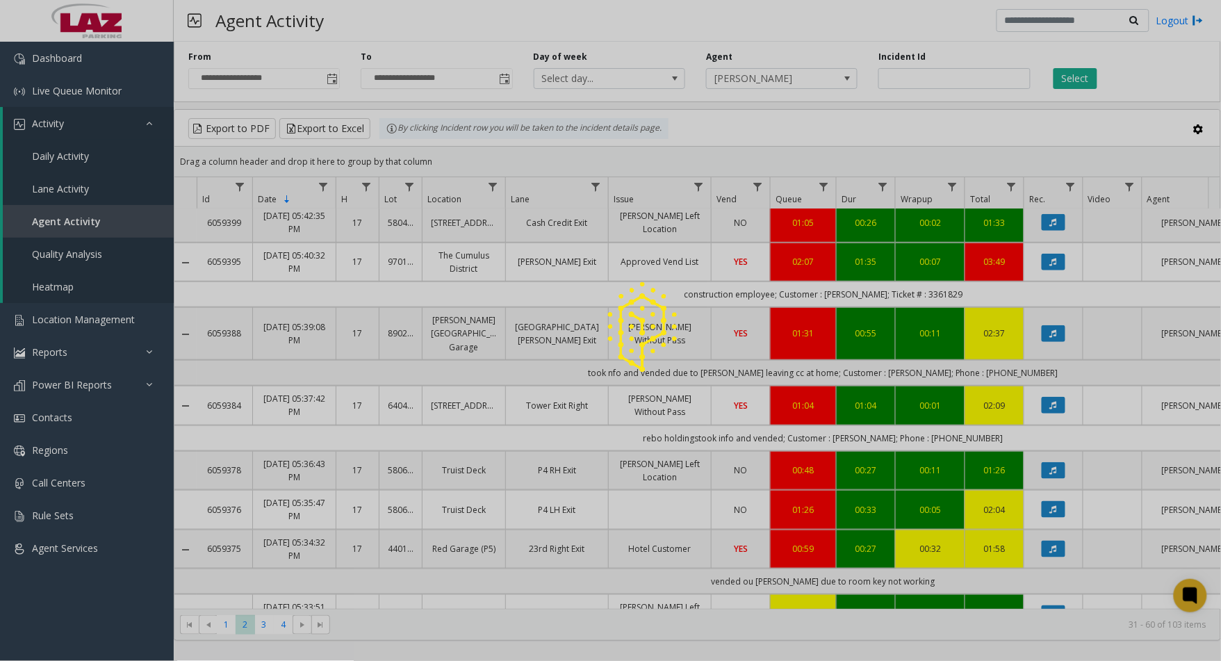
scroll to position [308, 0]
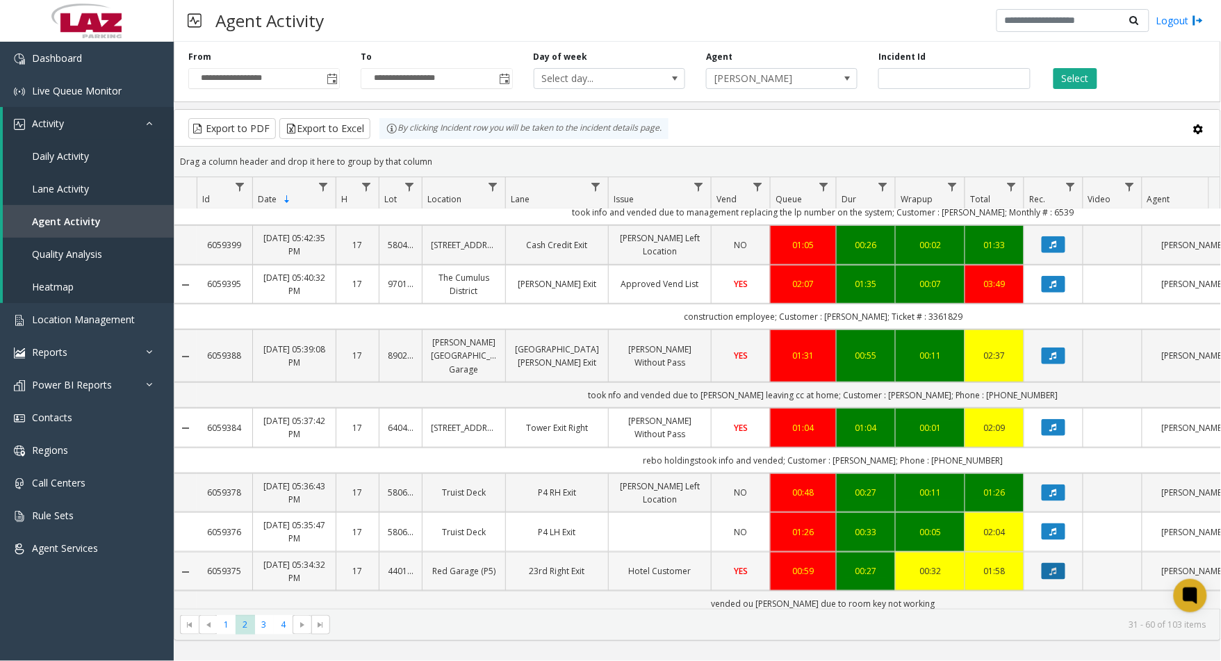
click at [1064, 563] on button "Data table" at bounding box center [1053, 571] width 24 height 17
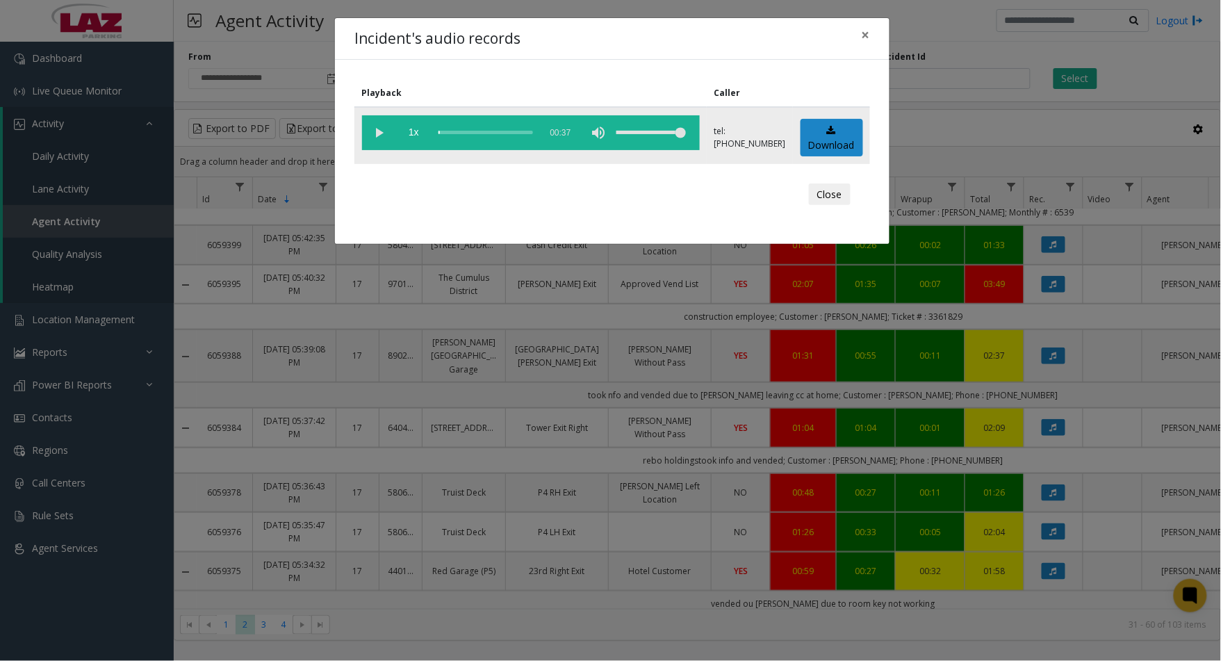
click at [382, 132] on vg-play-pause at bounding box center [379, 132] width 35 height 35
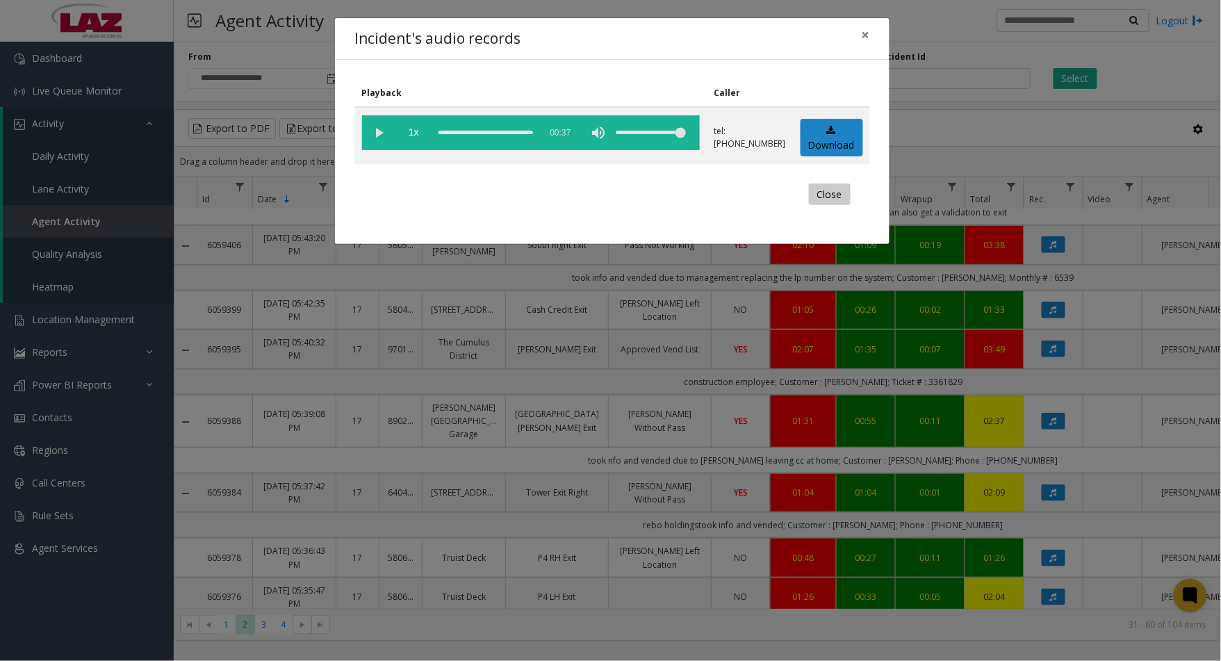
click at [838, 197] on button "Close" at bounding box center [830, 194] width 42 height 22
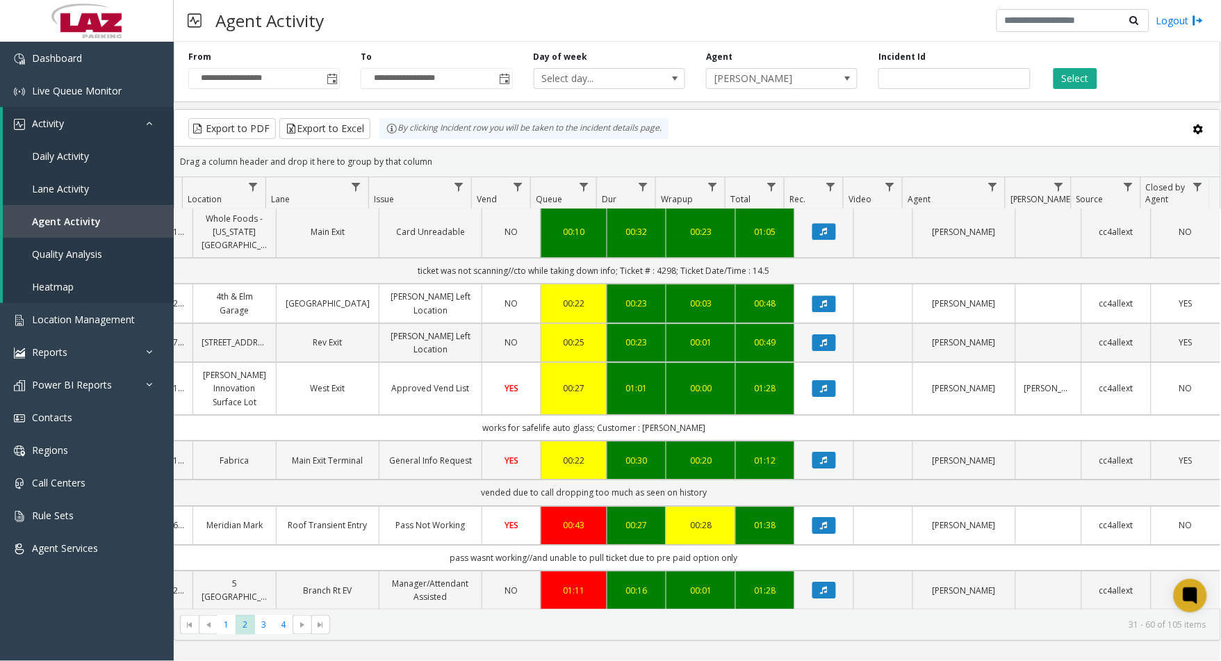
scroll to position [1285, 240]
click at [272, 625] on span "3" at bounding box center [264, 624] width 19 height 19
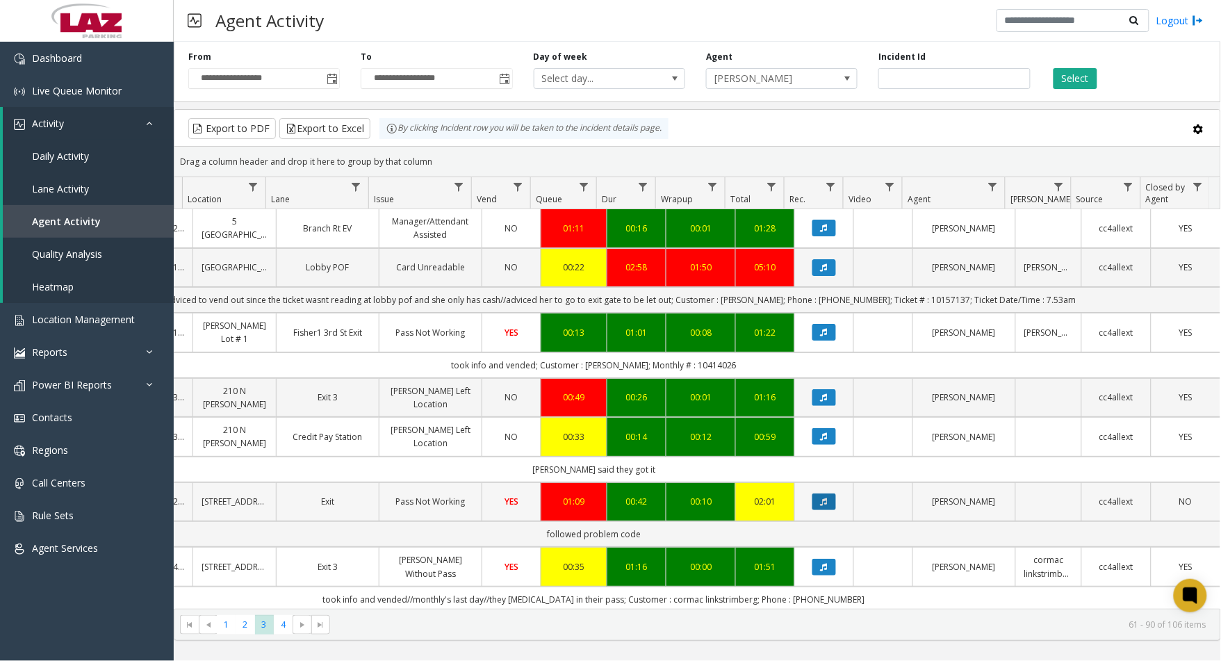
click at [818, 504] on button "Data table" at bounding box center [824, 501] width 24 height 17
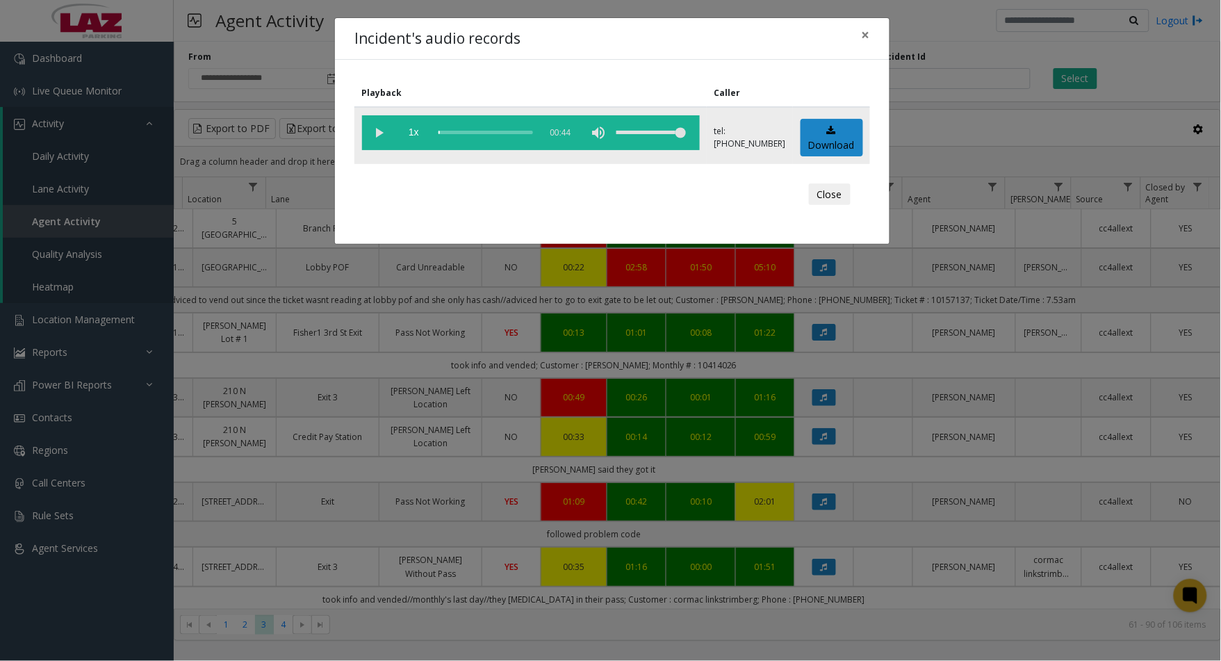
click at [379, 131] on vg-play-pause at bounding box center [379, 132] width 35 height 35
click at [829, 197] on button "Close" at bounding box center [830, 194] width 42 height 22
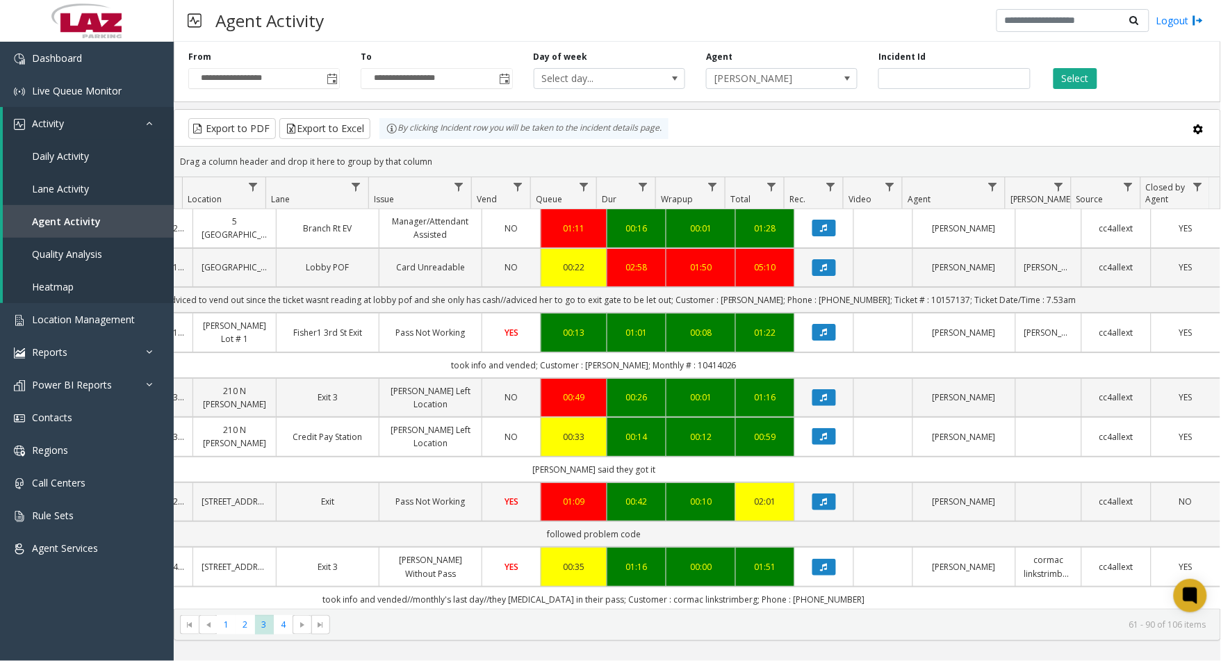
click at [425, 514] on td "Pass Not Working" at bounding box center [430, 501] width 103 height 39
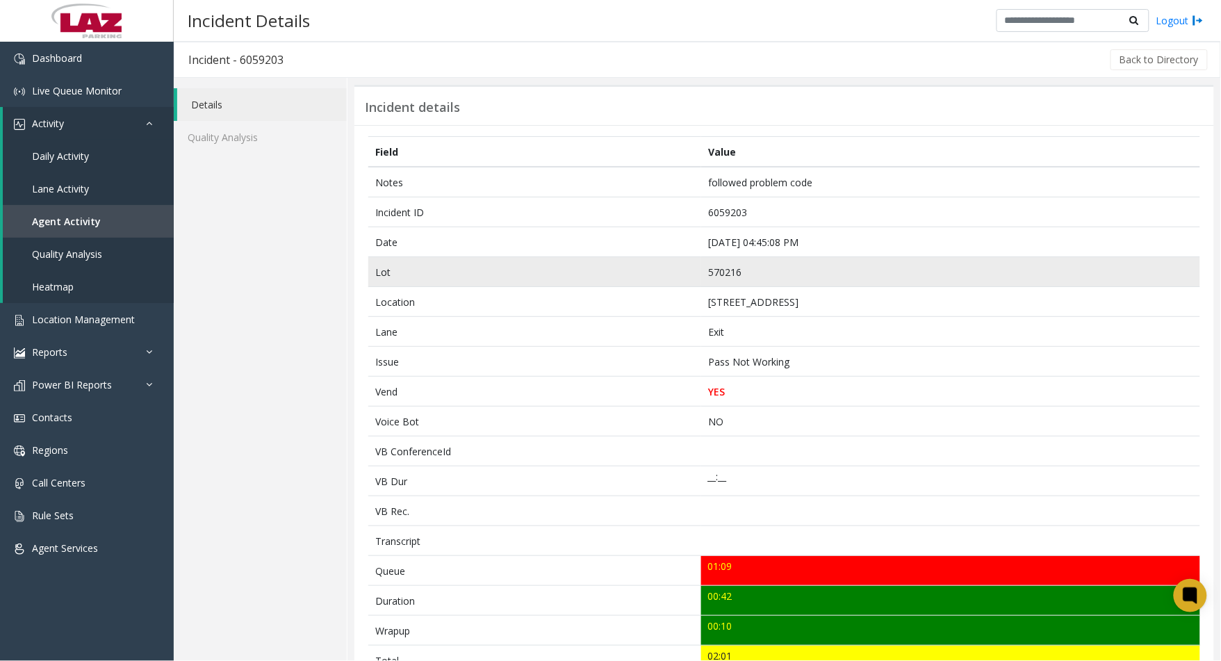
click at [737, 271] on td "570216" at bounding box center [950, 272] width 499 height 30
copy td "570216"
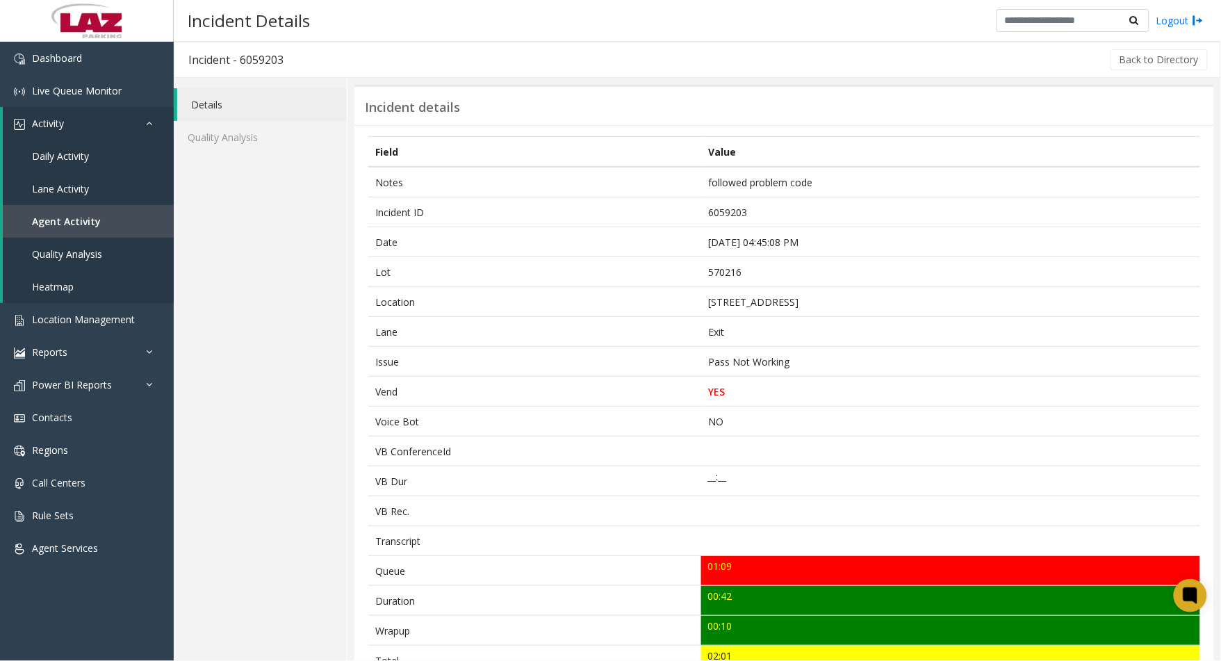
click at [829, 26] on div "Incident Details Logout" at bounding box center [697, 21] width 1047 height 42
click at [1134, 56] on button "Back to Directory" at bounding box center [1158, 59] width 97 height 21
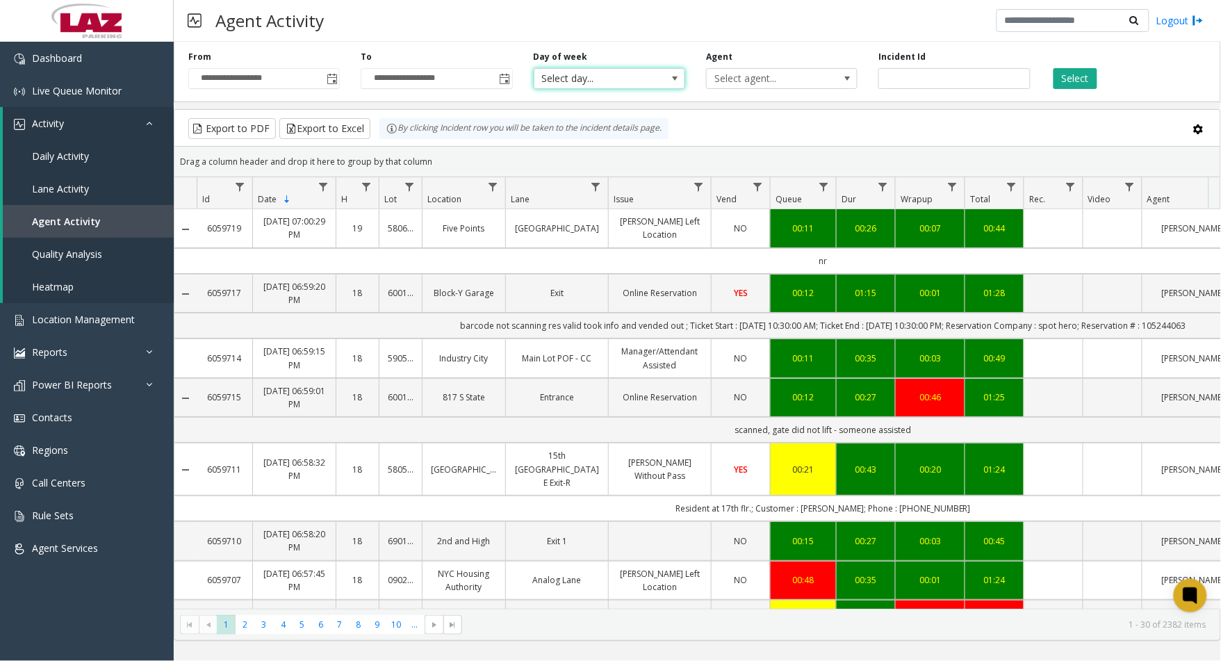
click at [595, 84] on span "Select day..." at bounding box center [594, 78] width 120 height 19
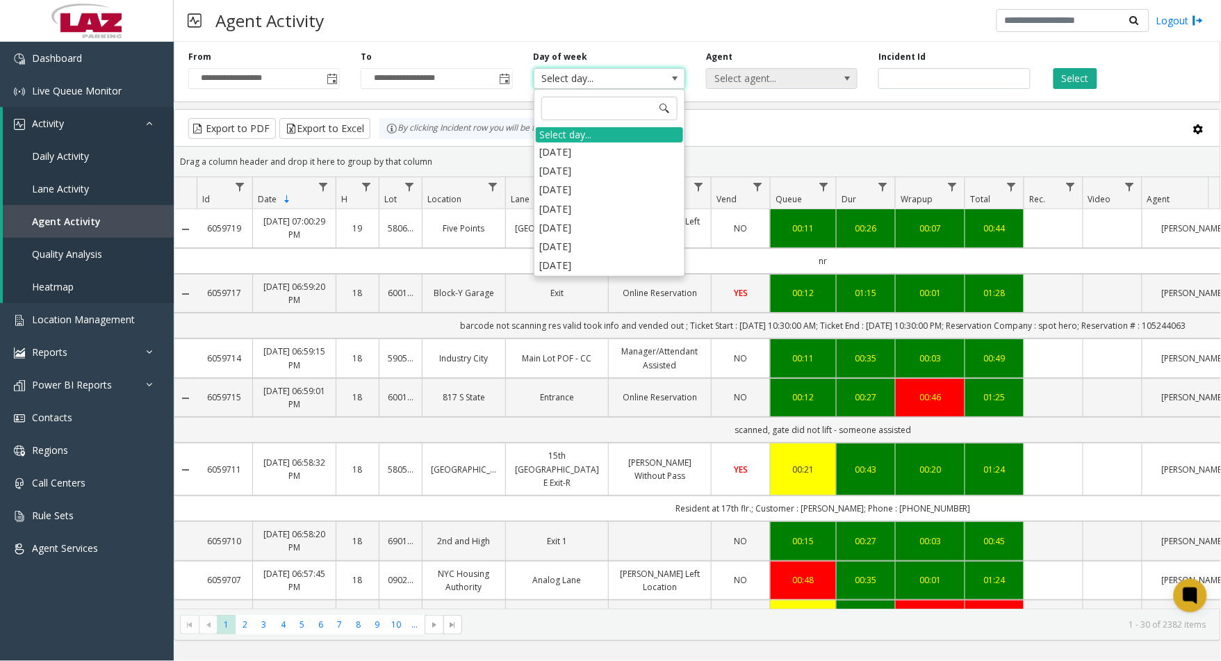
click at [727, 85] on span "Select agent..." at bounding box center [766, 78] width 120 height 19
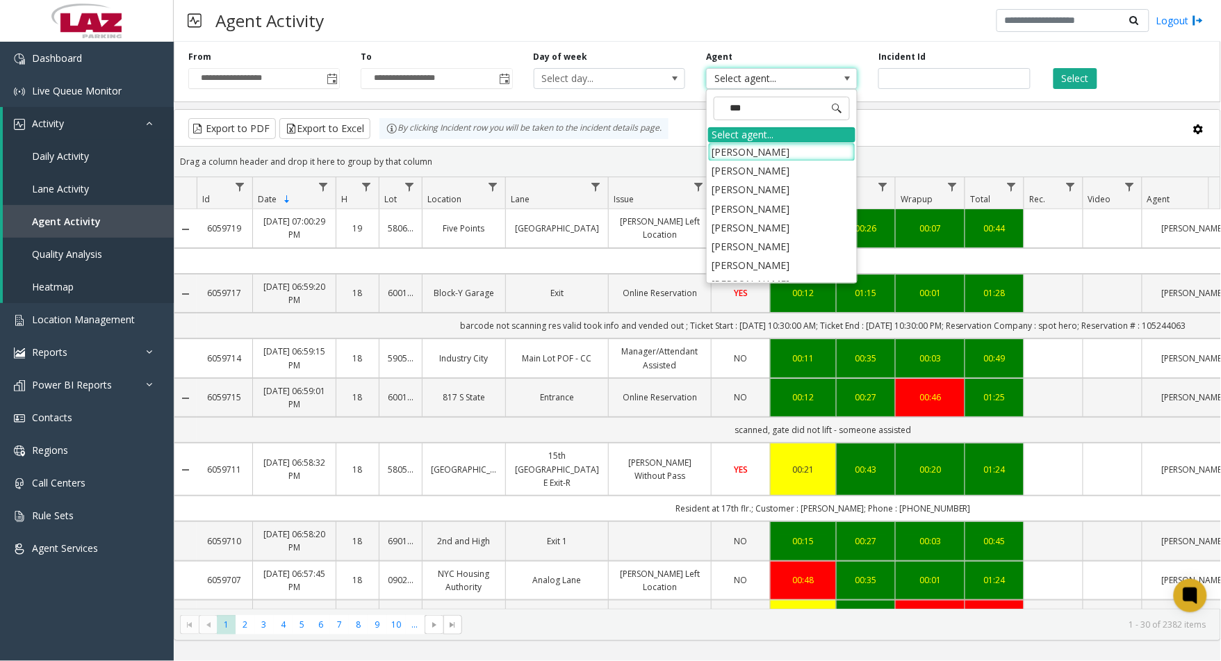
type input "****"
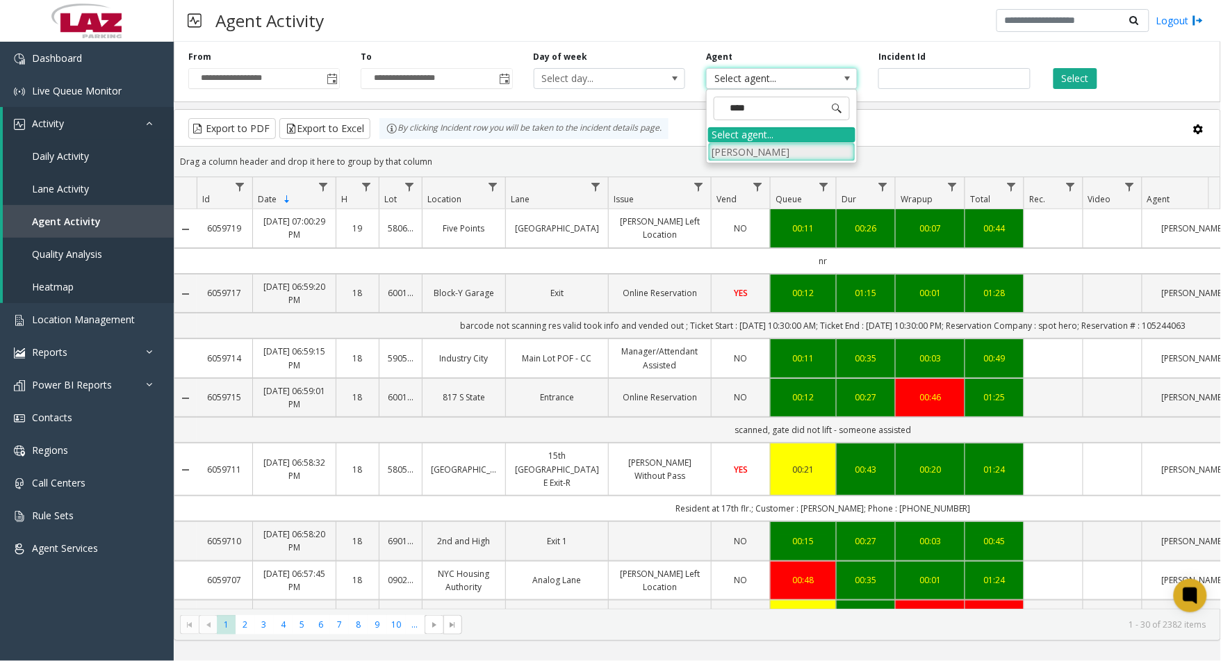
click at [793, 147] on li "[PERSON_NAME]" at bounding box center [781, 151] width 147 height 19
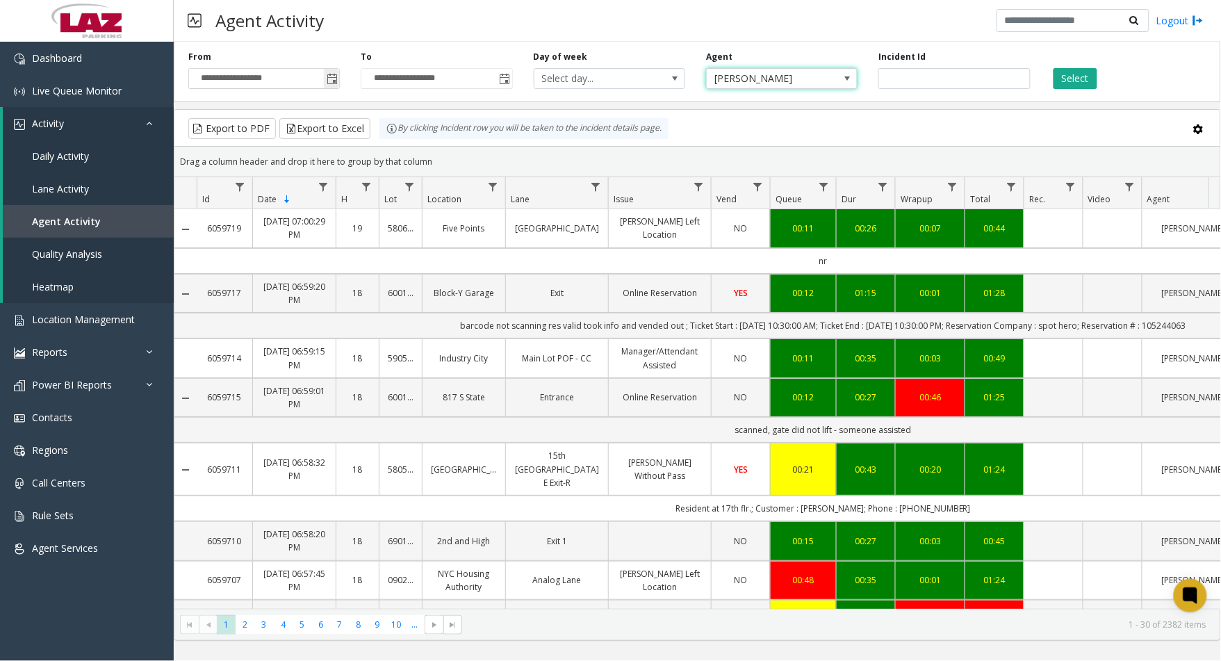
click at [336, 80] on span "Toggle popup" at bounding box center [332, 79] width 11 height 11
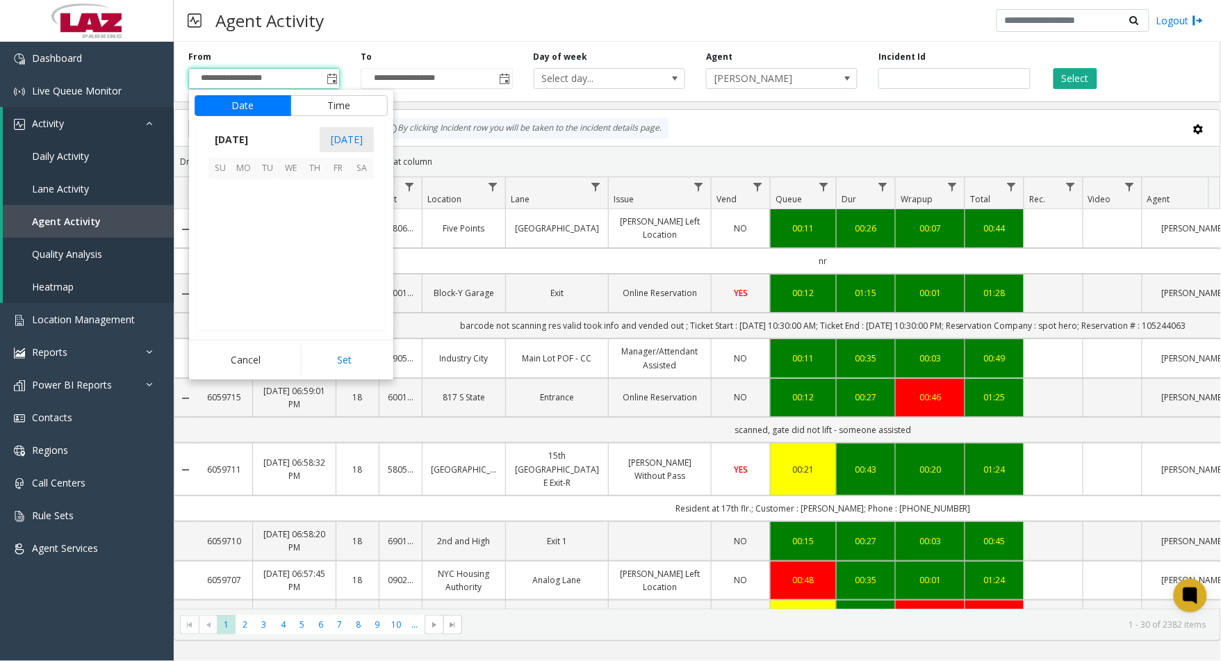
scroll to position [249108, 0]
click at [244, 259] on span "18" at bounding box center [244, 262] width 24 height 24
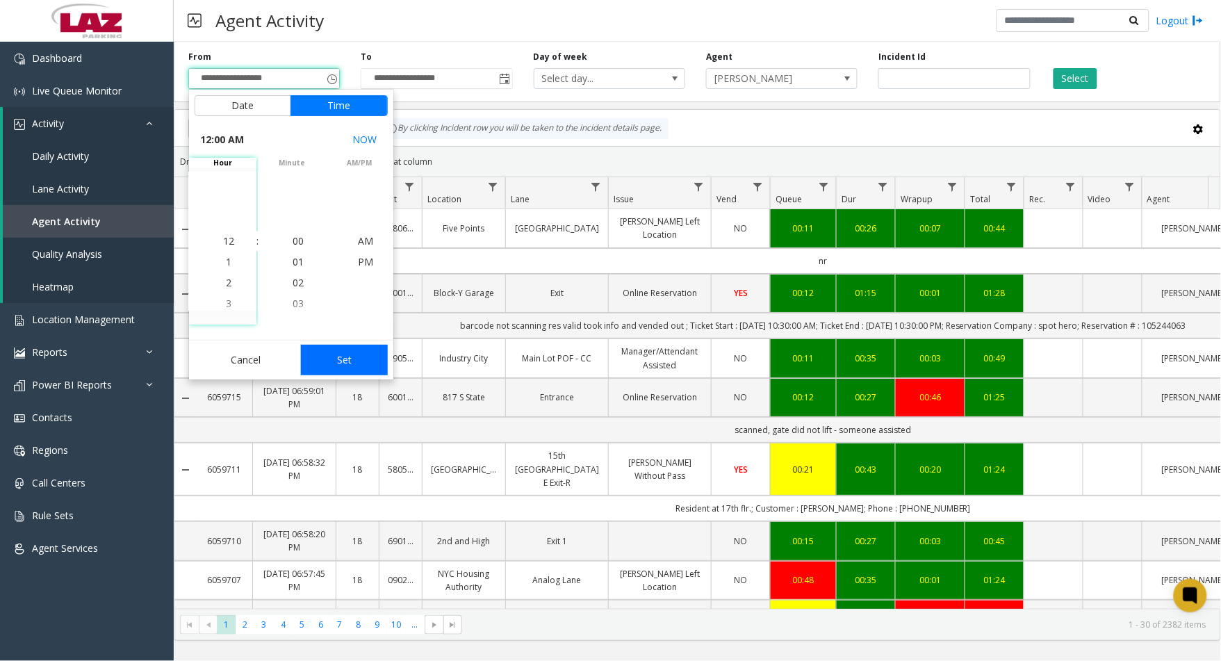
click at [331, 345] on button "Set" at bounding box center [345, 360] width 88 height 31
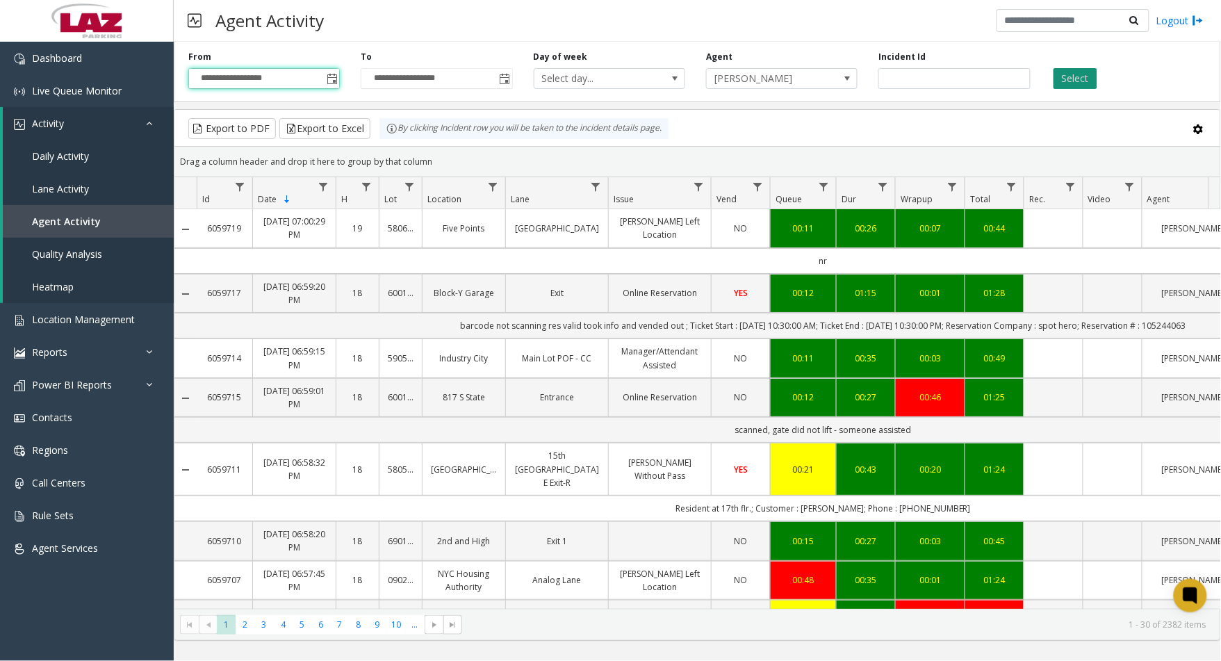
click at [1078, 81] on button "Select" at bounding box center [1075, 78] width 44 height 21
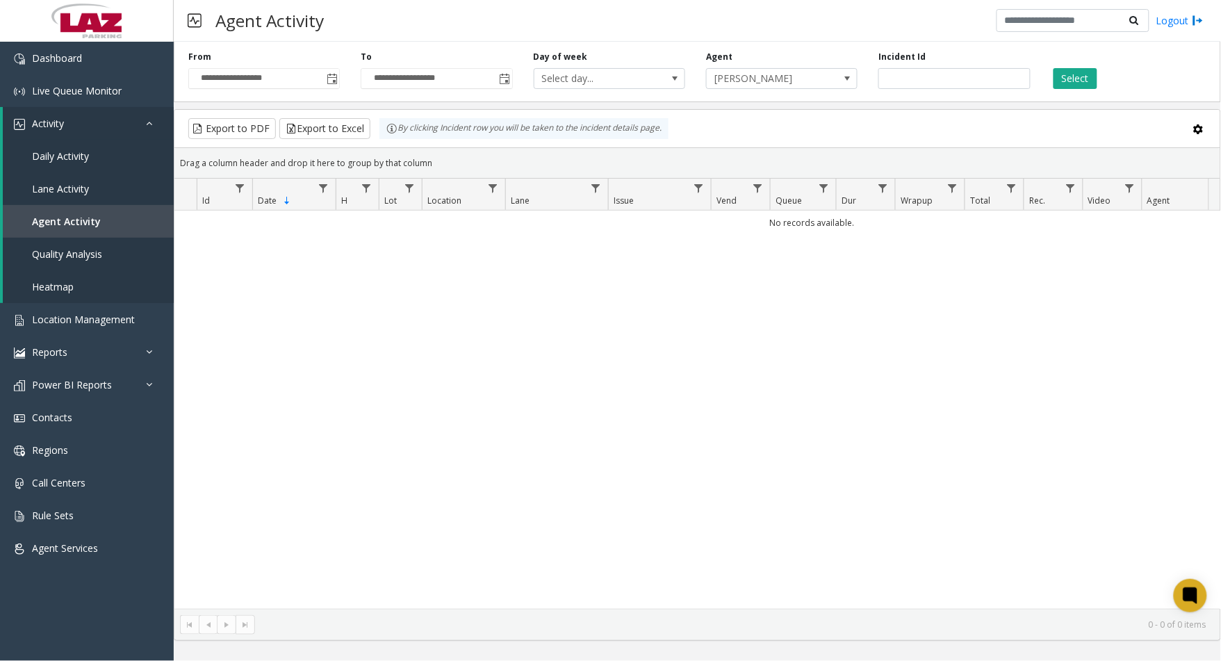
click at [1143, 63] on div "Select" at bounding box center [1127, 70] width 172 height 38
click at [333, 84] on span "Toggle popup" at bounding box center [331, 78] width 15 height 22
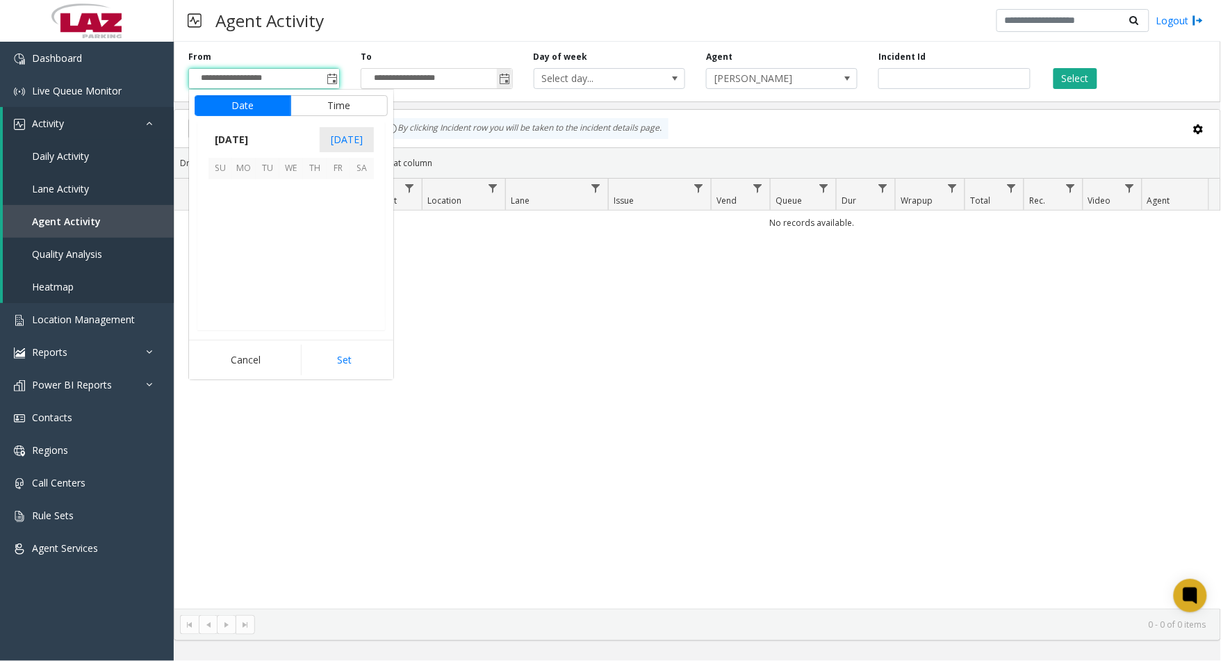
scroll to position [249108, 0]
click at [220, 256] on span "17" at bounding box center [220, 262] width 24 height 24
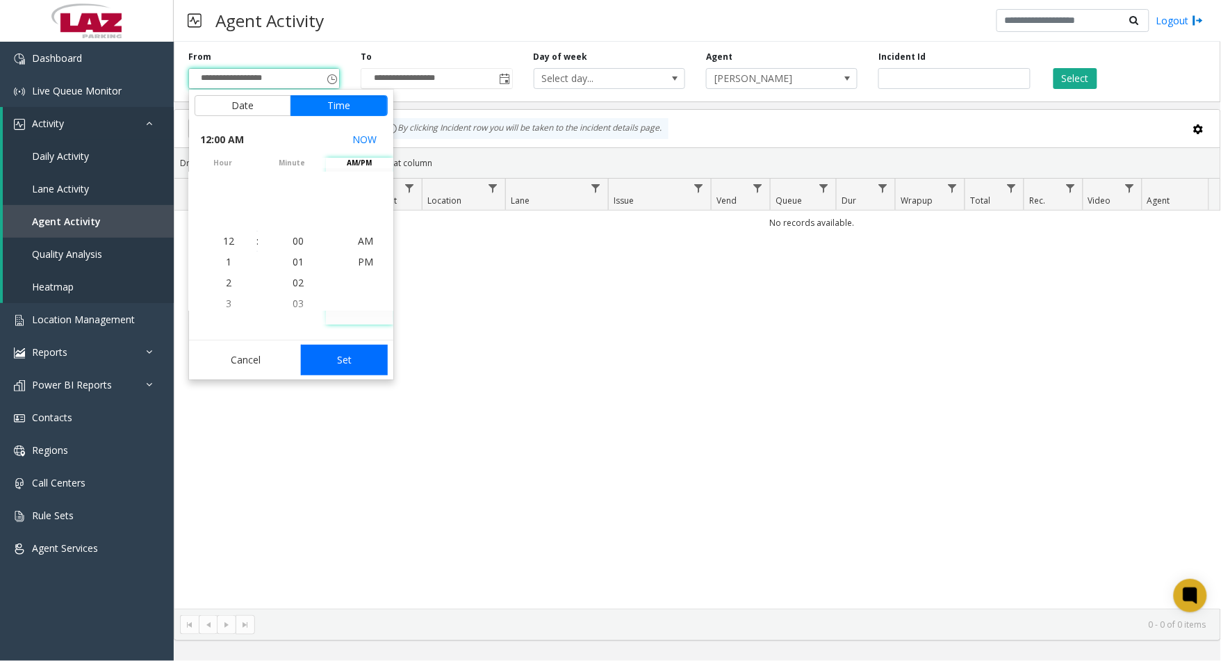
click at [346, 348] on button "Set" at bounding box center [345, 360] width 88 height 31
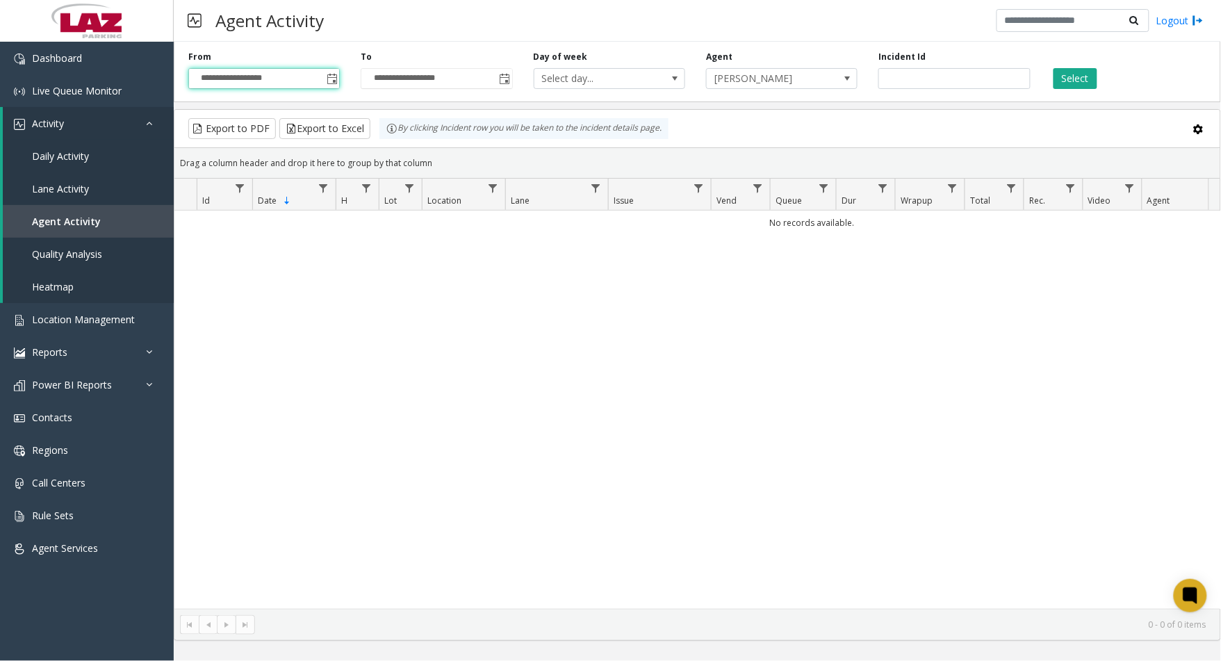
type input "**********"
click at [1075, 84] on button "Select" at bounding box center [1075, 78] width 44 height 21
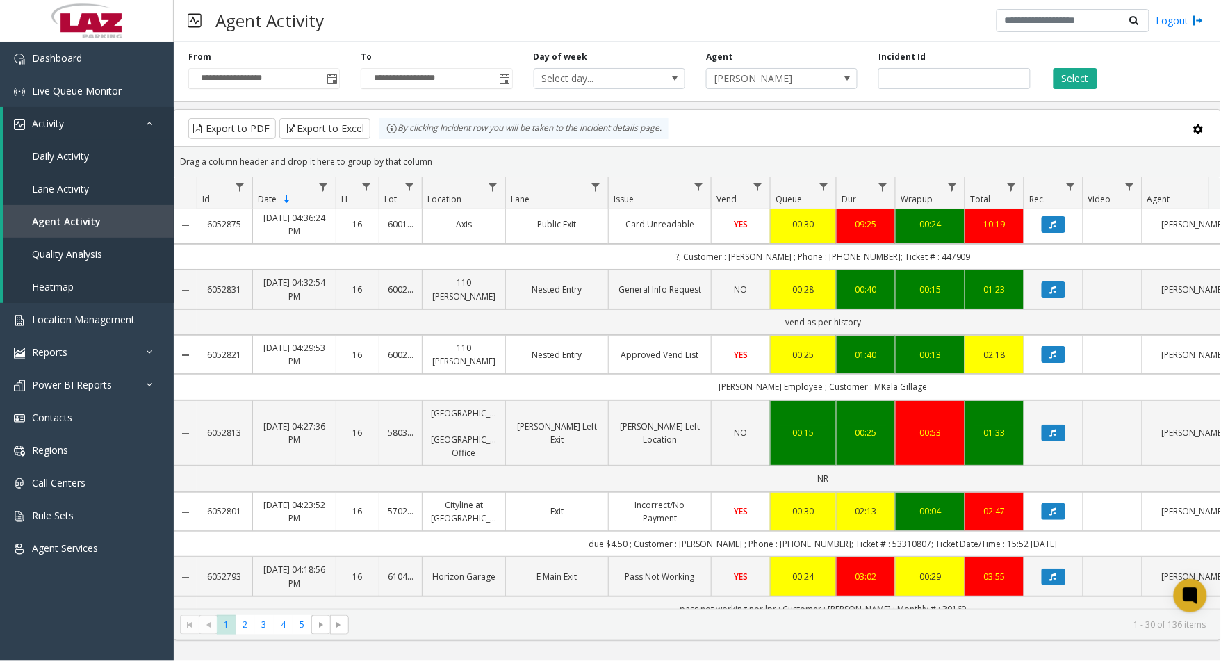
scroll to position [1582, 0]
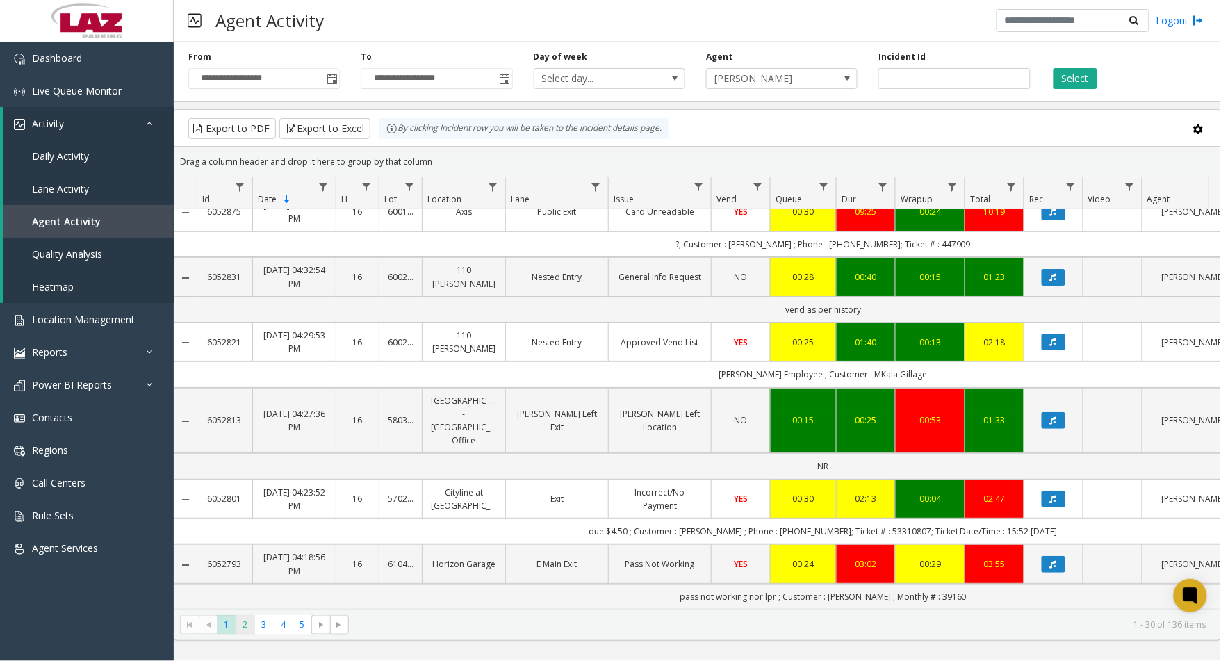
click at [239, 620] on span "2" at bounding box center [244, 624] width 19 height 19
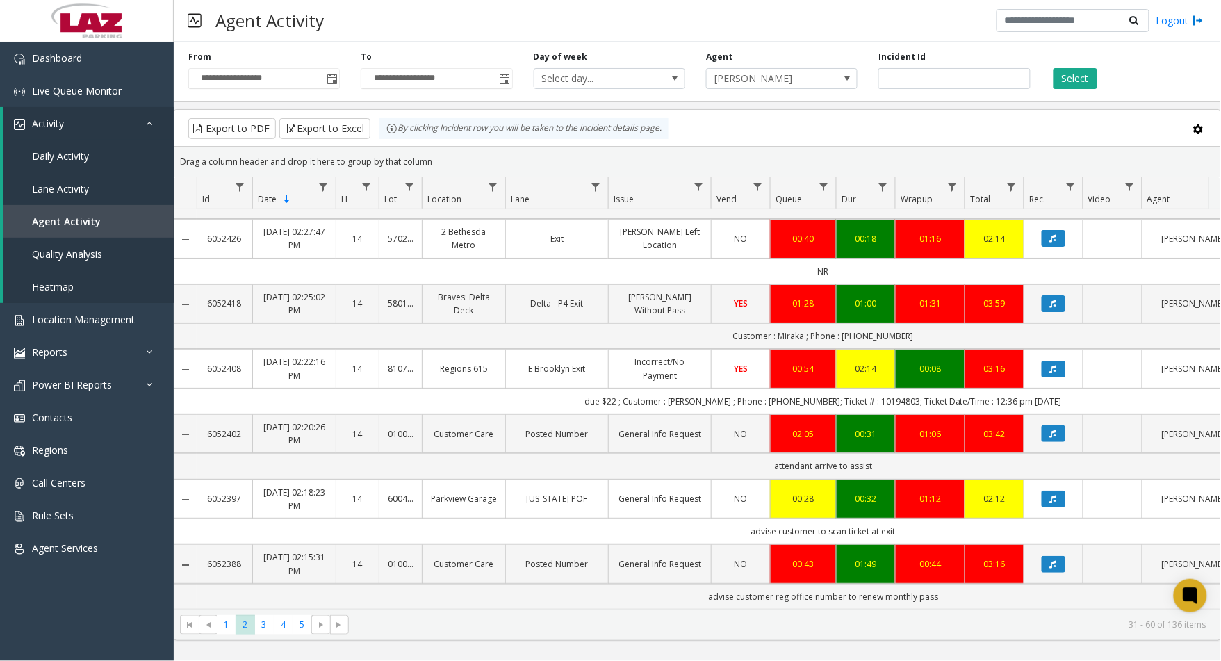
scroll to position [1623, 0]
click at [263, 624] on span "3" at bounding box center [264, 624] width 19 height 19
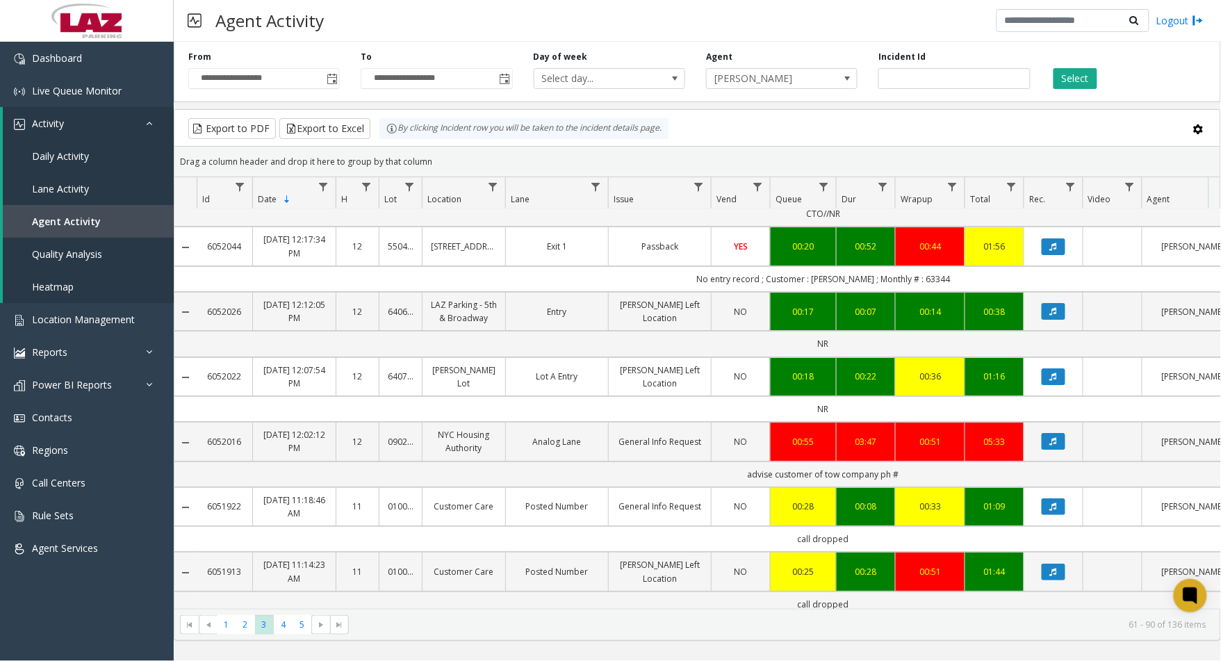
scroll to position [1623, 0]
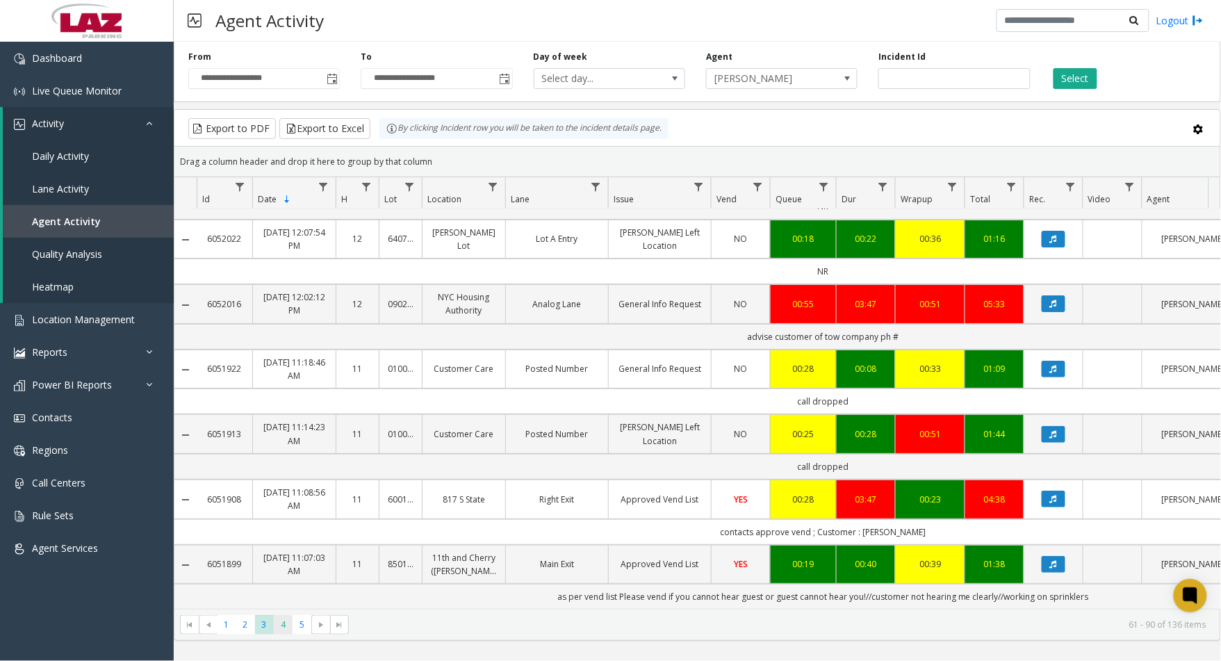
click at [282, 631] on span "4" at bounding box center [283, 624] width 19 height 19
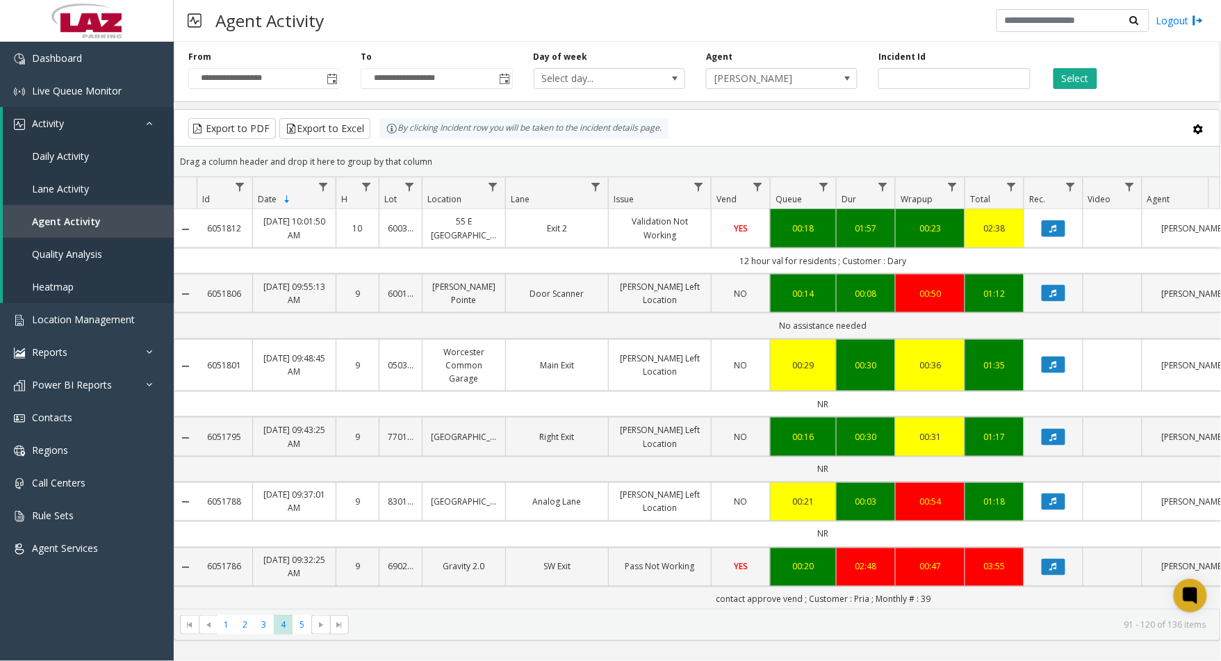
scroll to position [515, 0]
